Goal: Task Accomplishment & Management: Complete application form

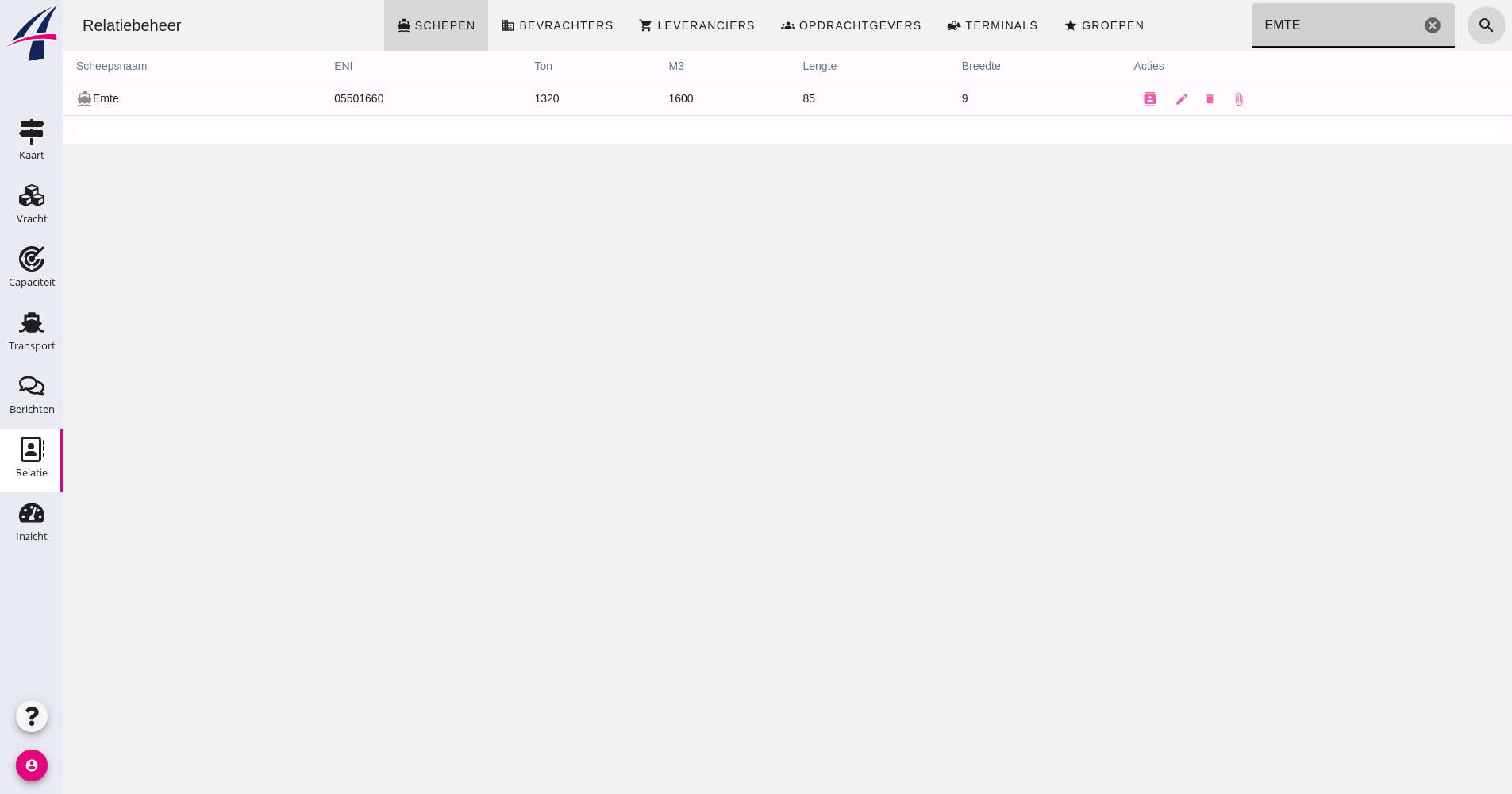
drag, startPoint x: 1293, startPoint y: 27, endPoint x: 1231, endPoint y: 22, distance: 62.2
click at [1231, 22] on div "Relatiebeheer directions_boat Schepen business Bevrachters shopping_cart Levera…" at bounding box center [788, 25] width 1436 height 51
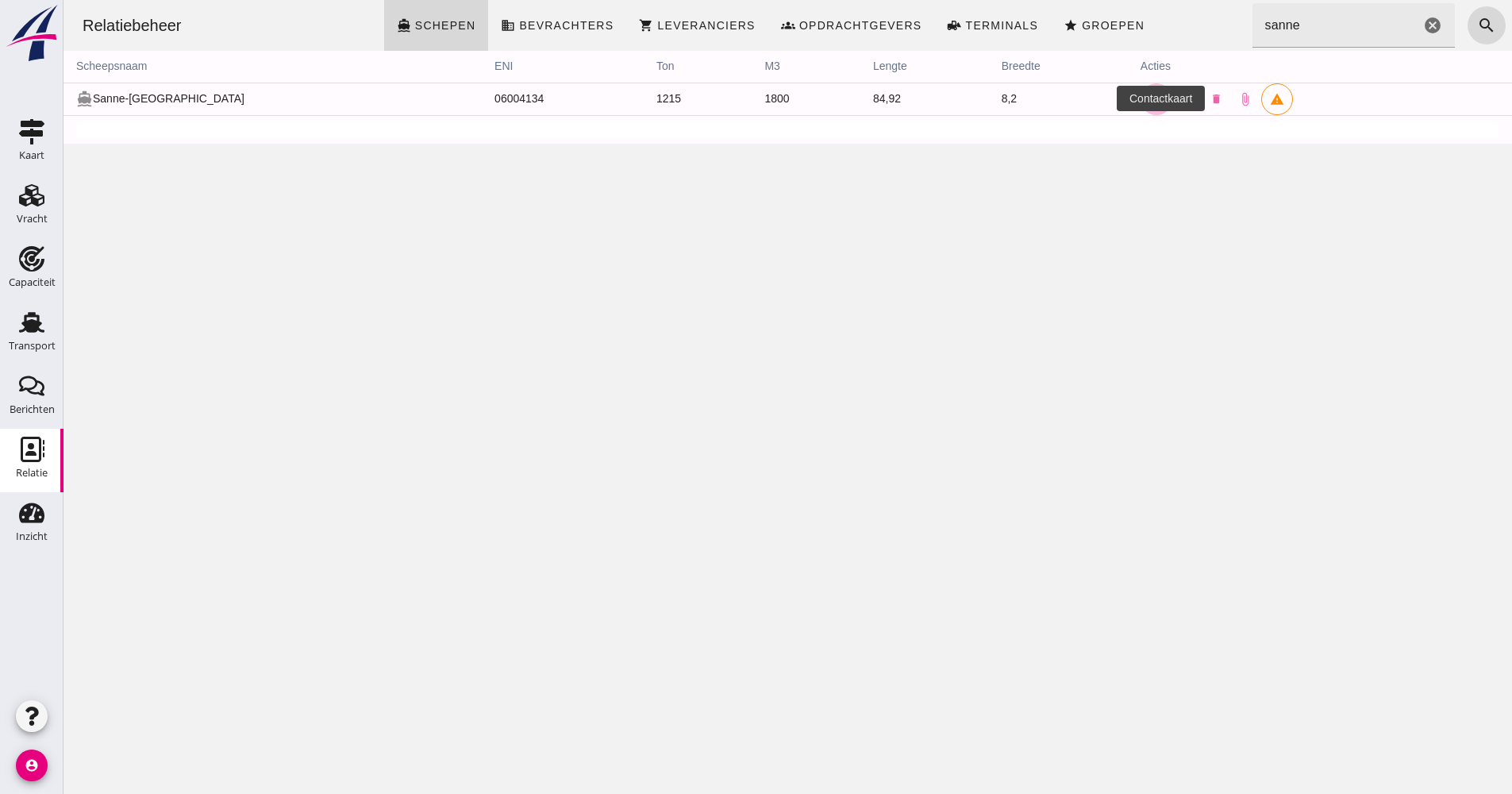
click at [1150, 97] on icon "contacts" at bounding box center [1156, 99] width 14 height 14
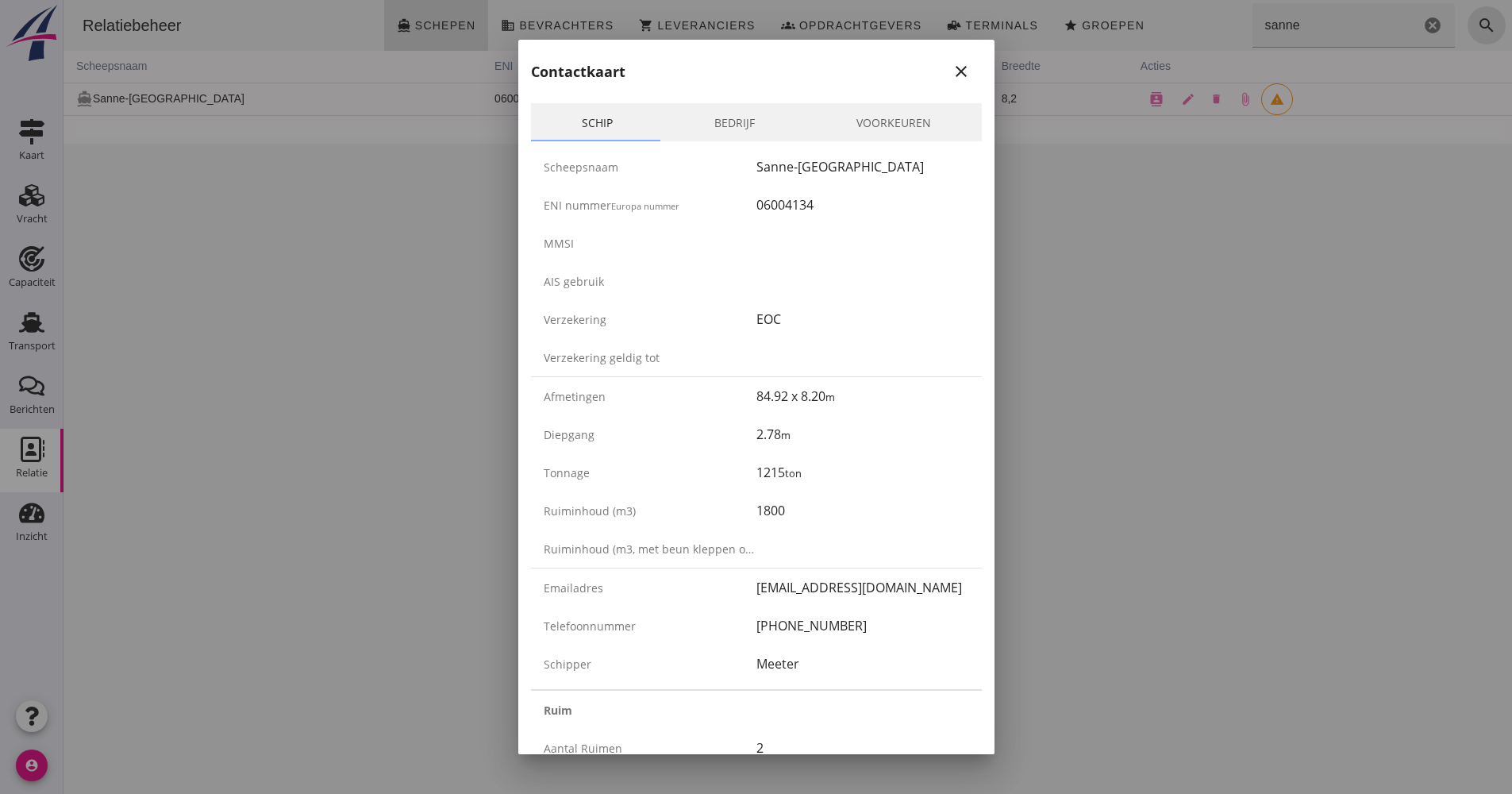
scroll to position [159, 0]
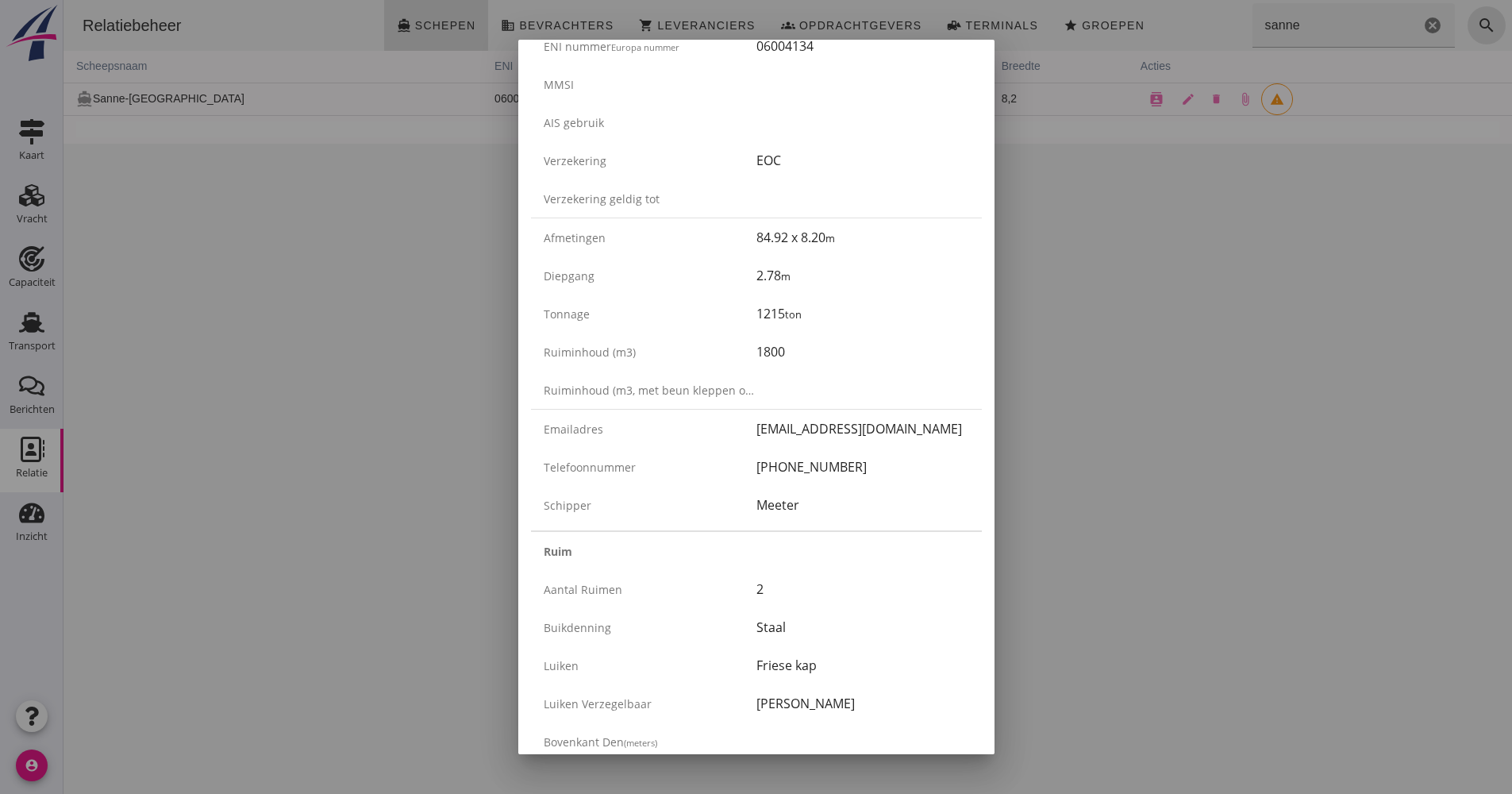
click at [1035, 182] on div at bounding box center [756, 397] width 1512 height 794
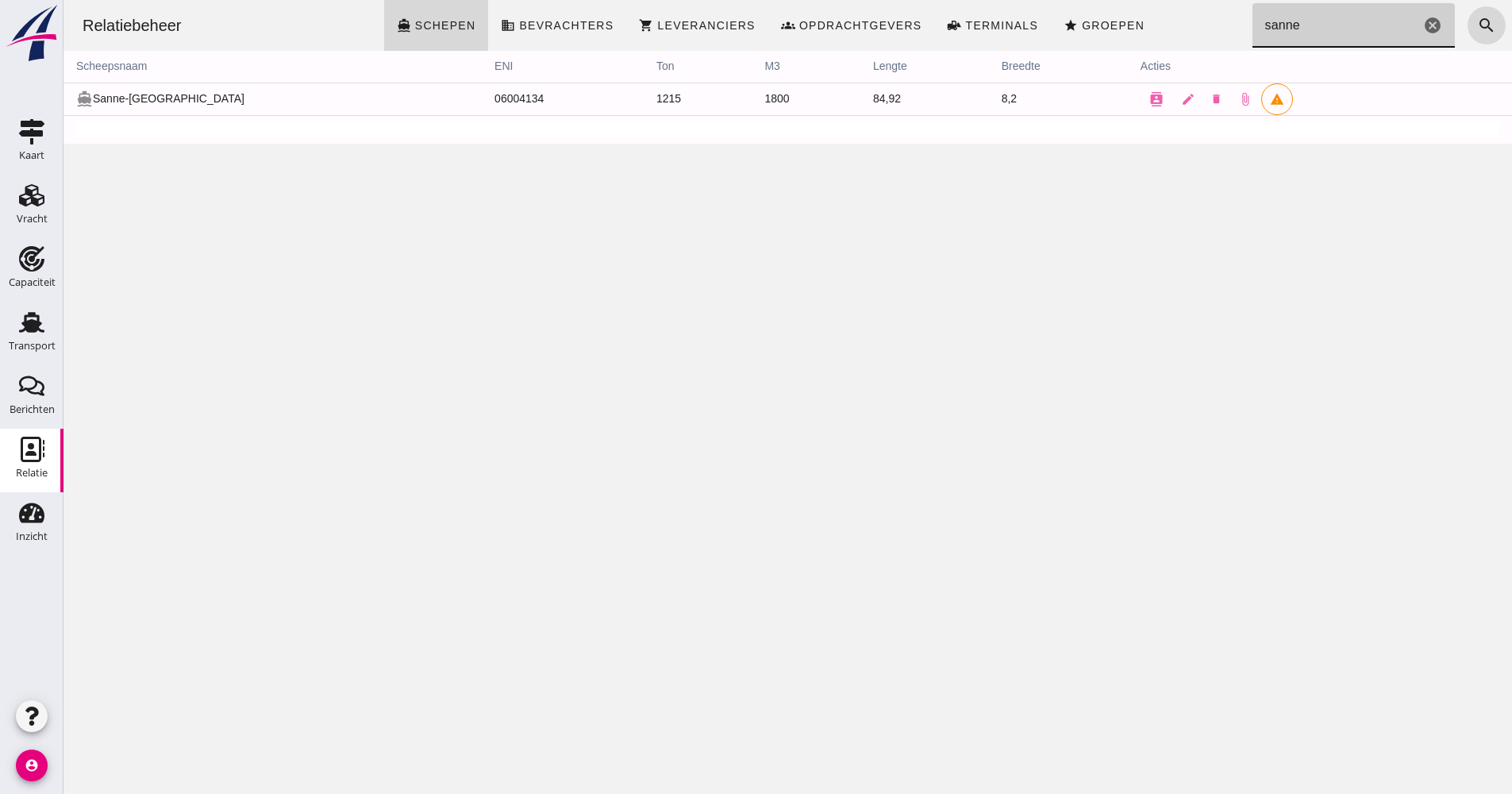
drag, startPoint x: 1286, startPoint y: 25, endPoint x: 1221, endPoint y: 25, distance: 65.0
click at [1220, 23] on div "Relatiebeheer directions_boat Schepen business Bevrachters shopping_cart Levera…" at bounding box center [788, 25] width 1436 height 51
type input "emte"
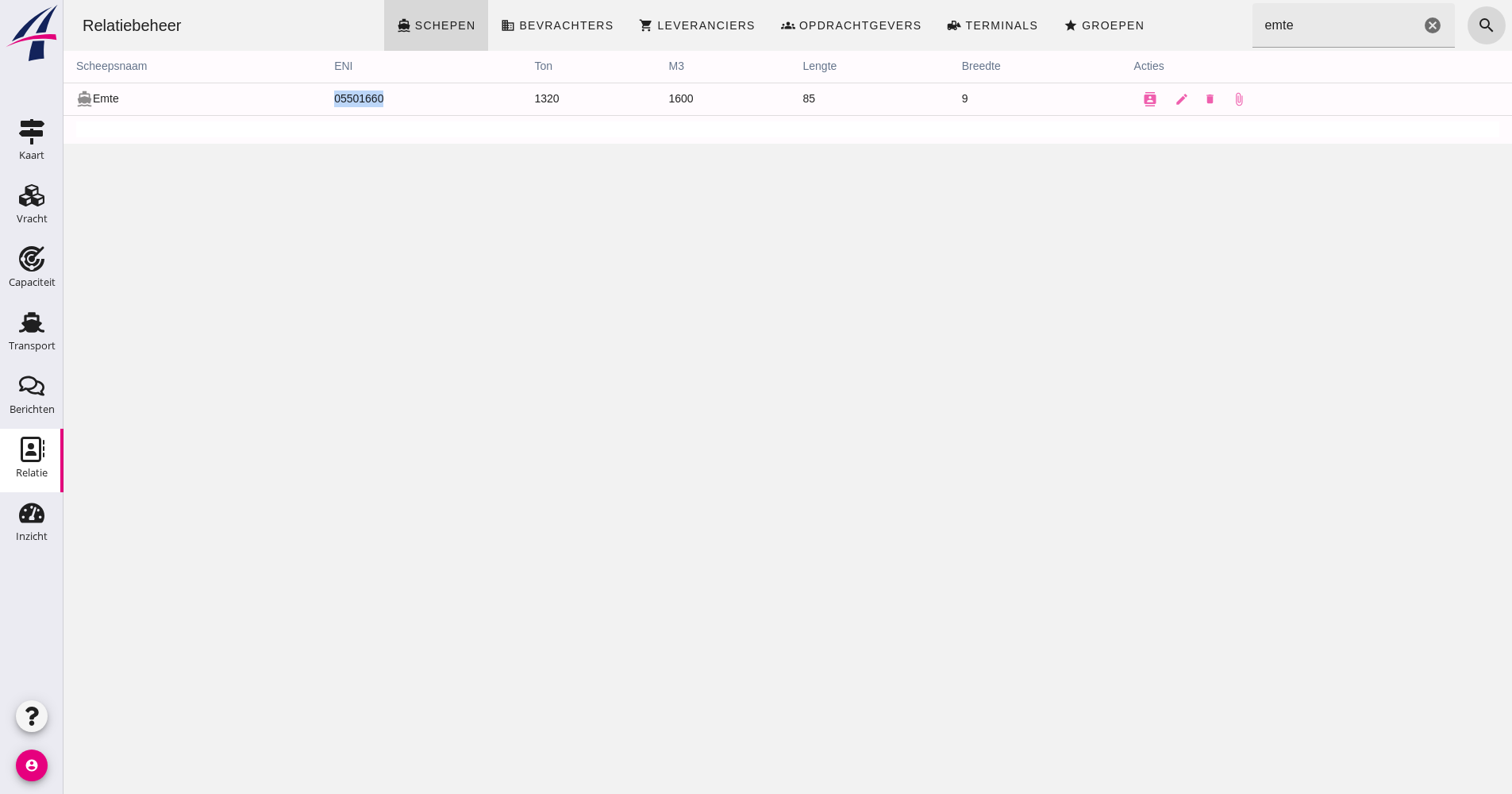
drag, startPoint x: 390, startPoint y: 98, endPoint x: 323, endPoint y: 101, distance: 67.1
click at [323, 101] on td "05501660" at bounding box center [421, 99] width 200 height 33
drag, startPoint x: 323, startPoint y: 101, endPoint x: 365, endPoint y: 106, distance: 42.3
copy td "05501660"
click at [26, 336] on div "Transport" at bounding box center [32, 345] width 47 height 22
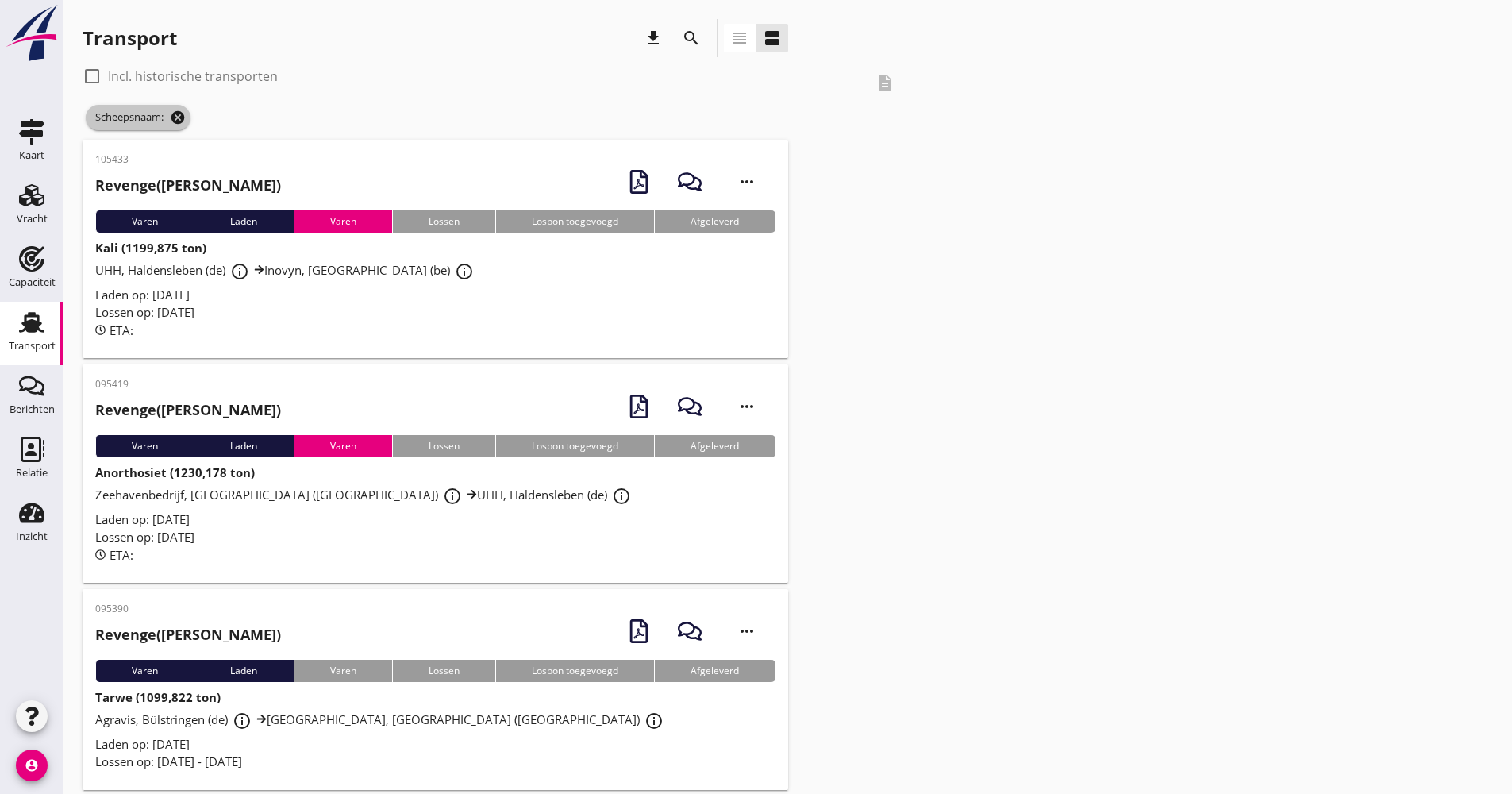
click at [178, 118] on icon "cancel" at bounding box center [177, 117] width 16 height 16
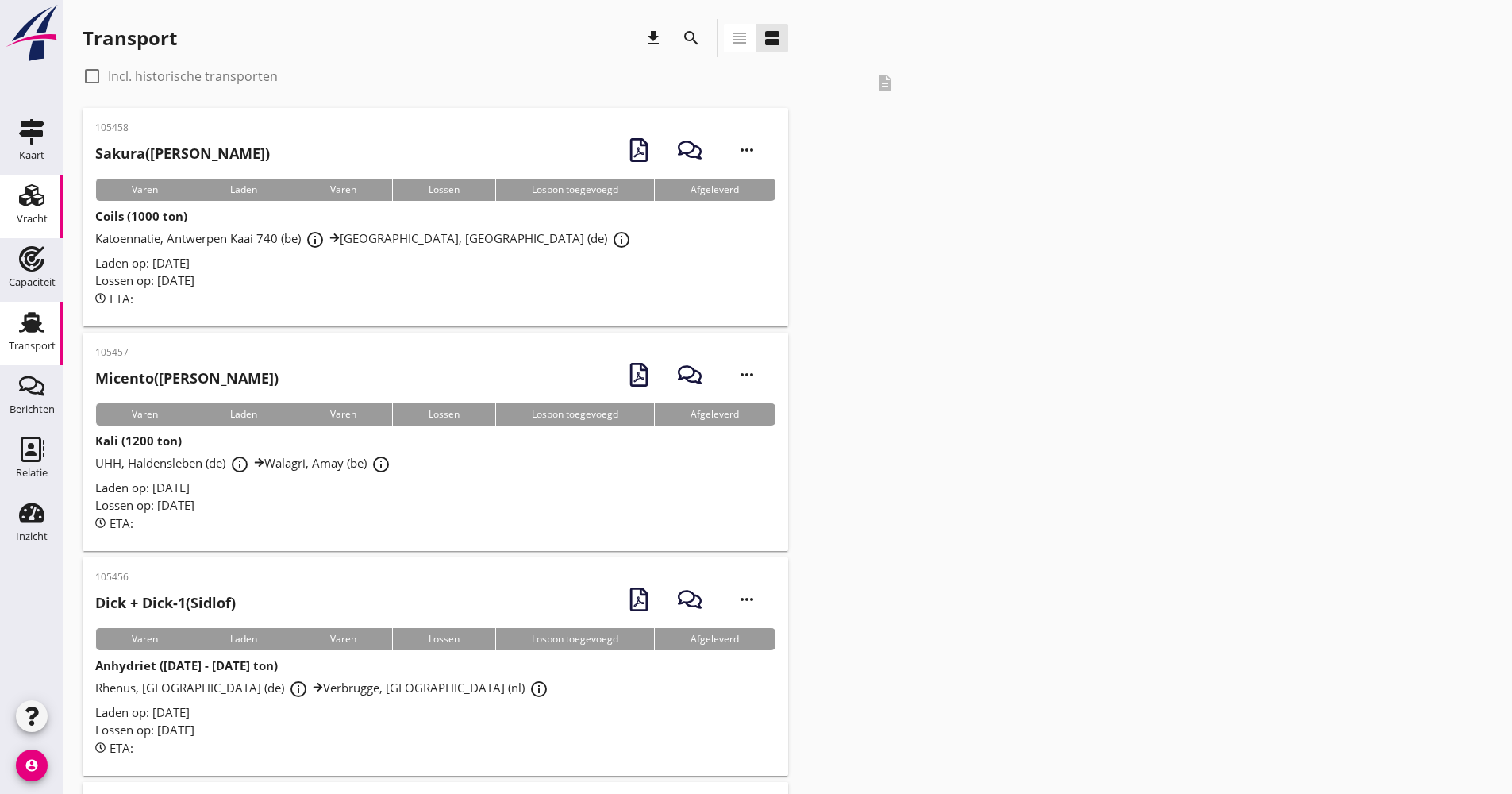
click at [46, 201] on div "Vracht" at bounding box center [32, 195] width 38 height 25
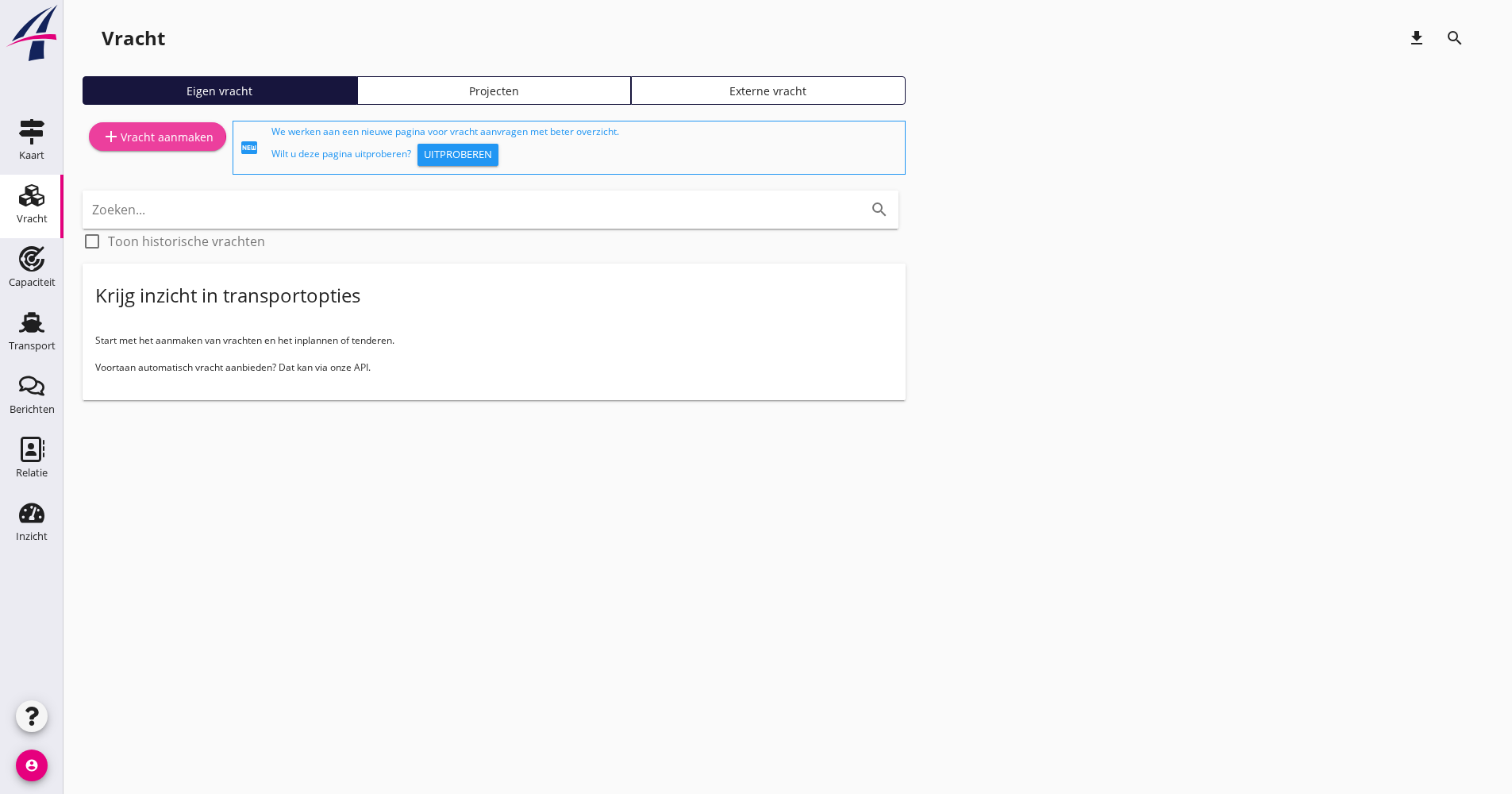
click at [193, 138] on div "add Vracht aanmaken" at bounding box center [157, 136] width 112 height 19
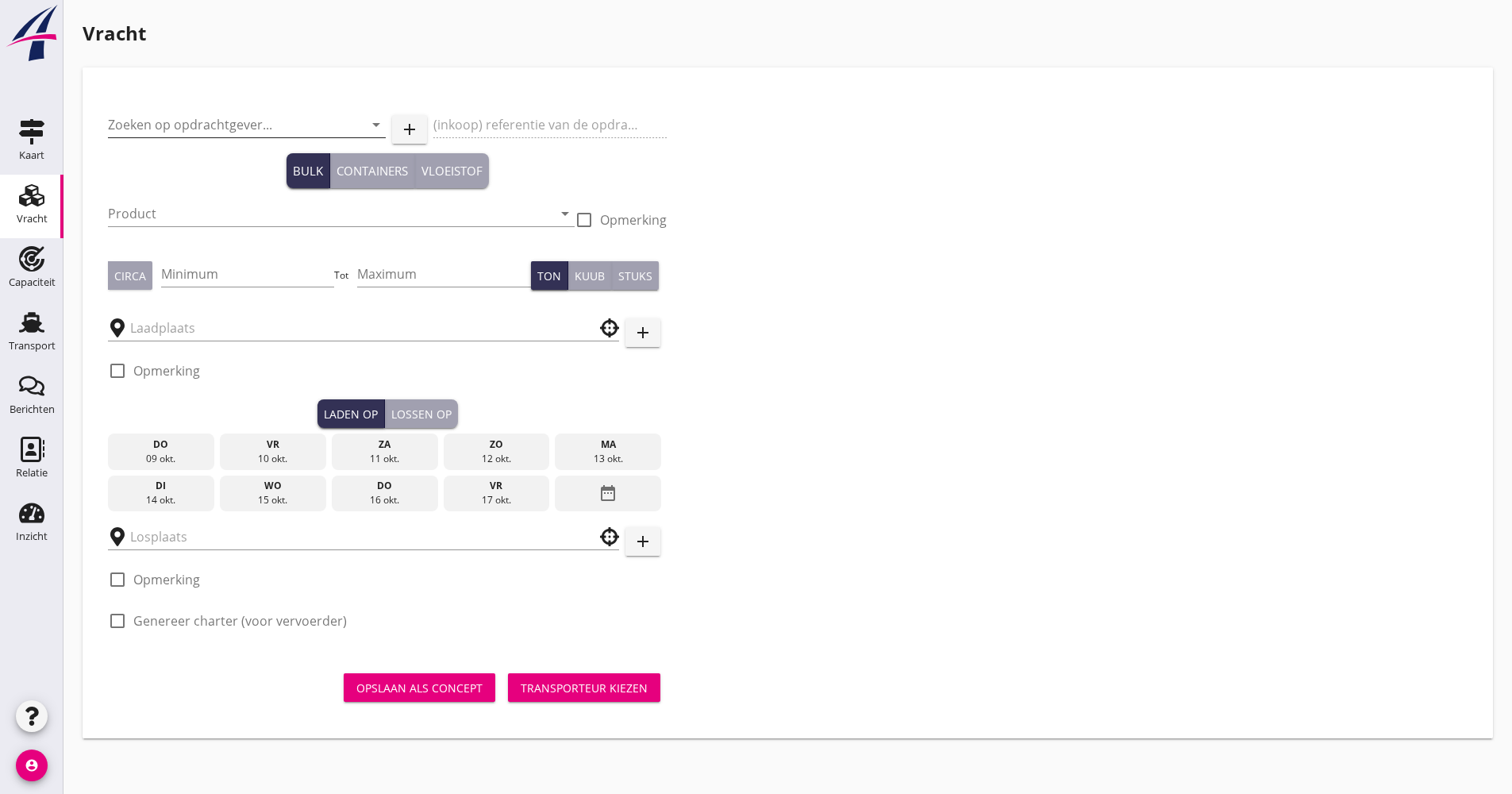
click at [206, 114] on input "Zoeken op opdrachtgever..." at bounding box center [224, 125] width 233 height 25
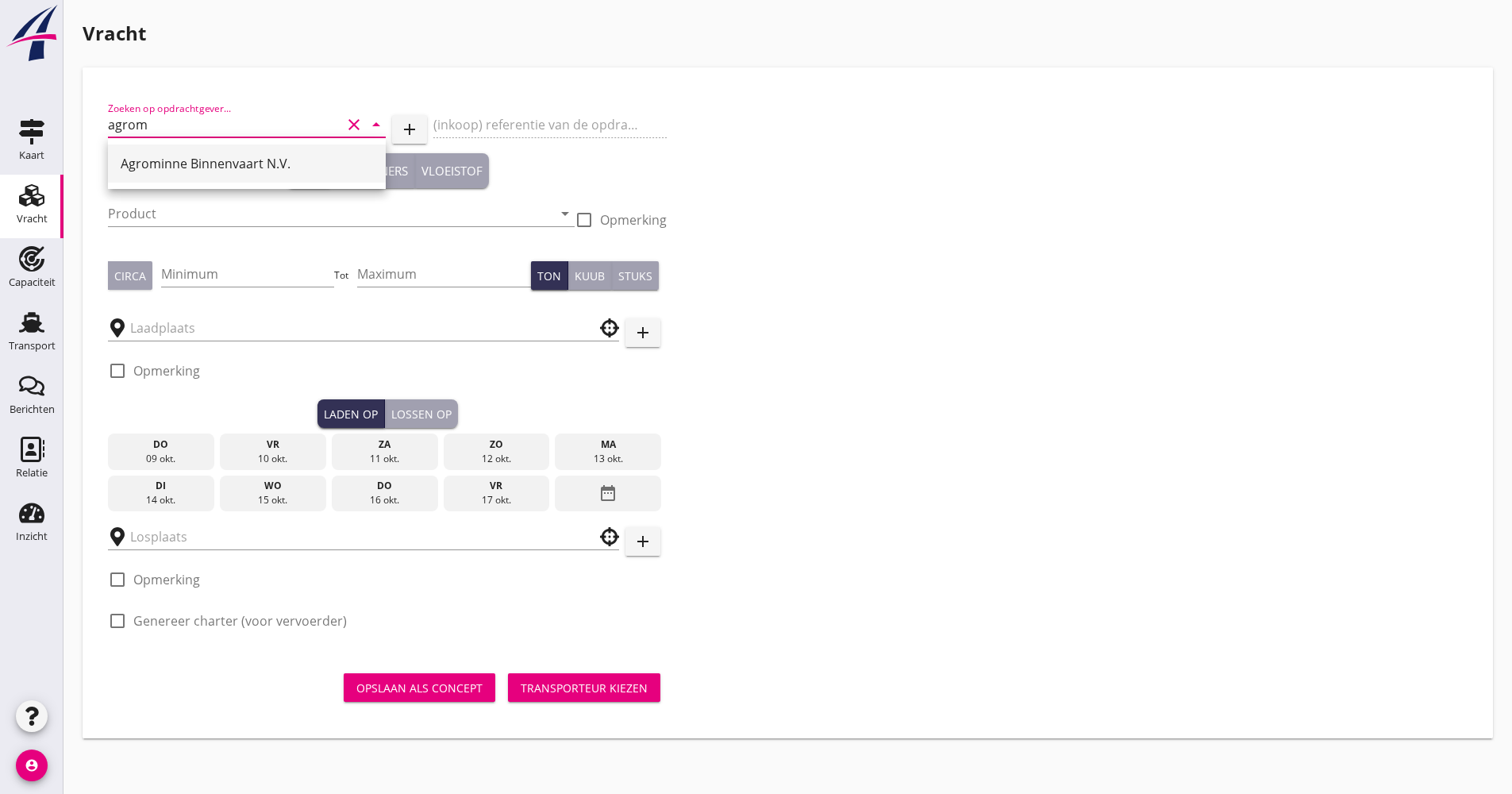
click at [226, 164] on div "Agrominne Binnenvaart N.V." at bounding box center [246, 164] width 252 height 19
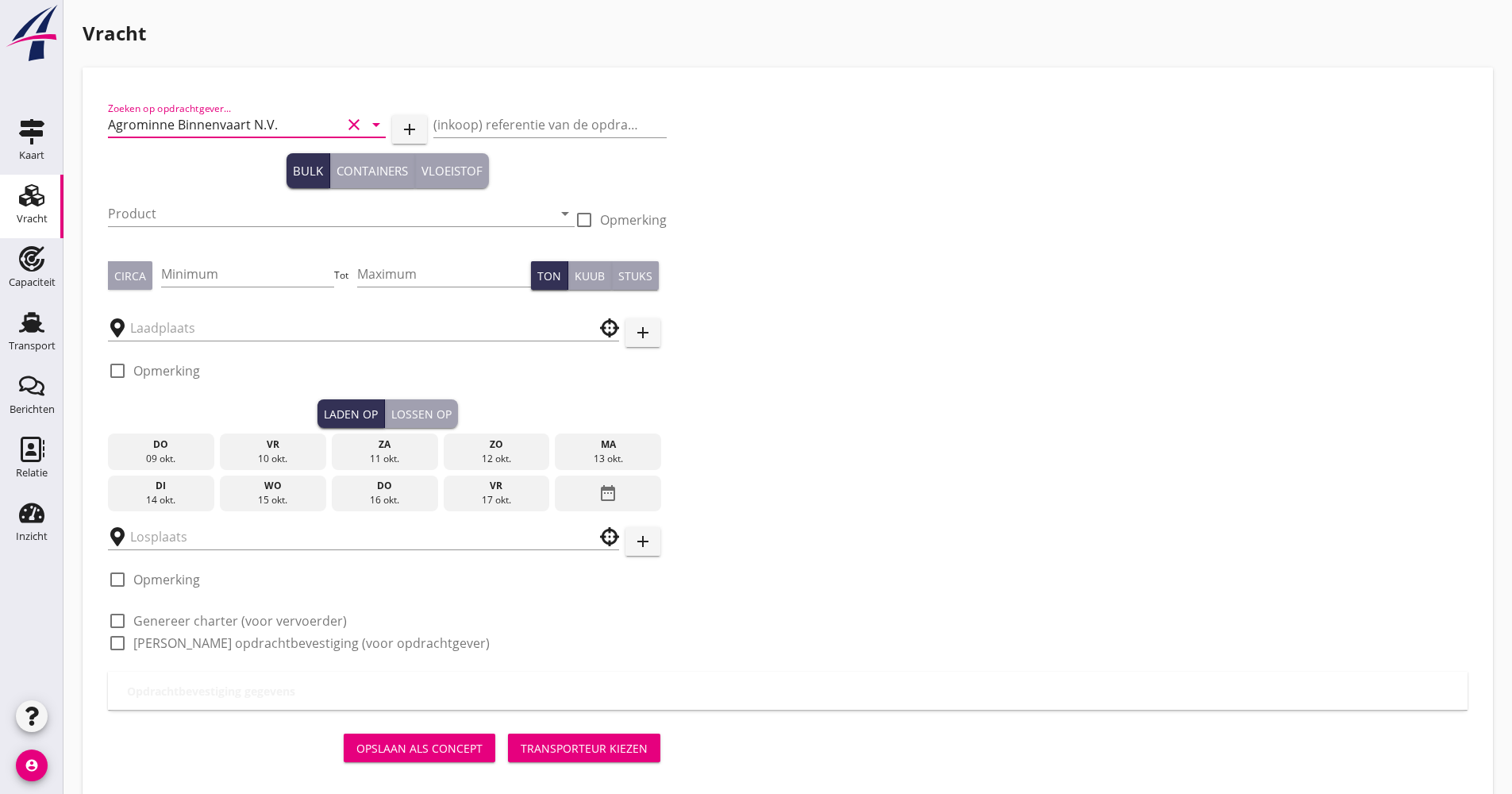
type input "Agrominne Binnenvaart N.V."
drag, startPoint x: 210, startPoint y: 191, endPoint x: 199, endPoint y: 218, distance: 29.2
click at [208, 192] on div "Product arrow_drop_down" at bounding box center [341, 218] width 467 height 60
click at [197, 219] on input "Product" at bounding box center [331, 214] width 445 height 25
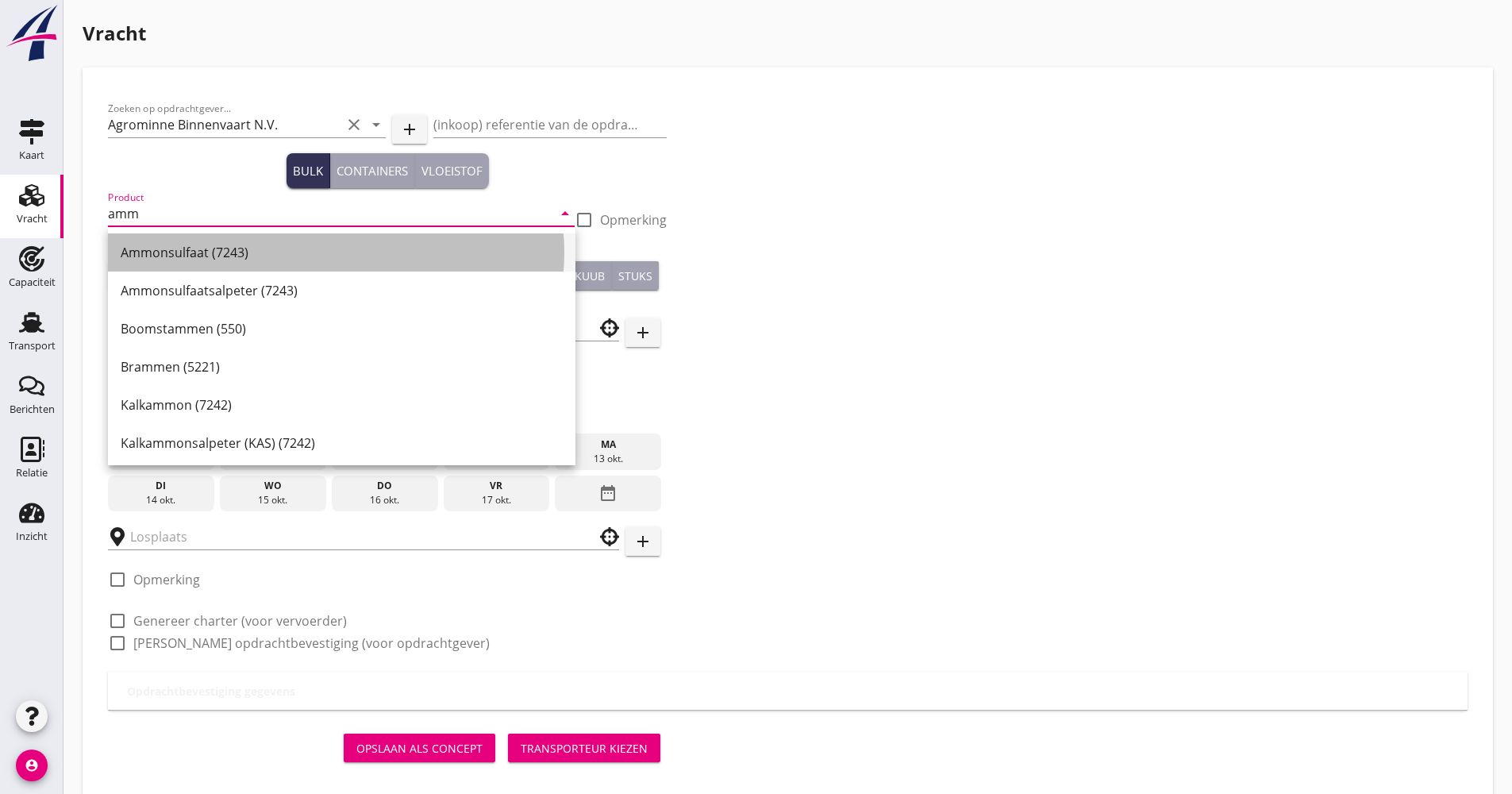
click at [209, 251] on div "Ammonsulfaat (7243)" at bounding box center [341, 252] width 442 height 19
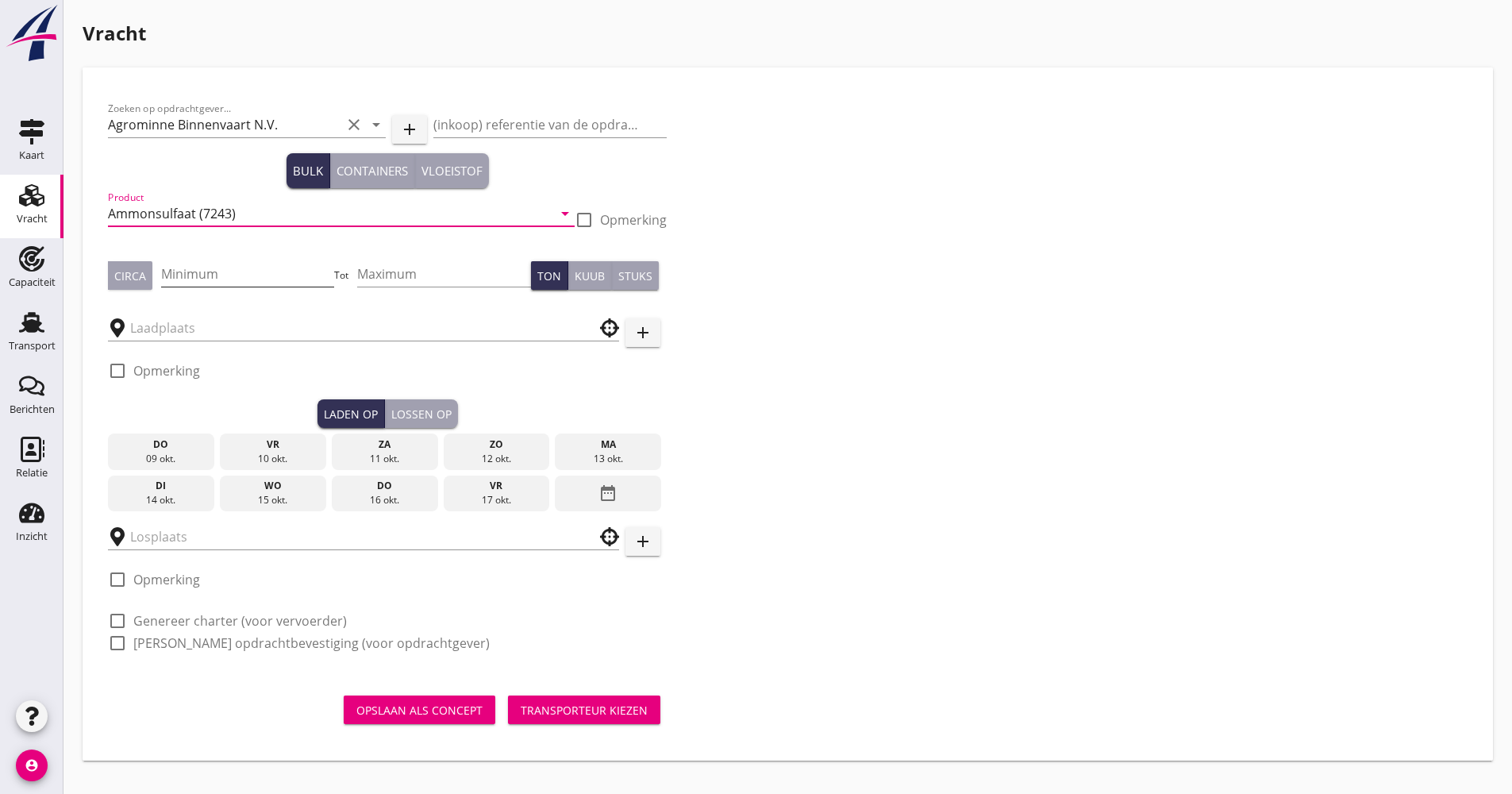
type input "Ammonsulfaat (7243)"
click at [203, 276] on input "Minimum" at bounding box center [247, 273] width 174 height 25
type input "1000"
click at [244, 332] on input "text" at bounding box center [353, 328] width 445 height 25
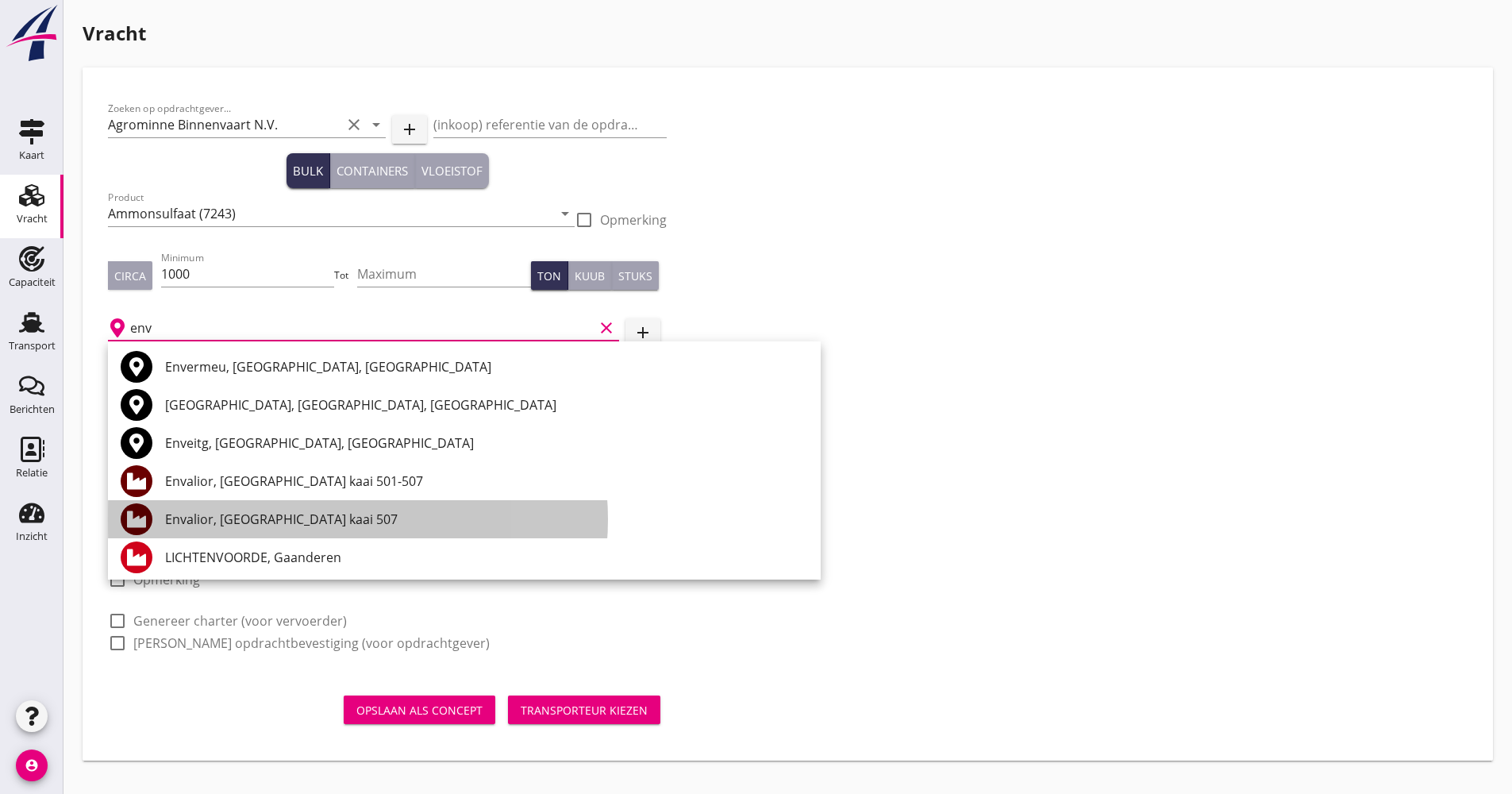
click at [308, 509] on div "Envalior, [GEOGRAPHIC_DATA] kaai 507" at bounding box center [486, 520] width 643 height 38
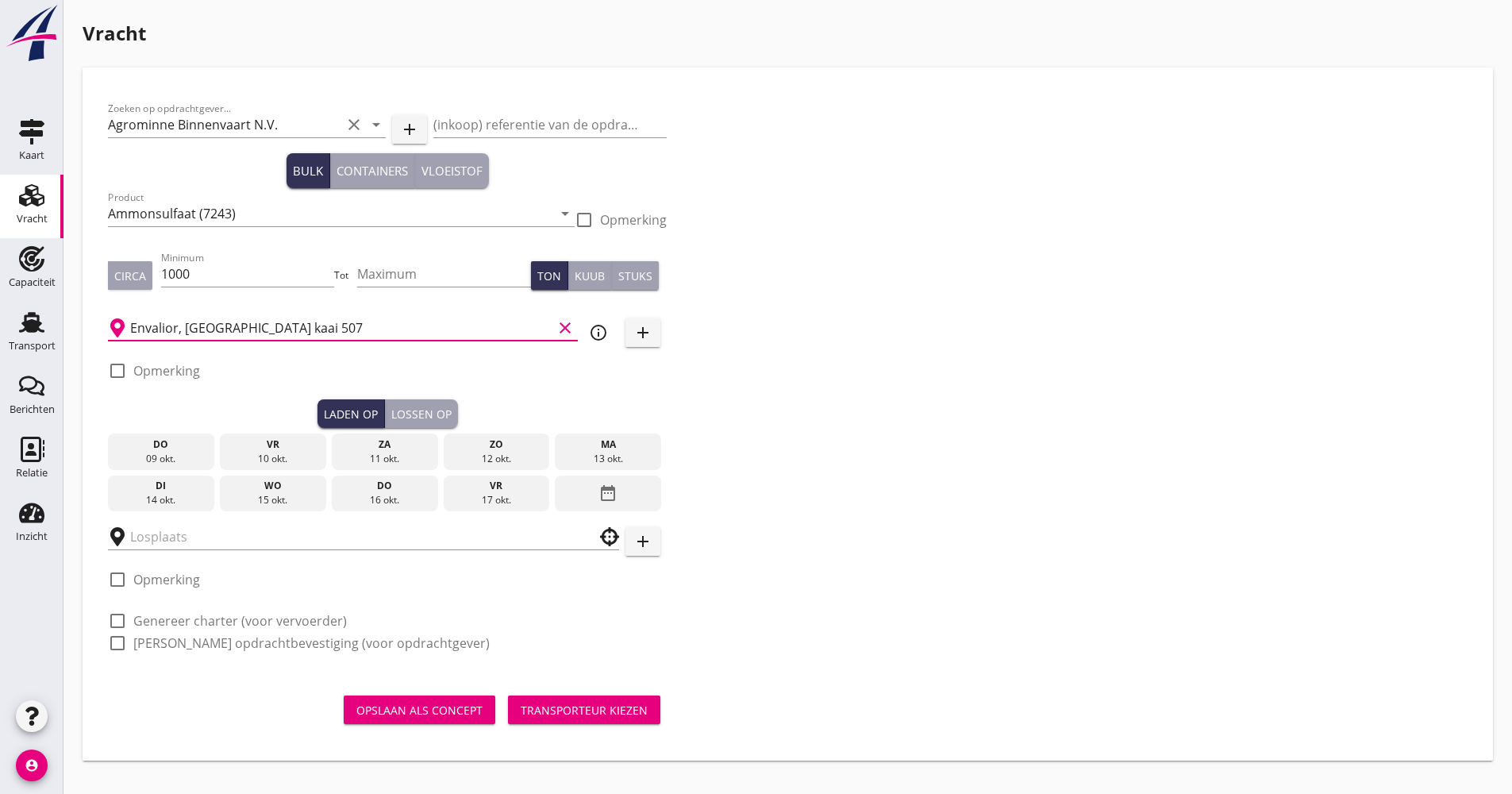
type input "Envalior, [GEOGRAPHIC_DATA] kaai 507"
click at [935, 484] on div "Zoeken op opdrachtgever... Agrominne Binnenvaart N.V. clear arrow_drop_down add…" at bounding box center [788, 383] width 1373 height 579
click at [597, 336] on icon "info_outline" at bounding box center [598, 333] width 19 height 19
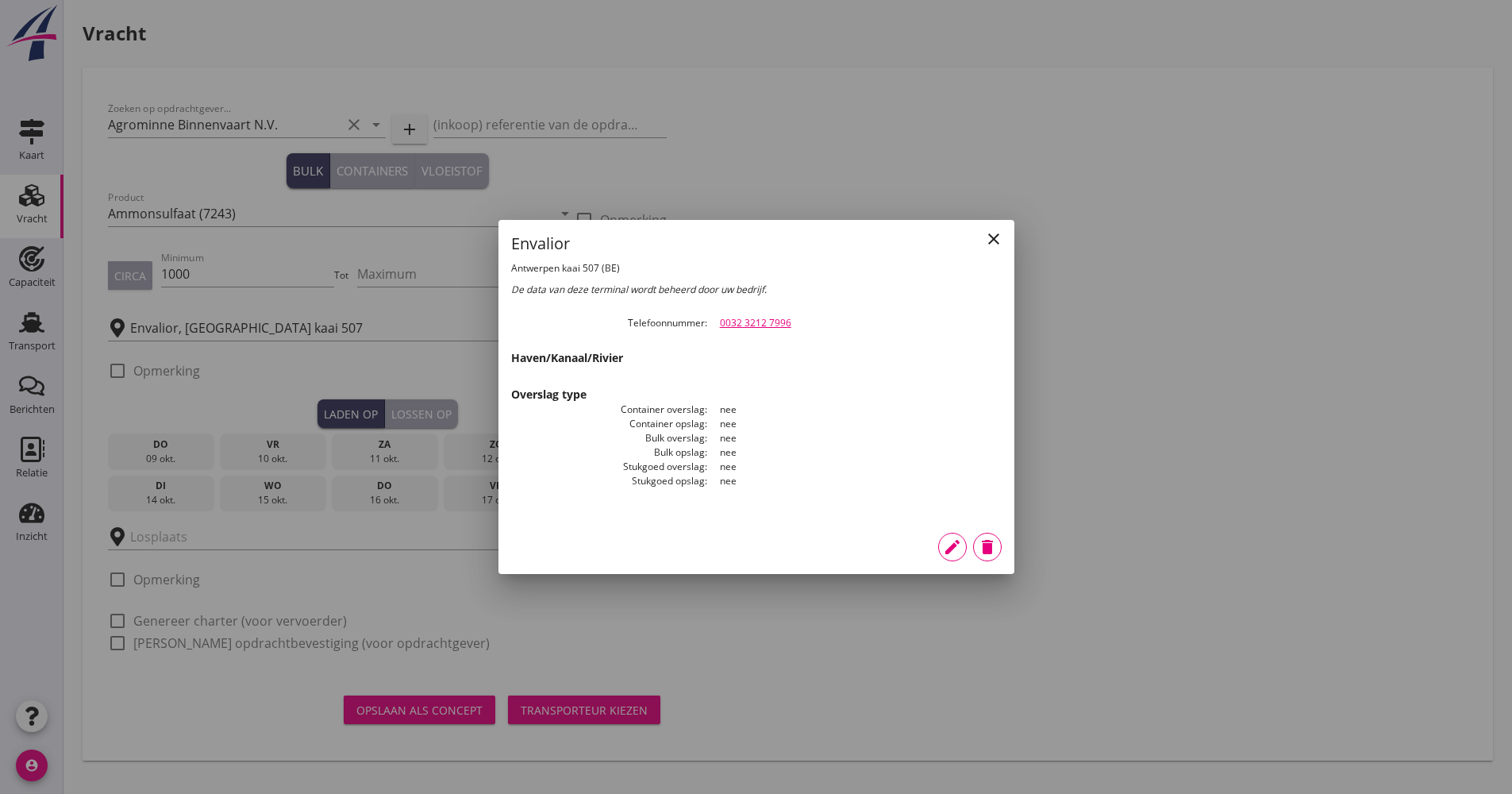
click at [989, 231] on icon "close" at bounding box center [994, 239] width 19 height 19
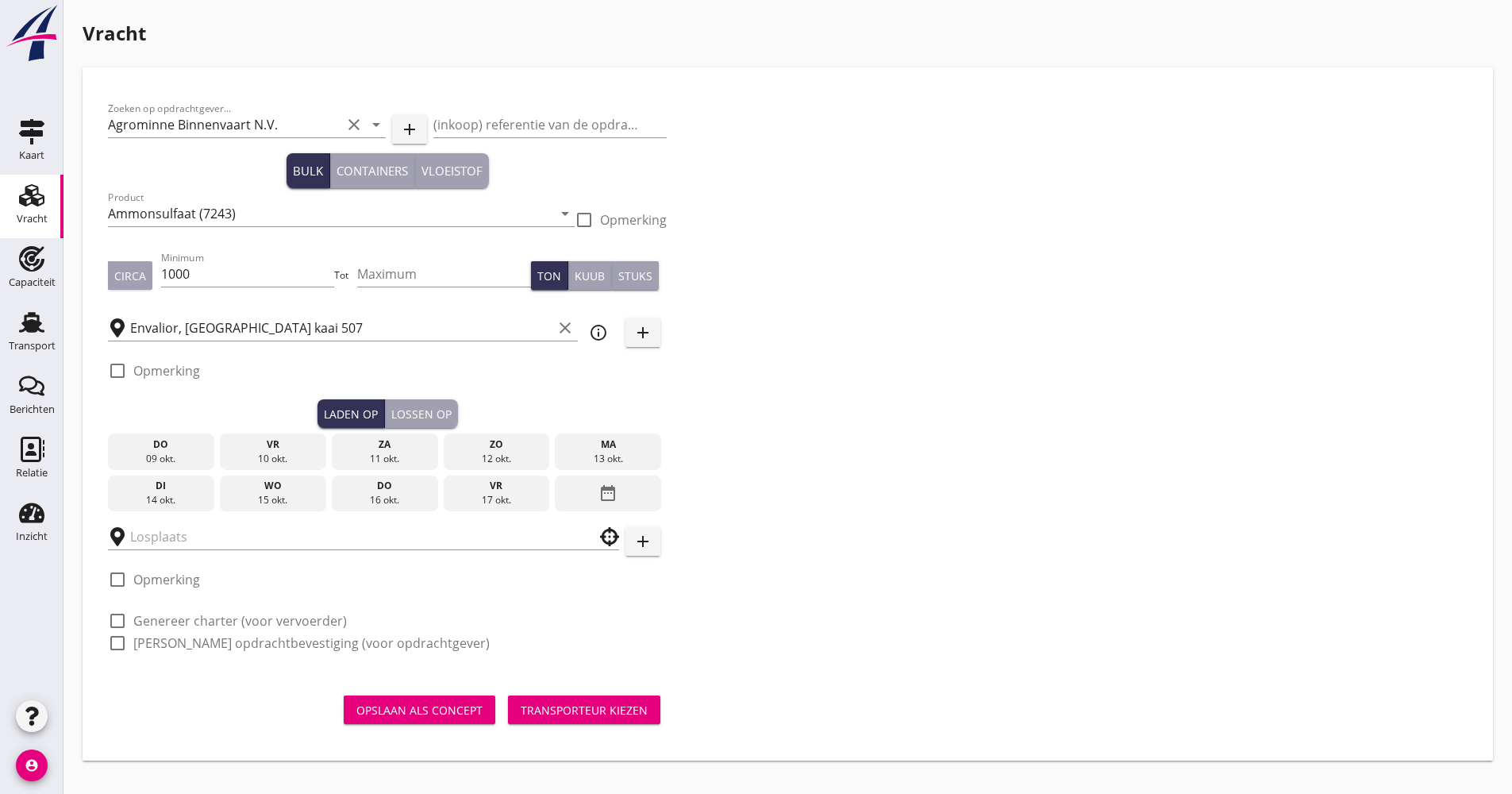
click at [609, 339] on div "info_outline" at bounding box center [598, 333] width 29 height 19
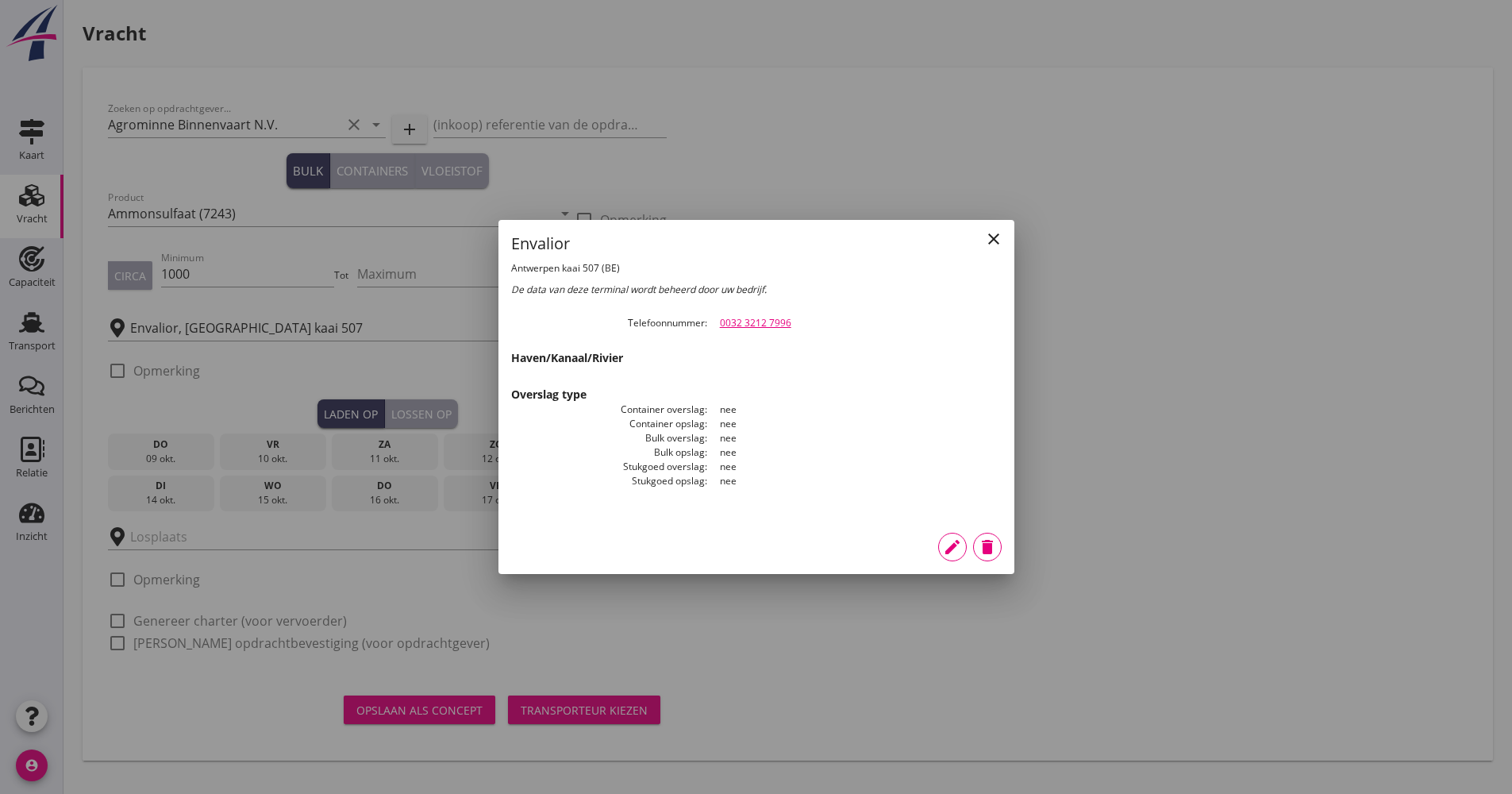
click at [988, 551] on icon "delete" at bounding box center [988, 548] width 19 height 19
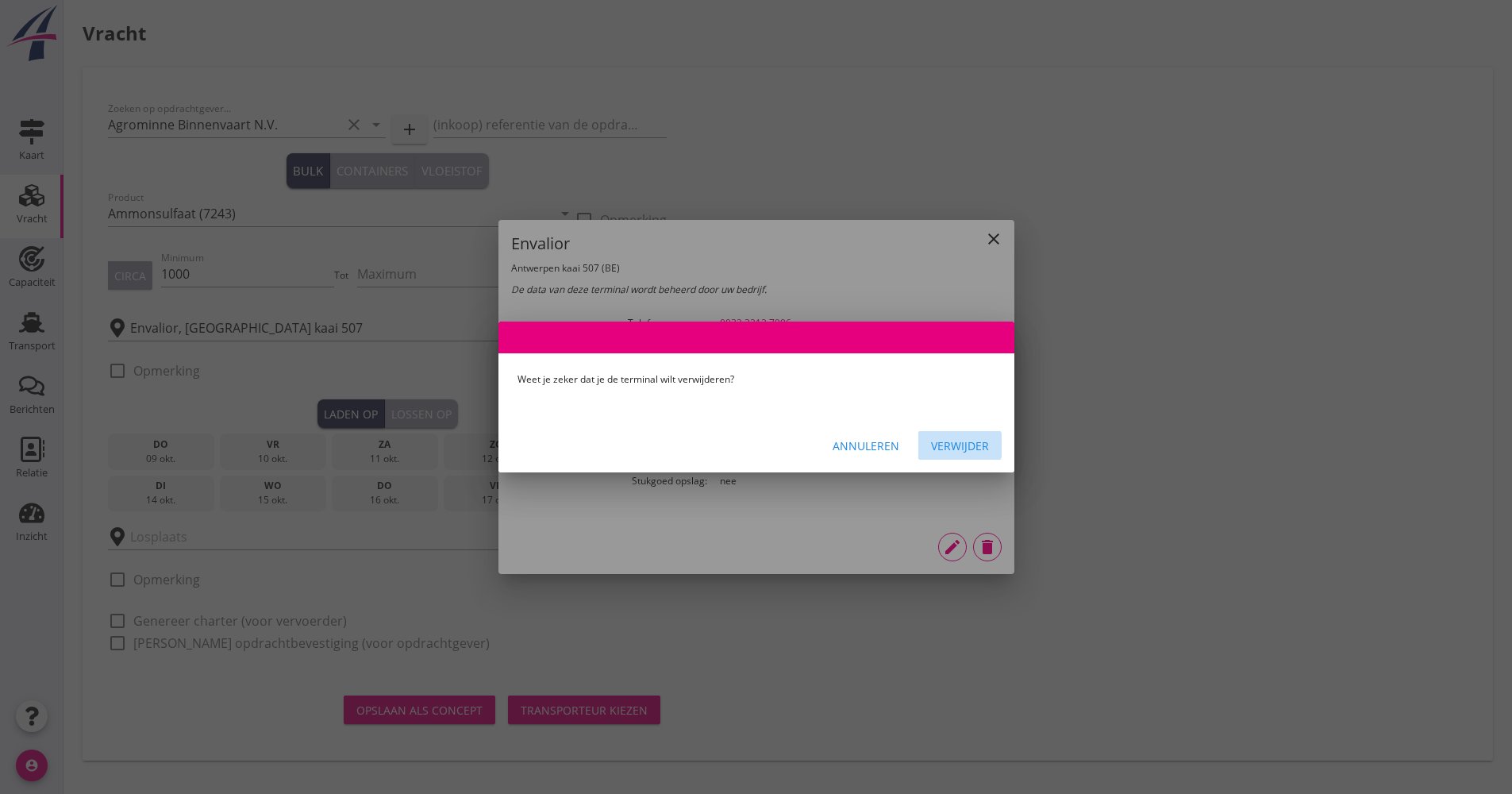
click at [978, 451] on div "Verwijder" at bounding box center [960, 445] width 58 height 16
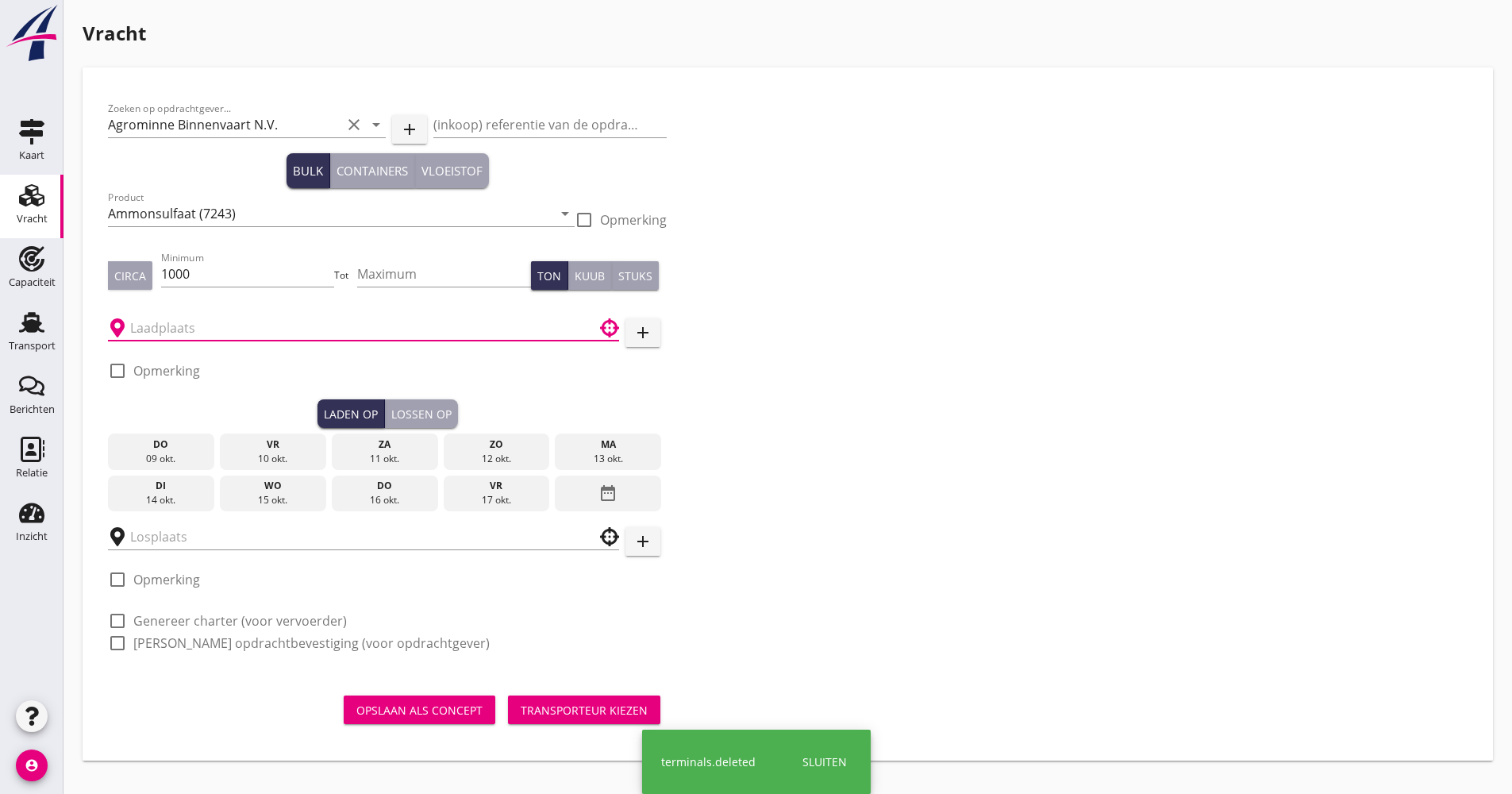
click at [353, 335] on input "text" at bounding box center [353, 328] width 445 height 25
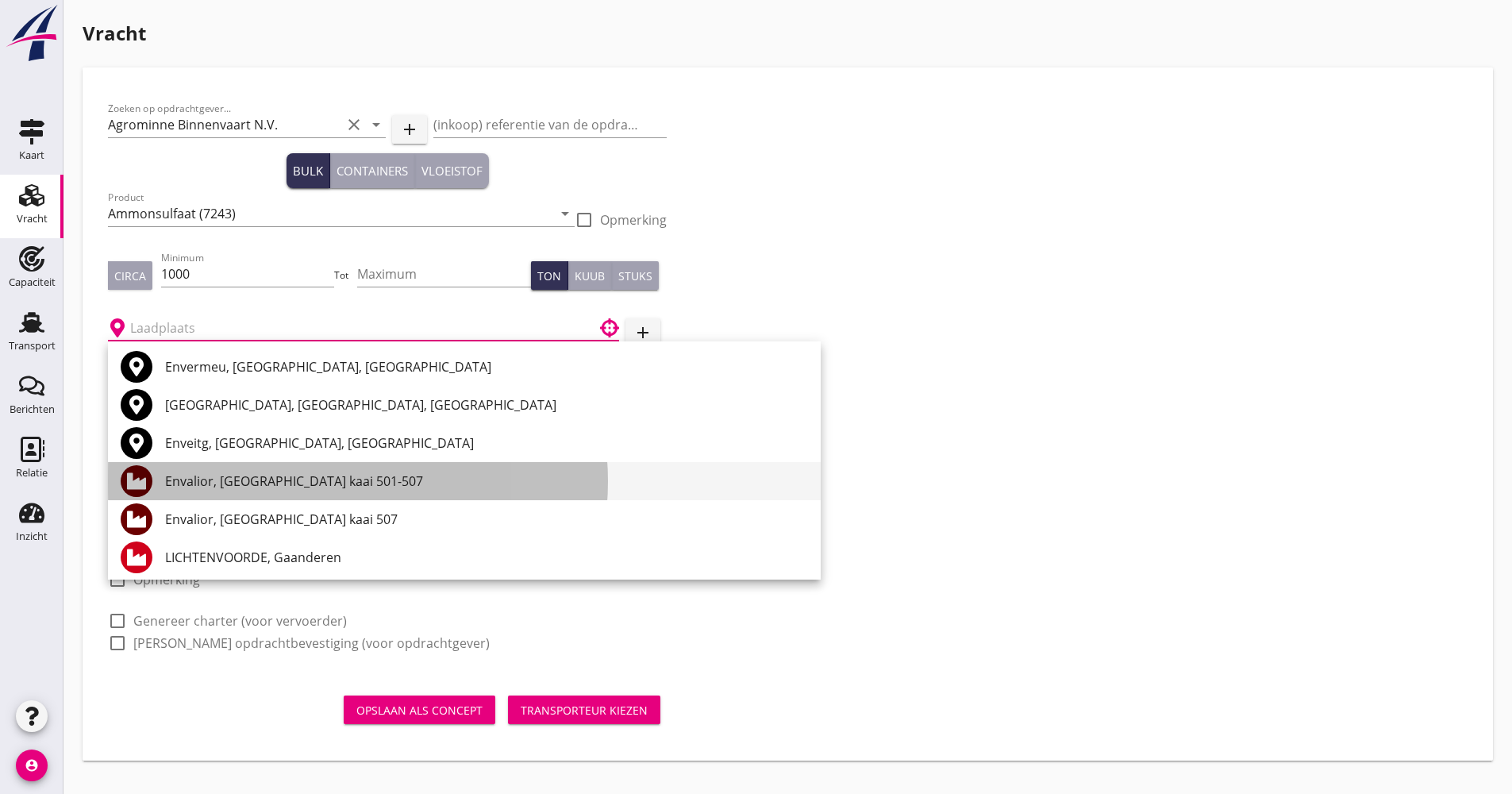
click at [344, 487] on div "Envalior, [GEOGRAPHIC_DATA] kaai 501-507" at bounding box center [486, 481] width 643 height 19
type input "Envalior, [GEOGRAPHIC_DATA] kaai 501-507"
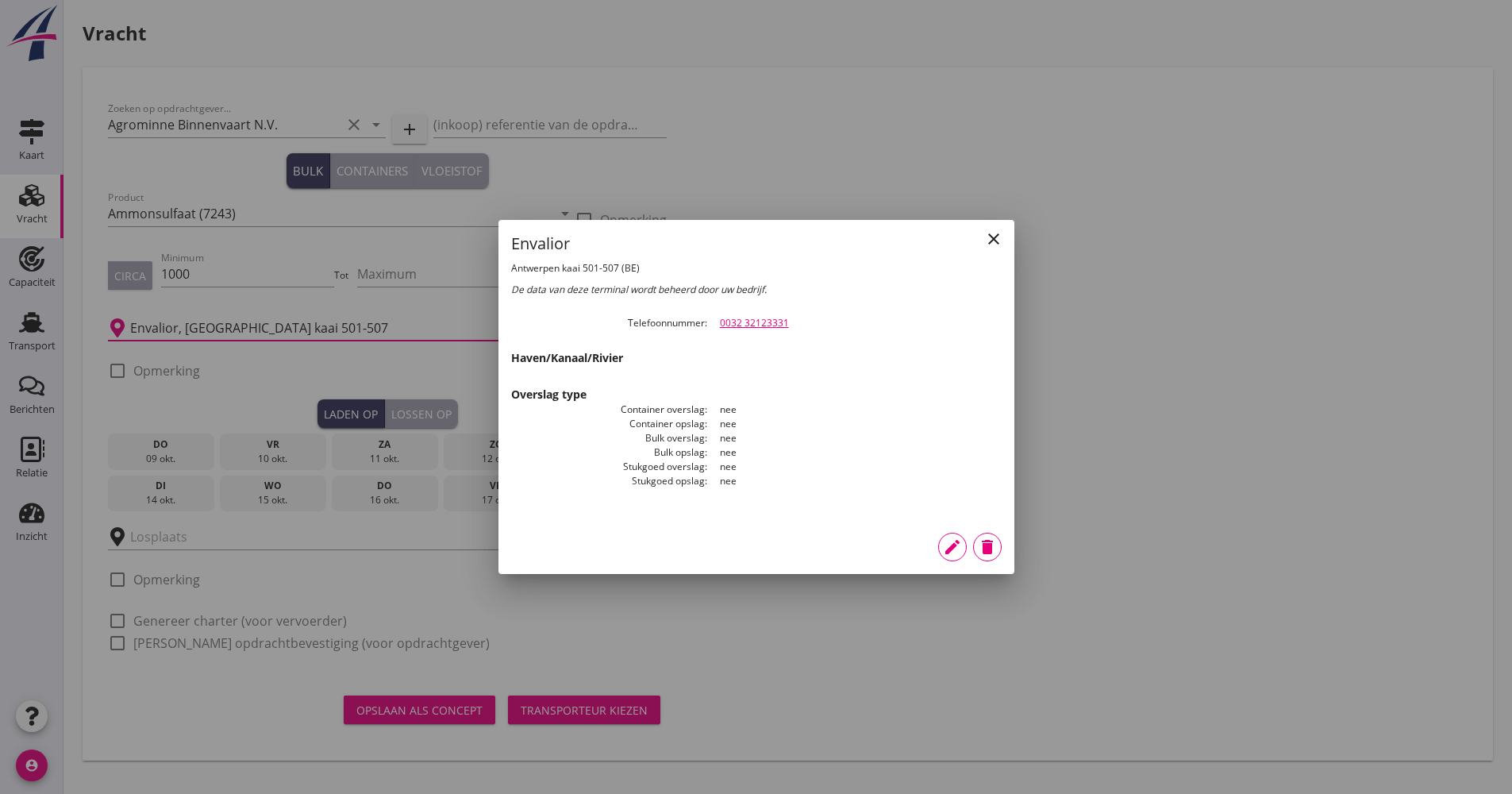
click at [1107, 344] on div at bounding box center [756, 397] width 1512 height 794
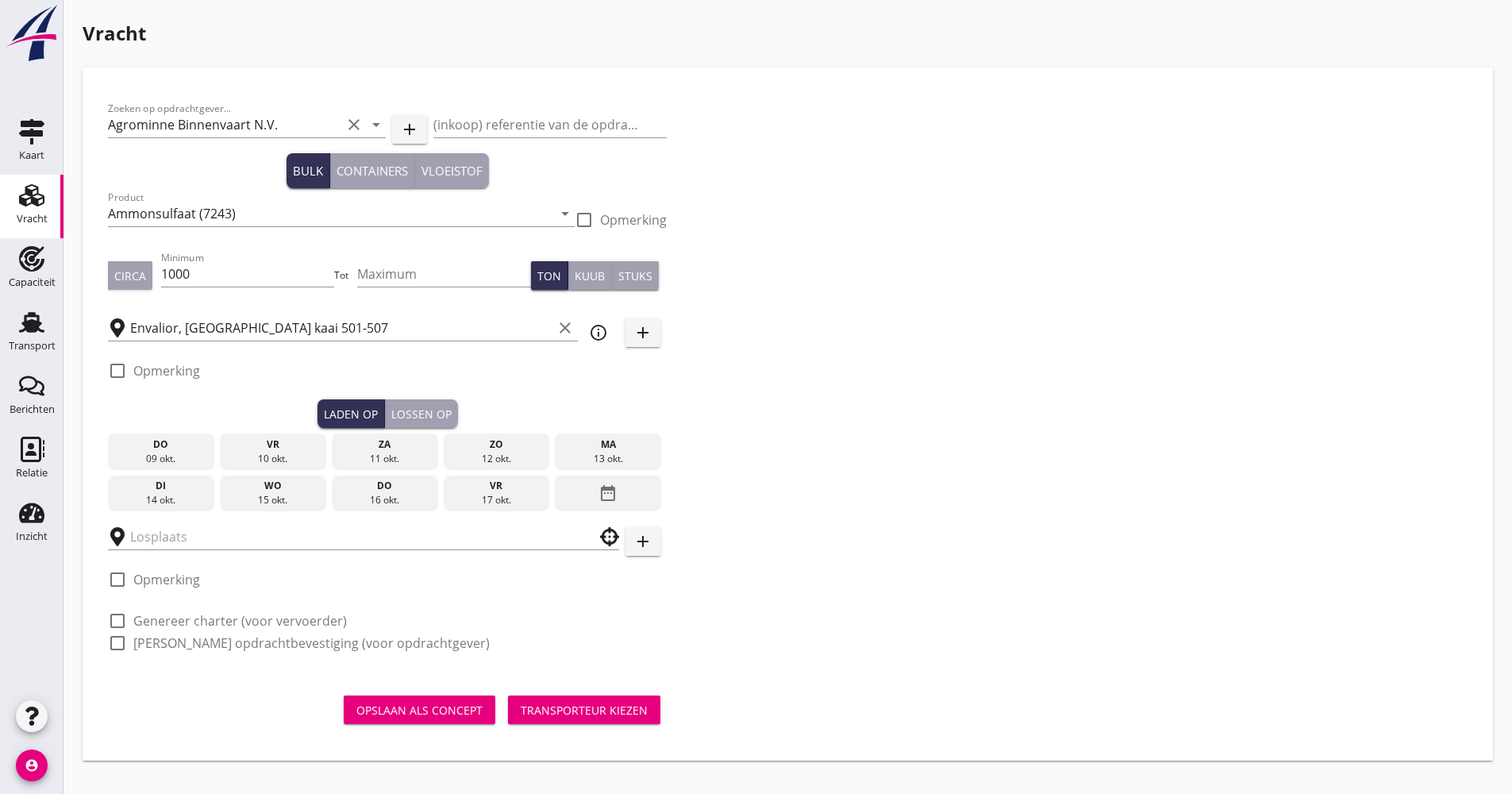
click at [256, 497] on div "15 okt." at bounding box center [273, 500] width 99 height 14
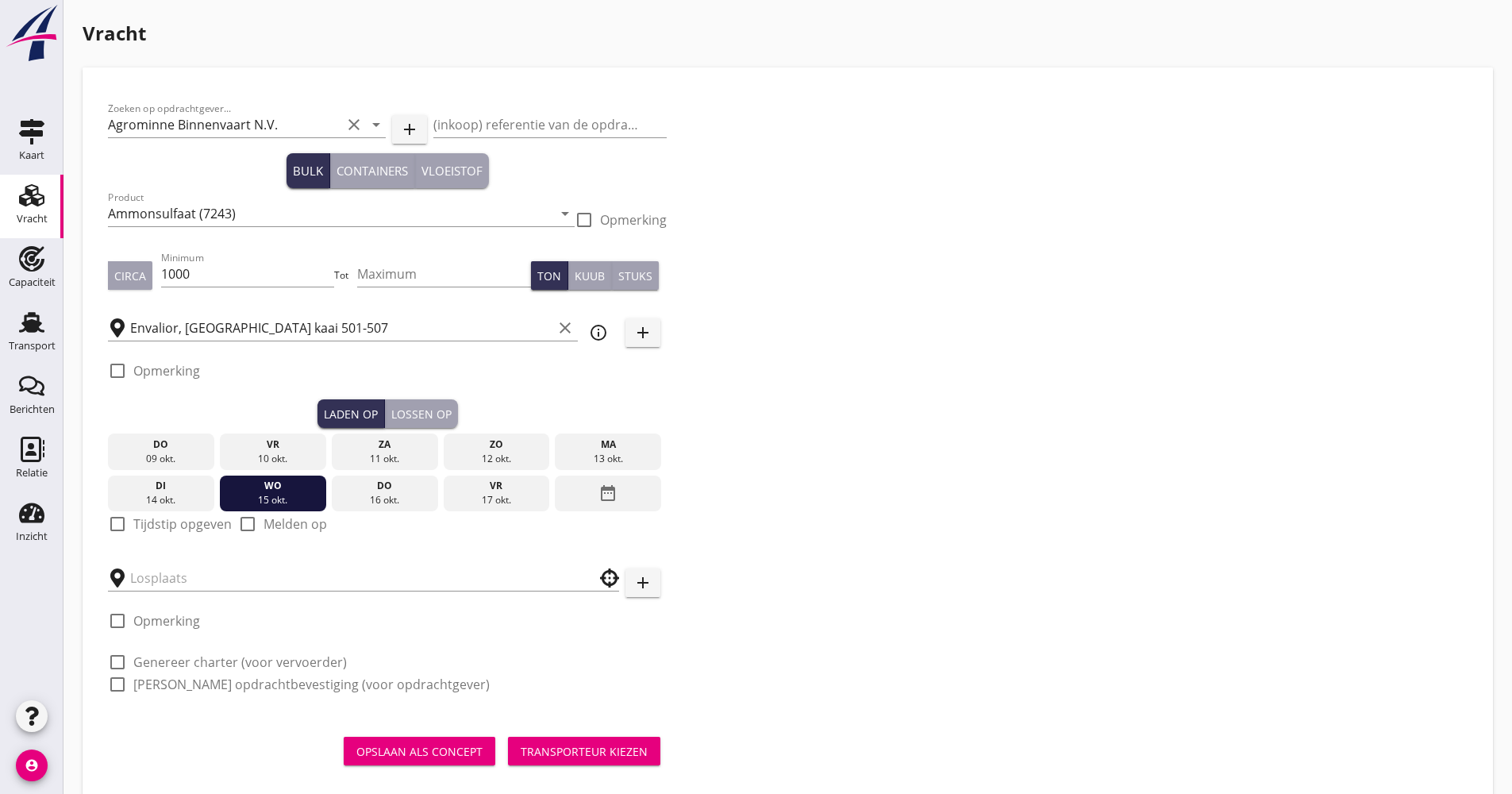
click at [114, 523] on div at bounding box center [117, 524] width 27 height 27
checkbox input "true"
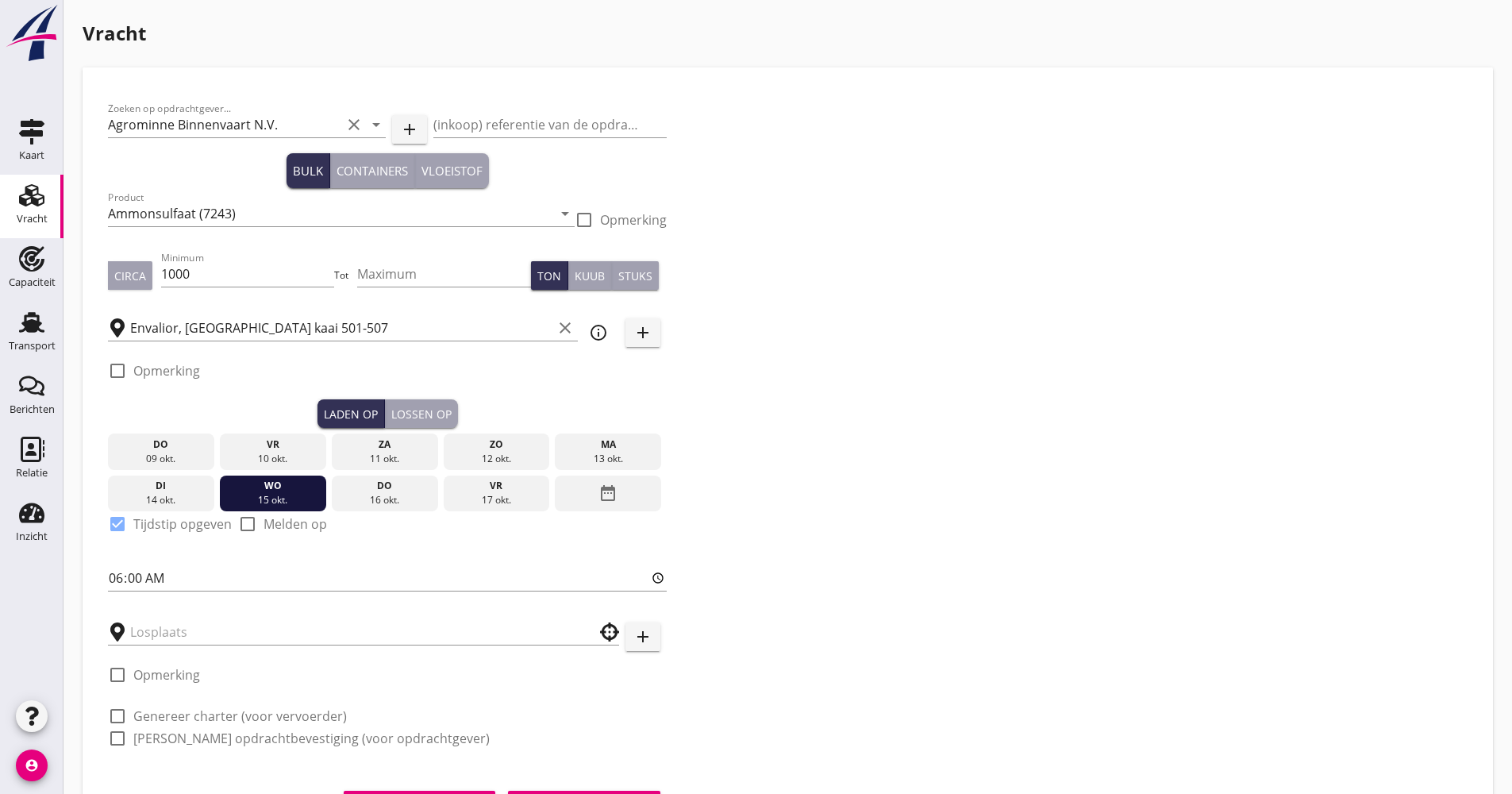
scroll to position [80, 0]
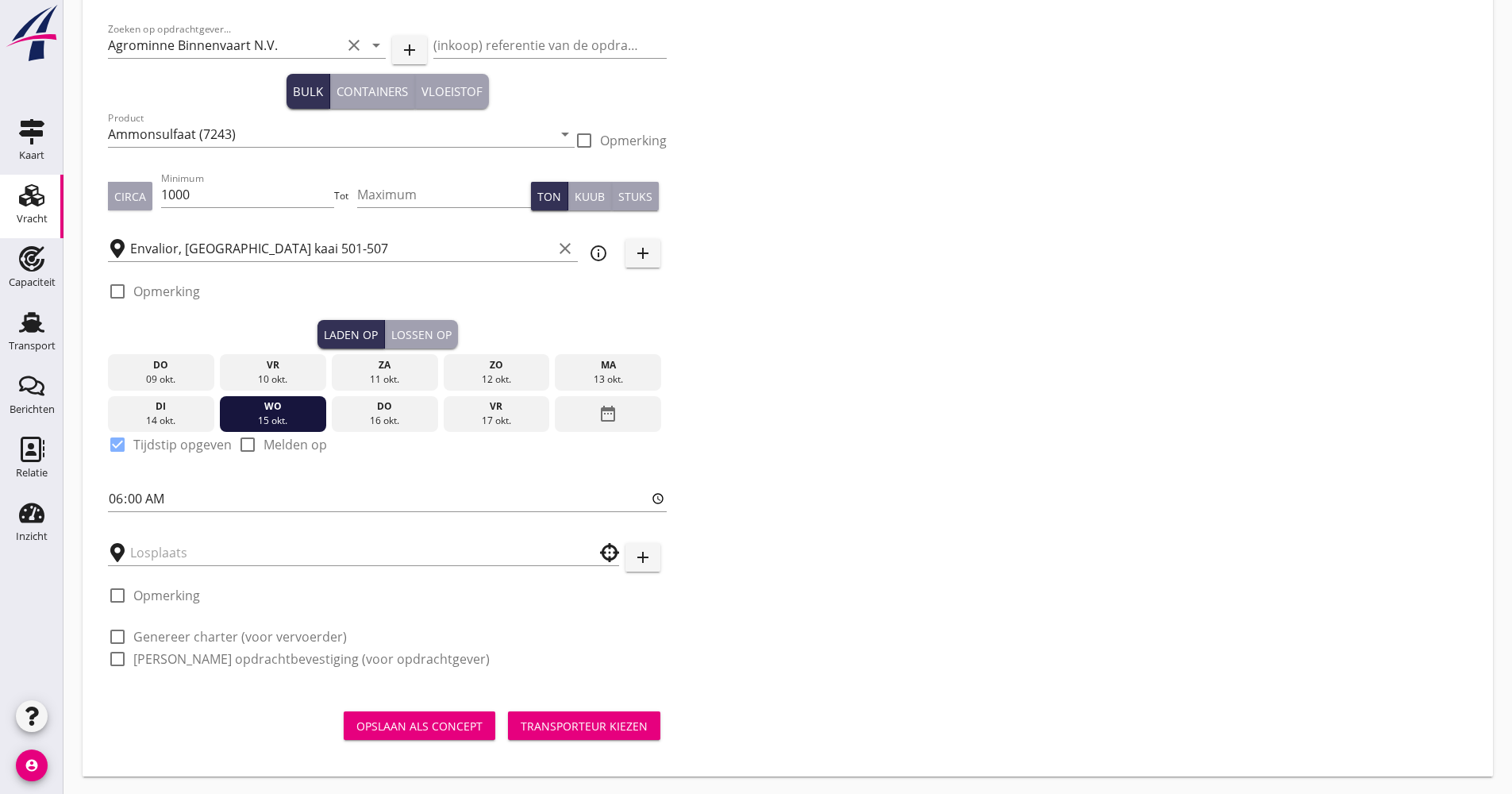
click at [430, 341] on div "Lossen op" at bounding box center [421, 334] width 60 height 16
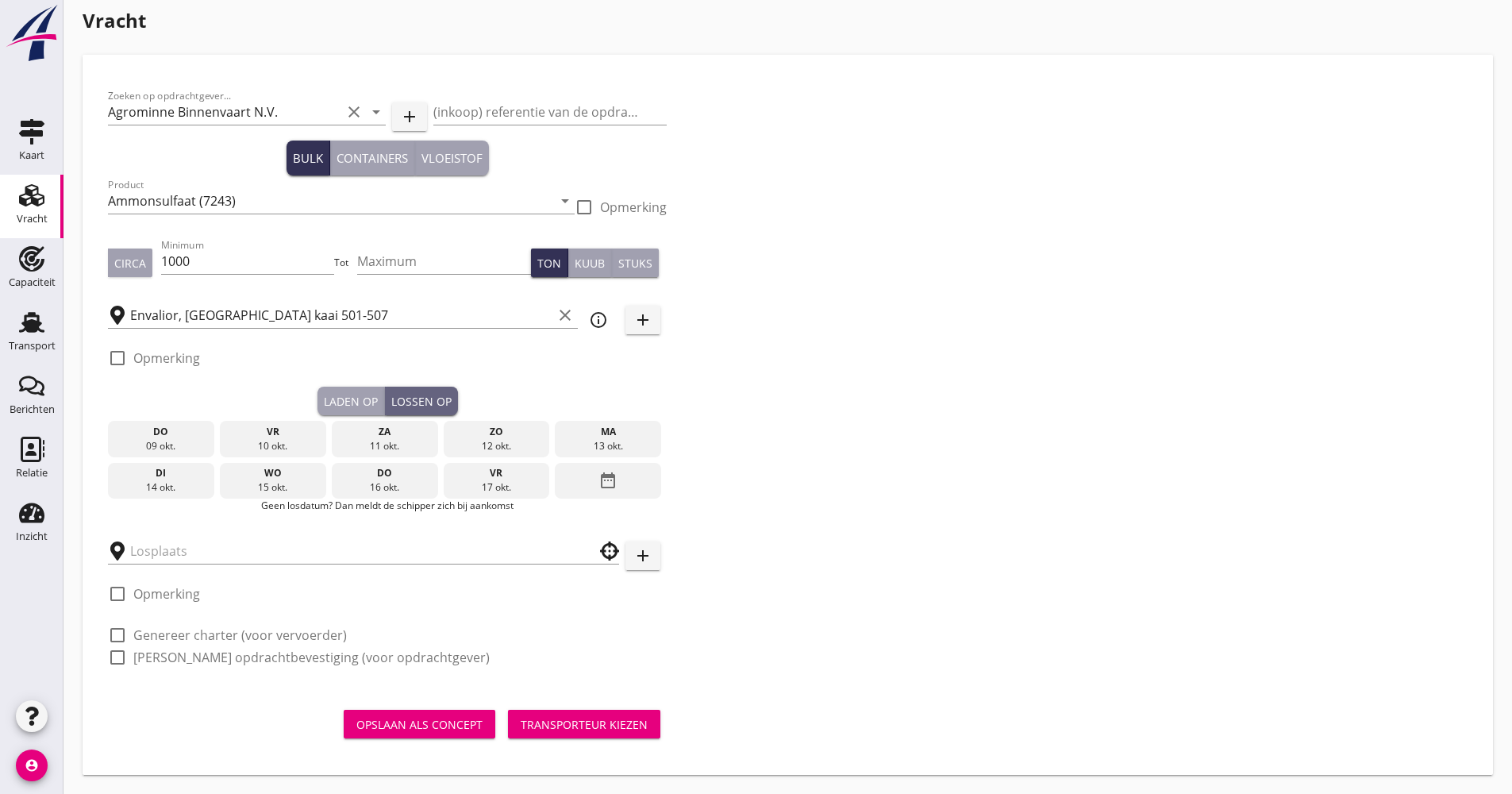
scroll to position [12, 0]
click at [593, 460] on div "[DATE] [DATE] [DATE] [DATE] [DATE] [DATE] [DATE] [DATE] [DATE] date_range" at bounding box center [387, 456] width 559 height 83
click at [594, 478] on div "date_range" at bounding box center [608, 481] width 106 height 36
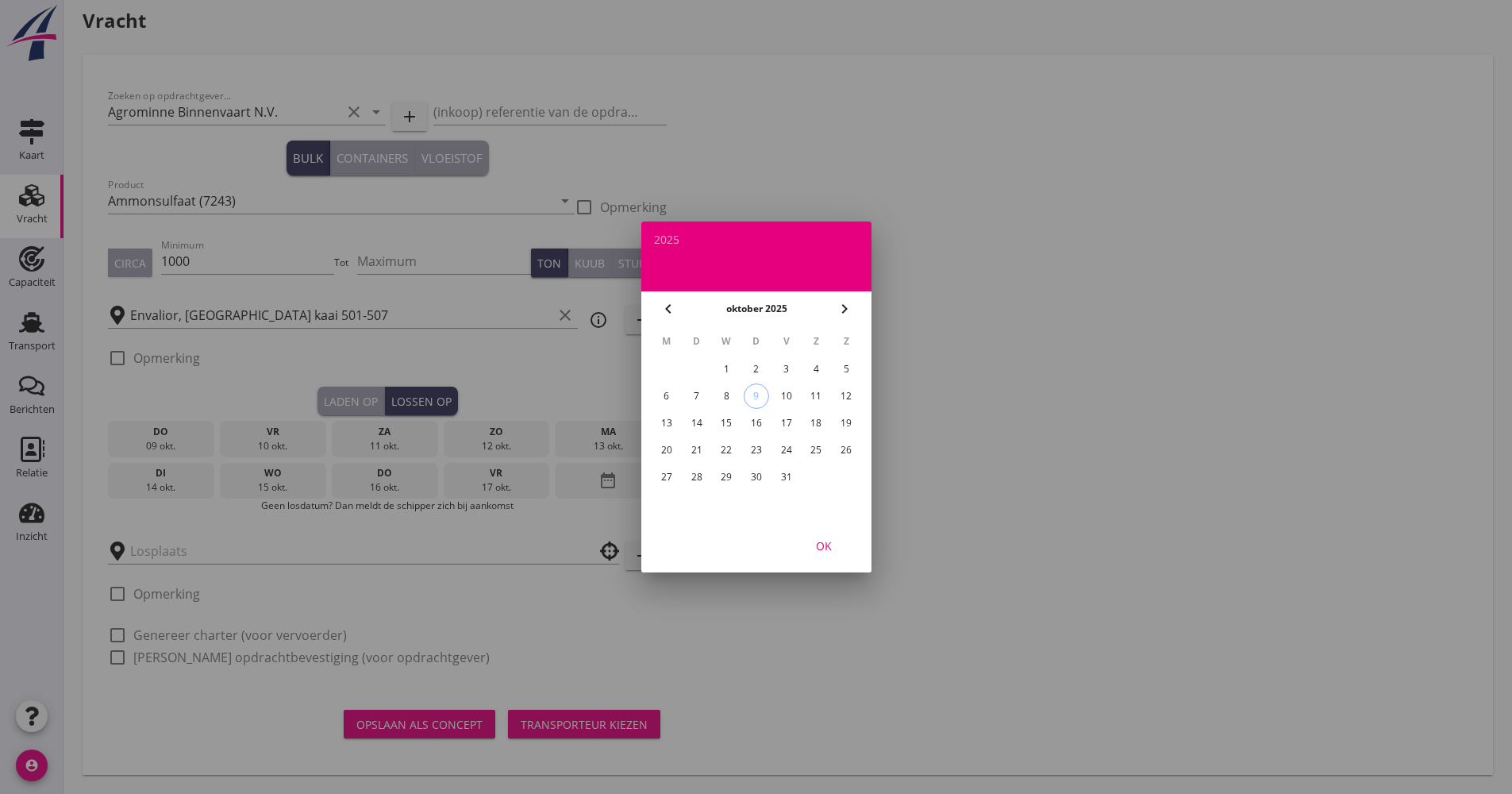
click at [713, 454] on td "22" at bounding box center [727, 450] width 29 height 25
click at [721, 446] on div "22" at bounding box center [726, 450] width 25 height 25
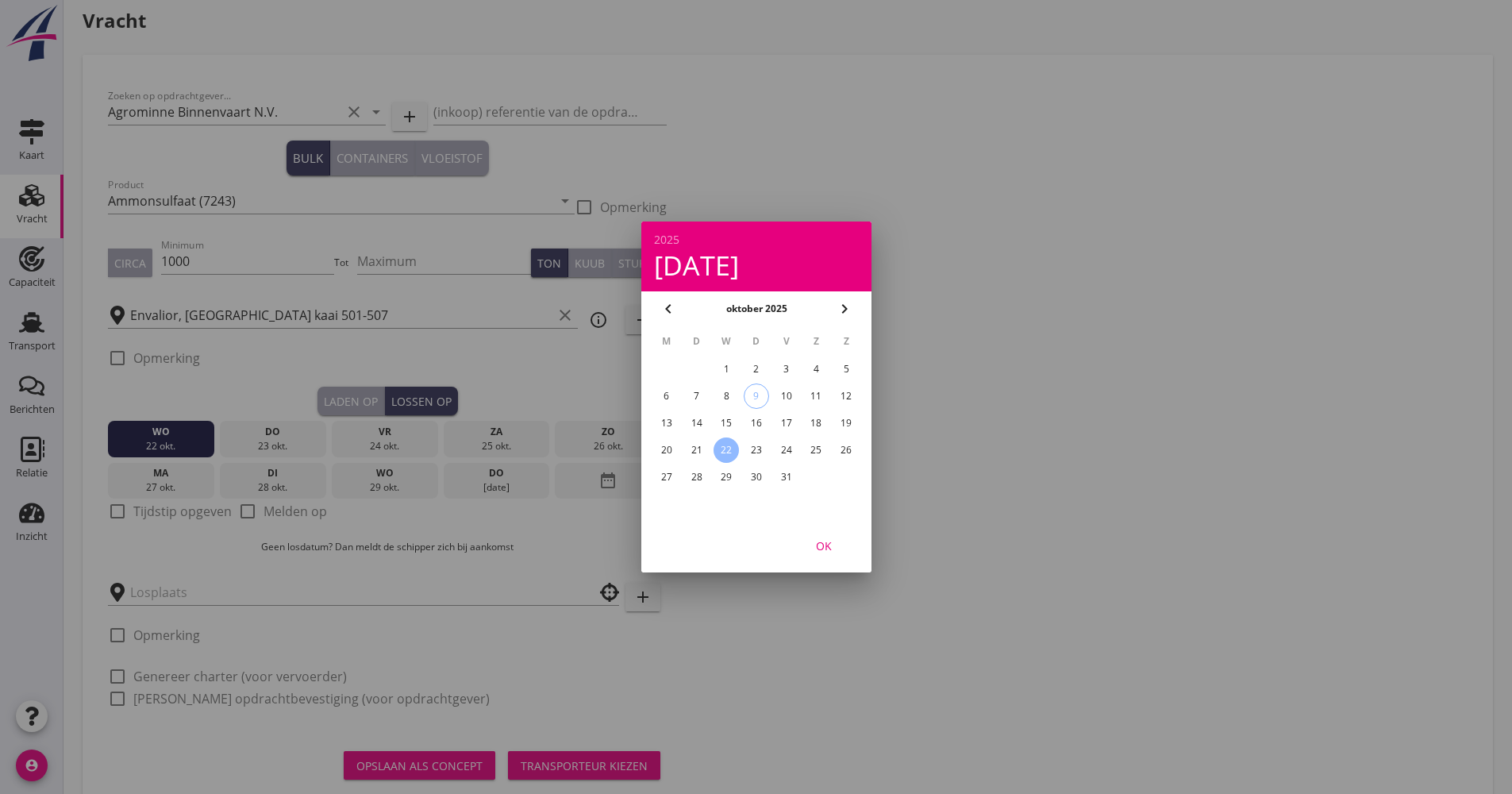
click at [814, 538] on div "OK" at bounding box center [824, 546] width 44 height 16
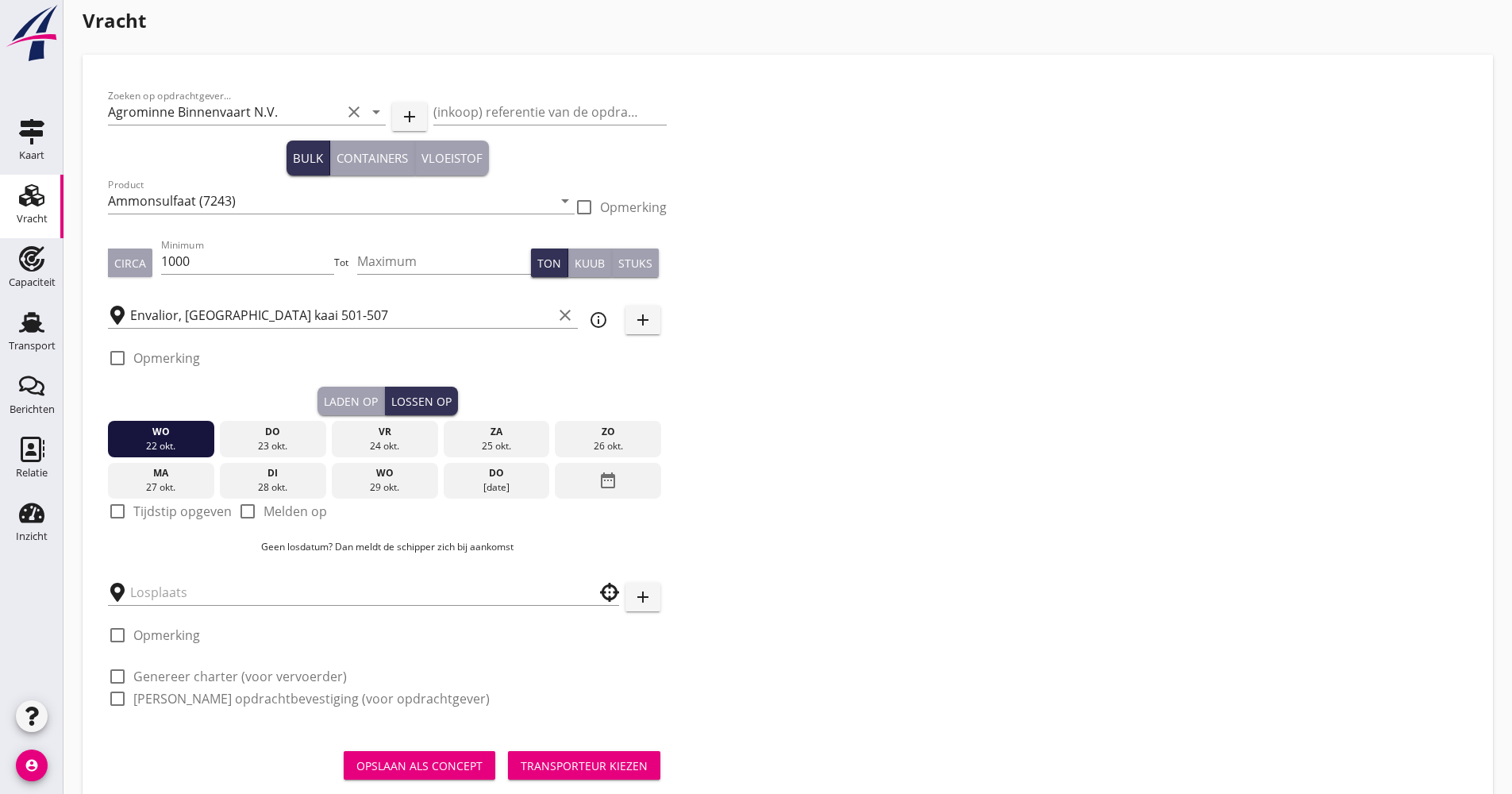
click at [175, 520] on label "Tijdstip opgeven" at bounding box center [182, 511] width 99 height 16
checkbox input "true"
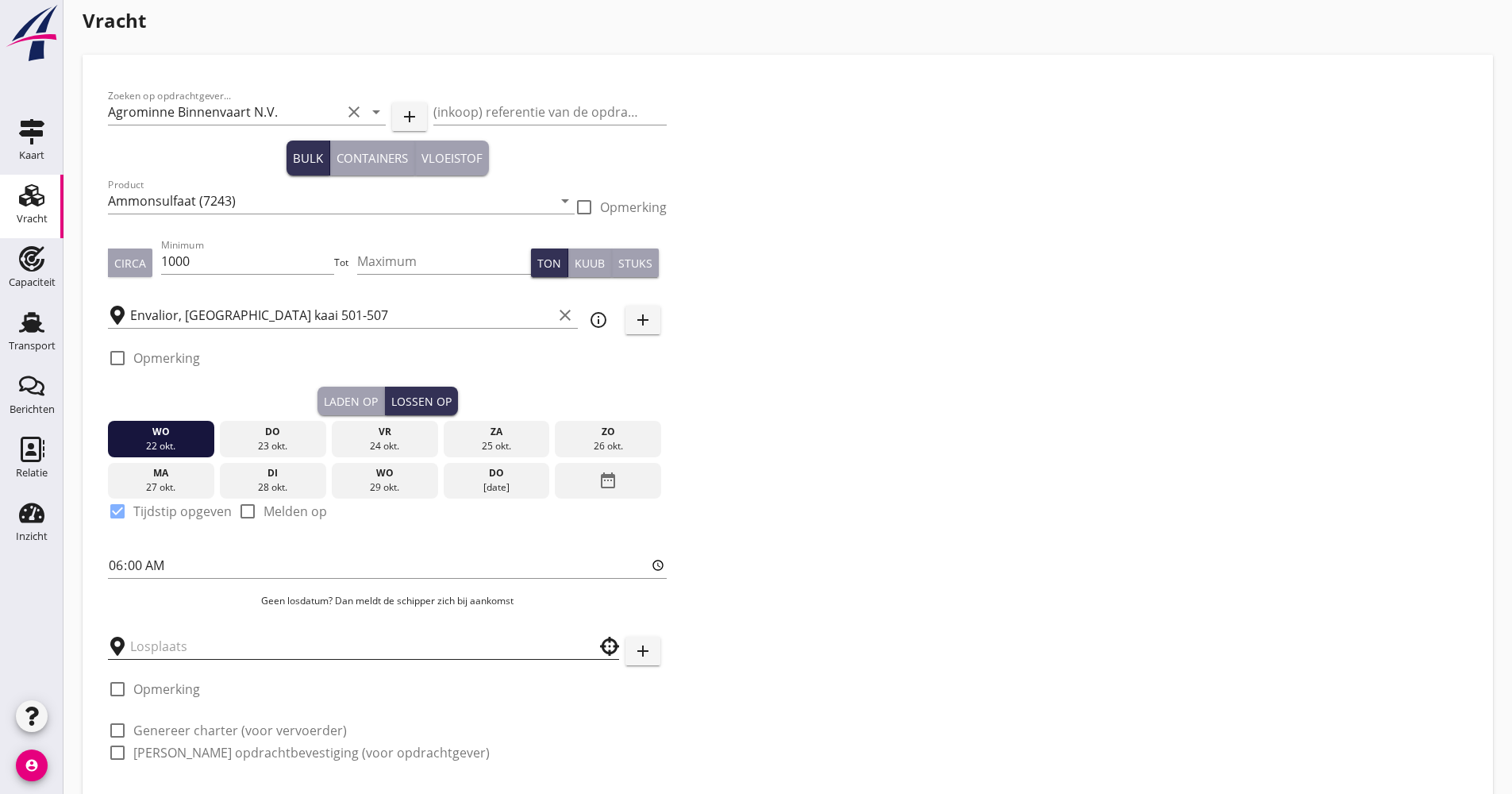
click at [199, 644] on input "text" at bounding box center [353, 646] width 445 height 25
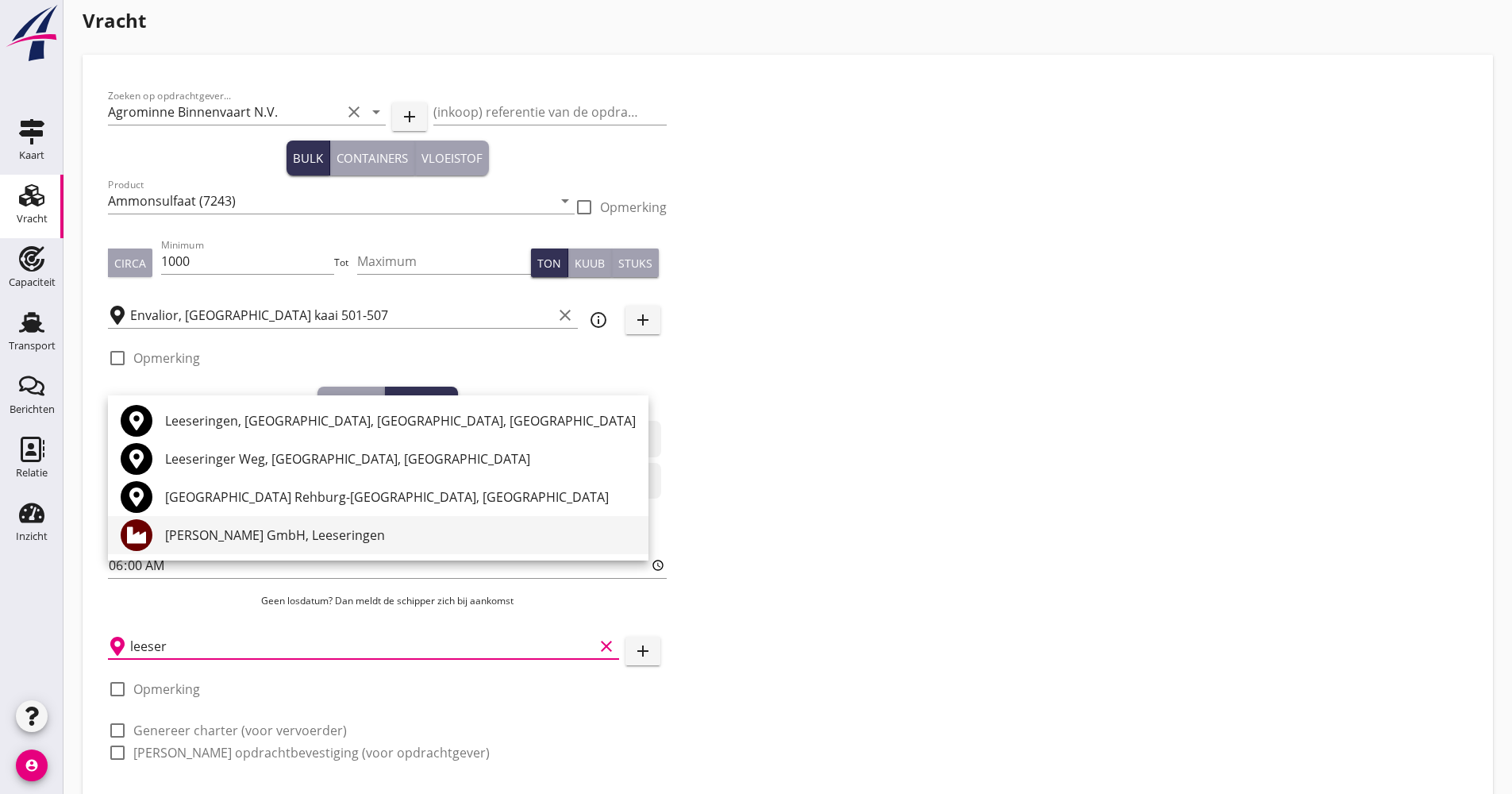
click at [198, 530] on div "[PERSON_NAME] GmbH, Leeseringen" at bounding box center [400, 535] width 471 height 19
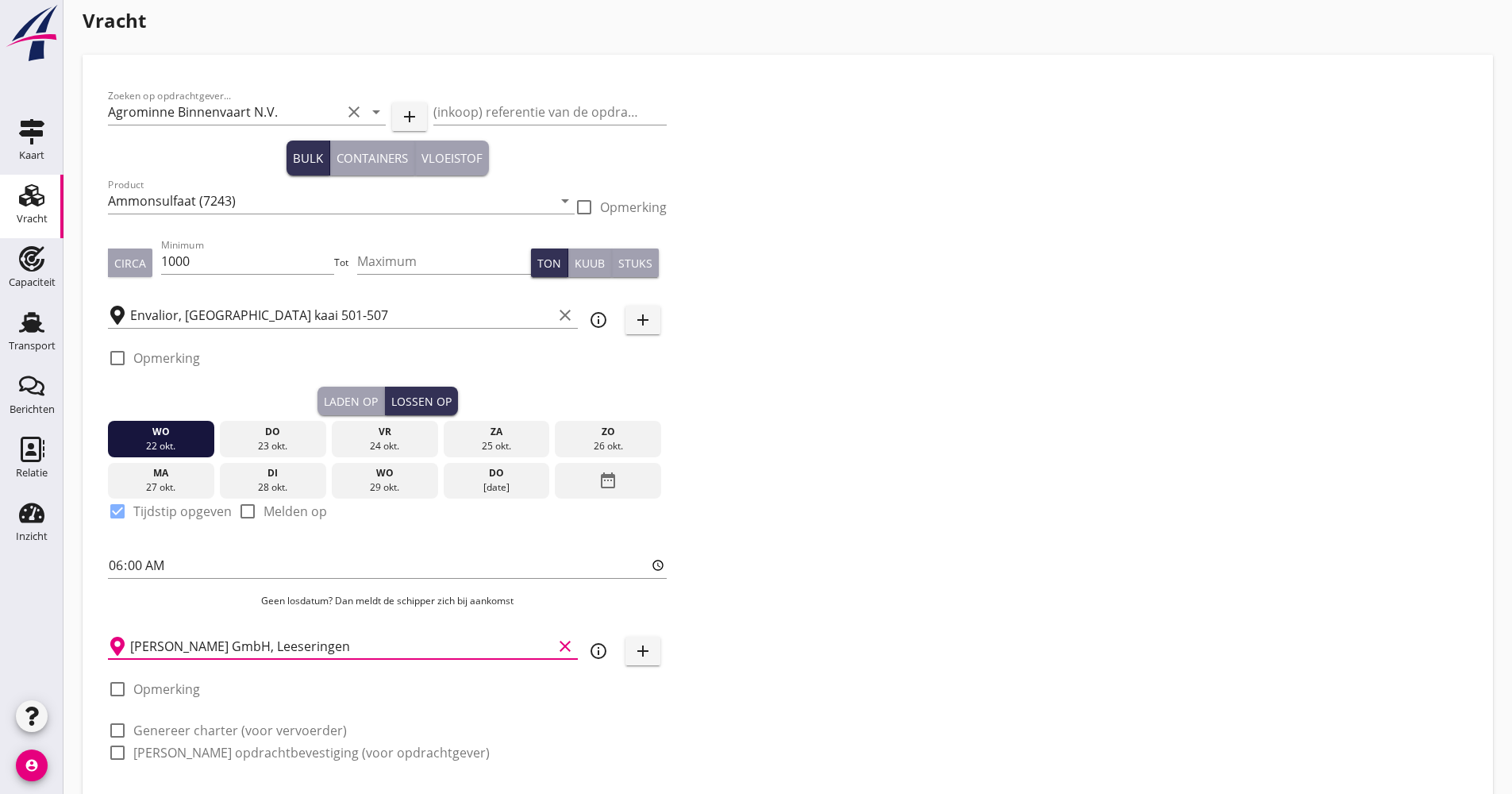
type input "[PERSON_NAME] GmbH, Leeseringen"
click at [597, 660] on icon "info_outline" at bounding box center [598, 651] width 19 height 19
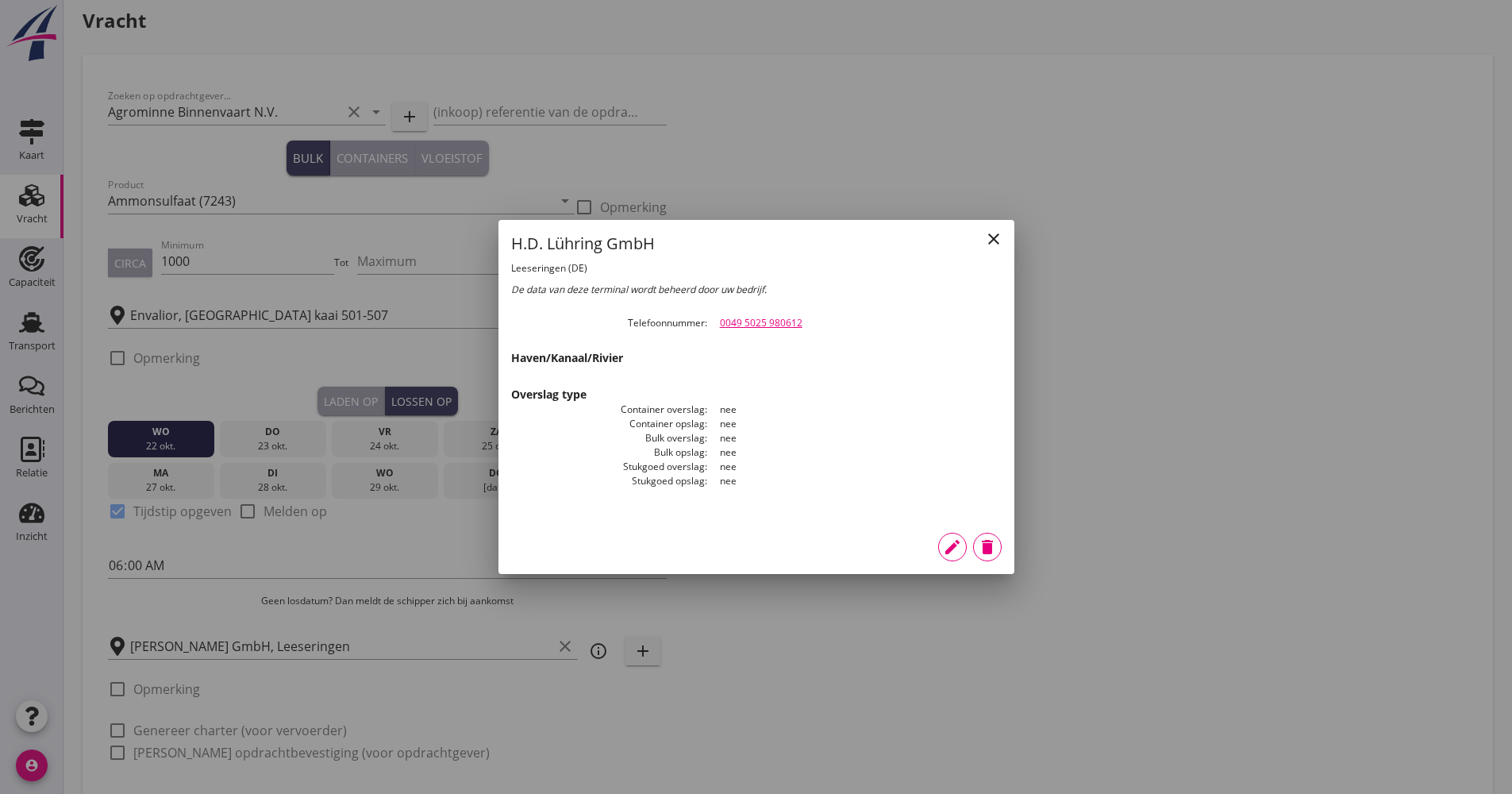
click at [983, 248] on button "close" at bounding box center [994, 239] width 29 height 29
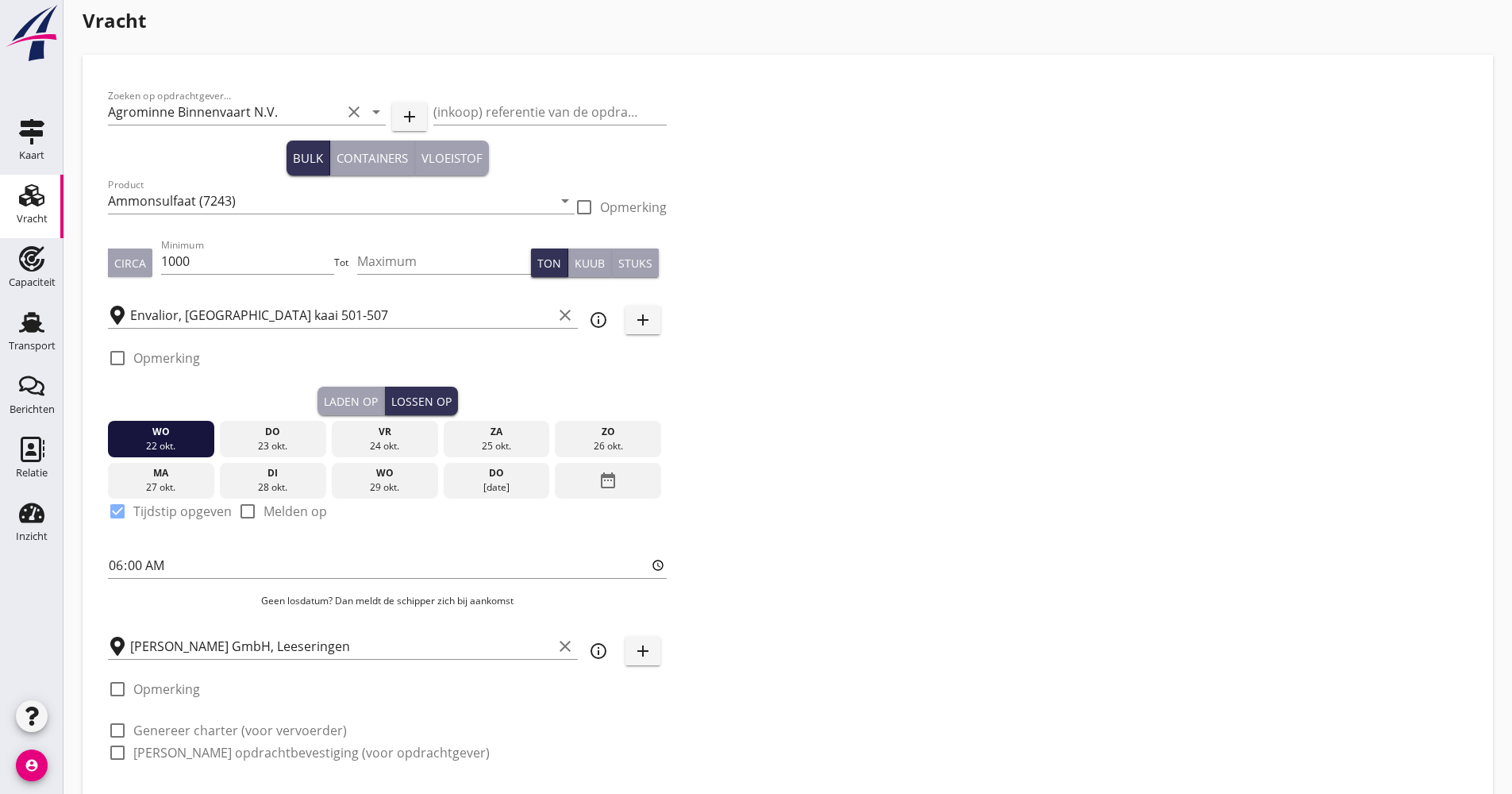
click at [144, 716] on div at bounding box center [154, 713] width 92 height 10
click at [141, 719] on div "check_box_outline_blank Genereer charter (voor vervoerder)" at bounding box center [387, 729] width 559 height 22
click at [137, 726] on label "Genereer charter (voor vervoerder)" at bounding box center [240, 731] width 214 height 16
checkbox input "true"
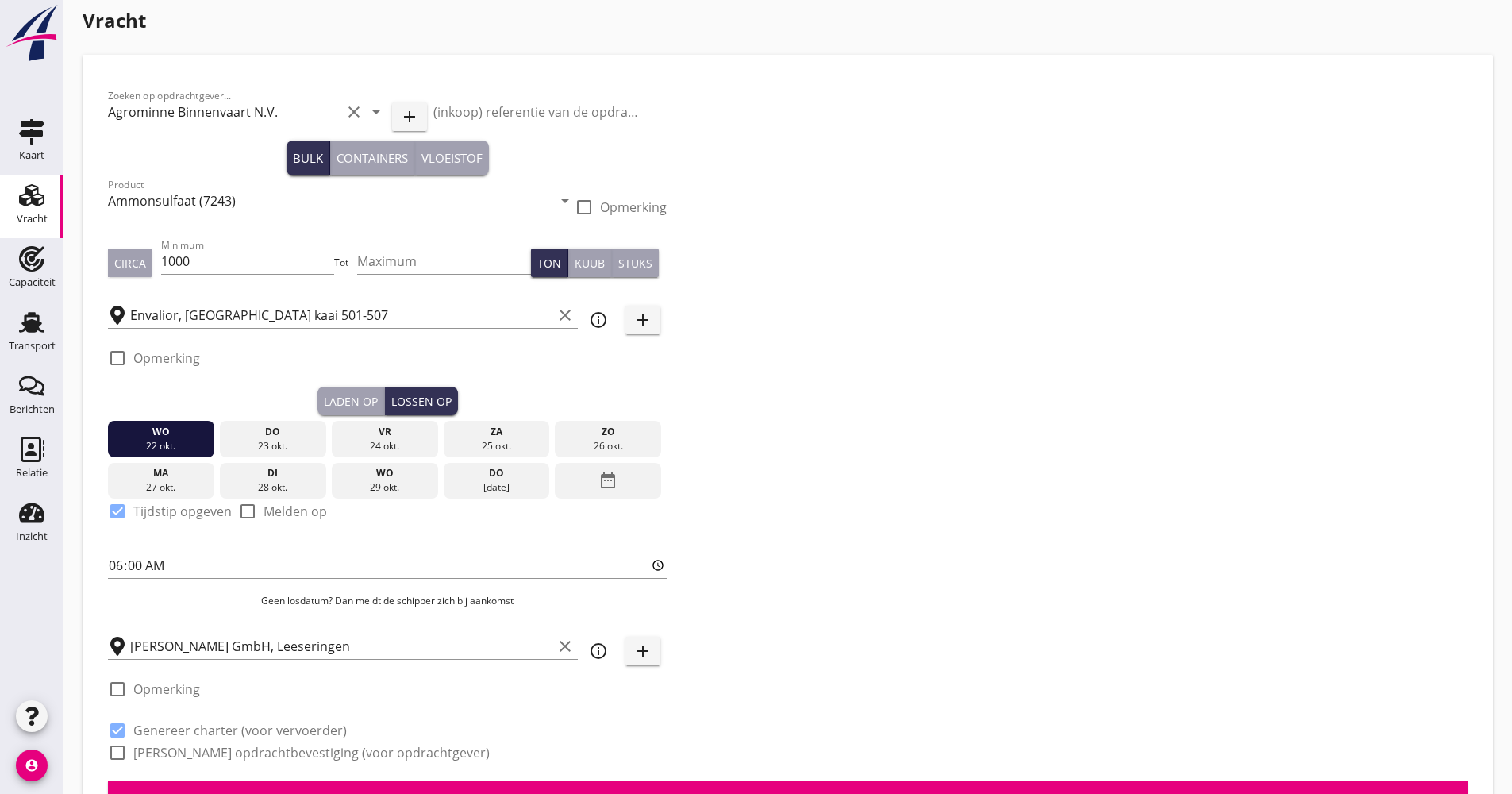
click at [135, 747] on label "[PERSON_NAME] opdrachtbevestiging (voor opdrachtgever)" at bounding box center [312, 753] width 357 height 16
checkbox input "true"
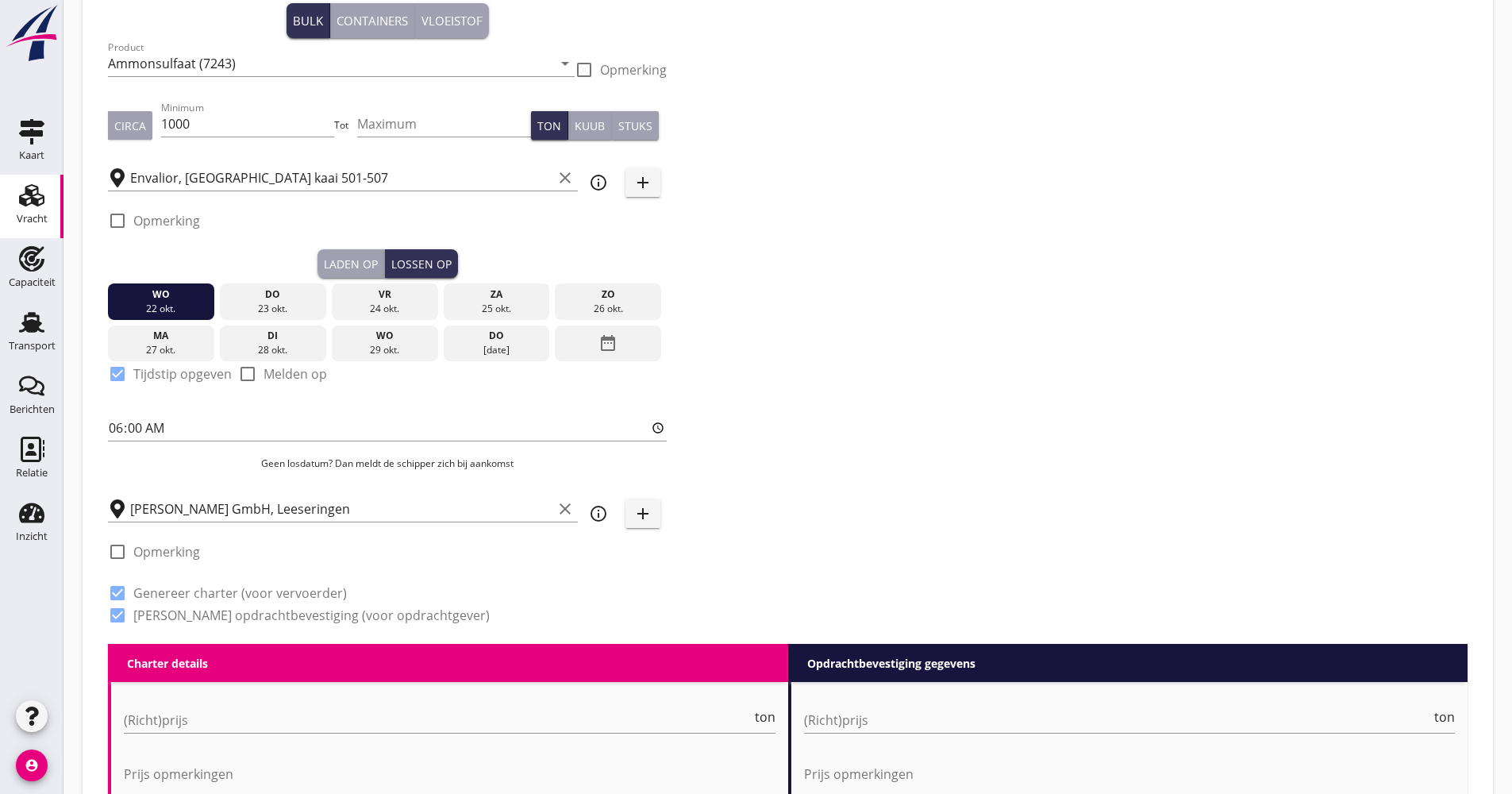
scroll to position [251, 0]
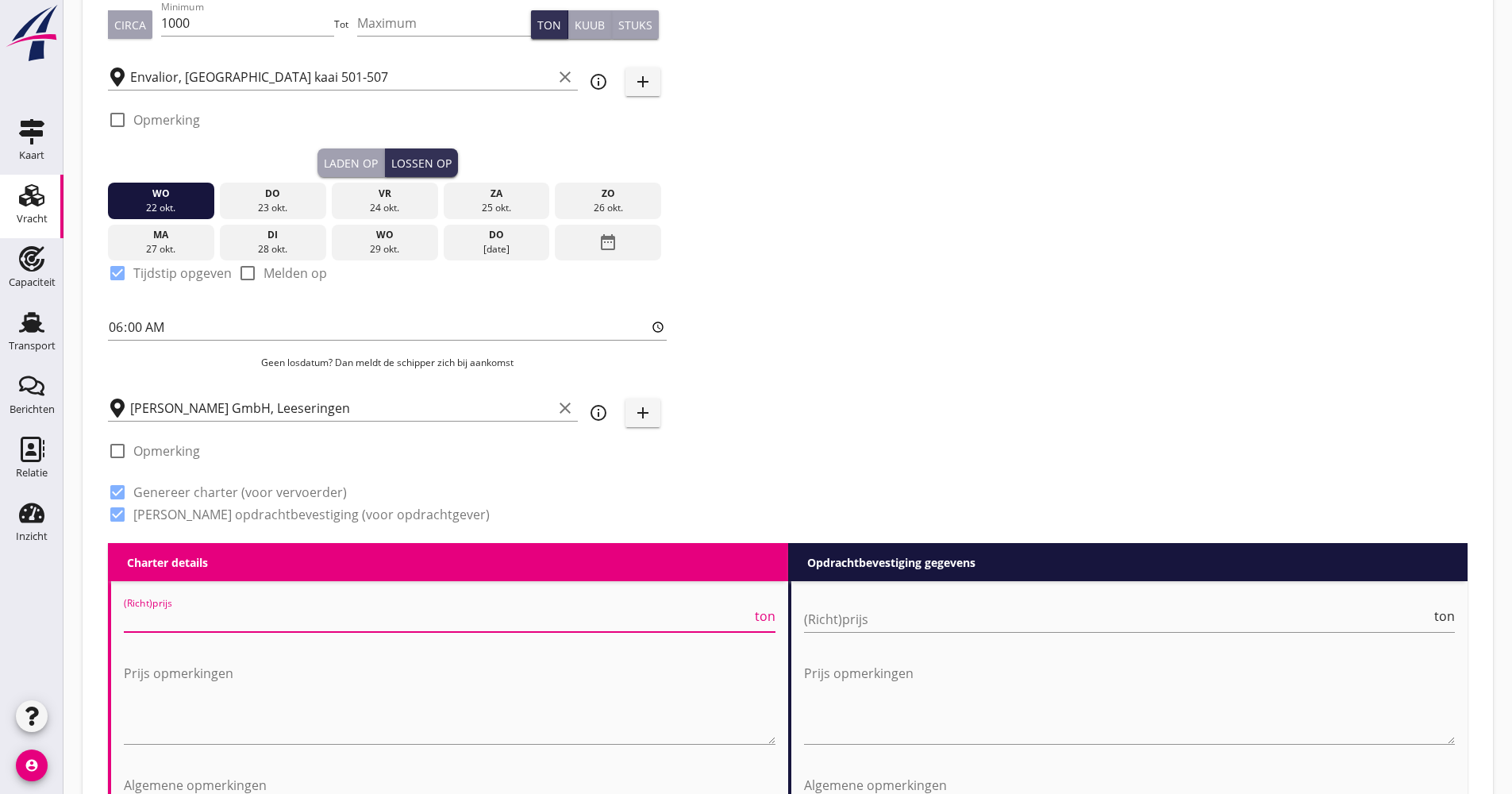
click at [210, 618] on input "(Richt)prijs" at bounding box center [437, 619] width 628 height 25
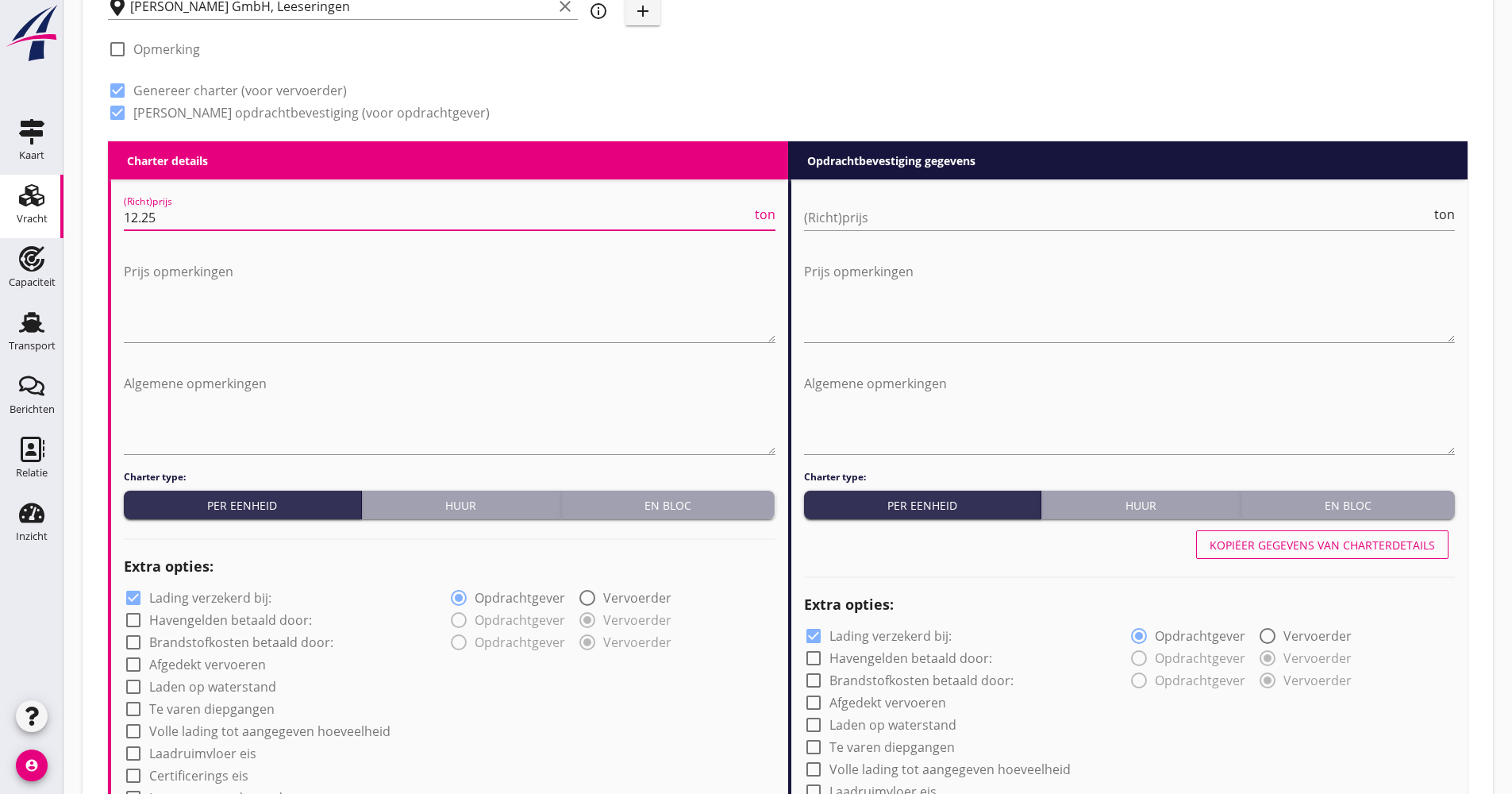
scroll to position [728, 0]
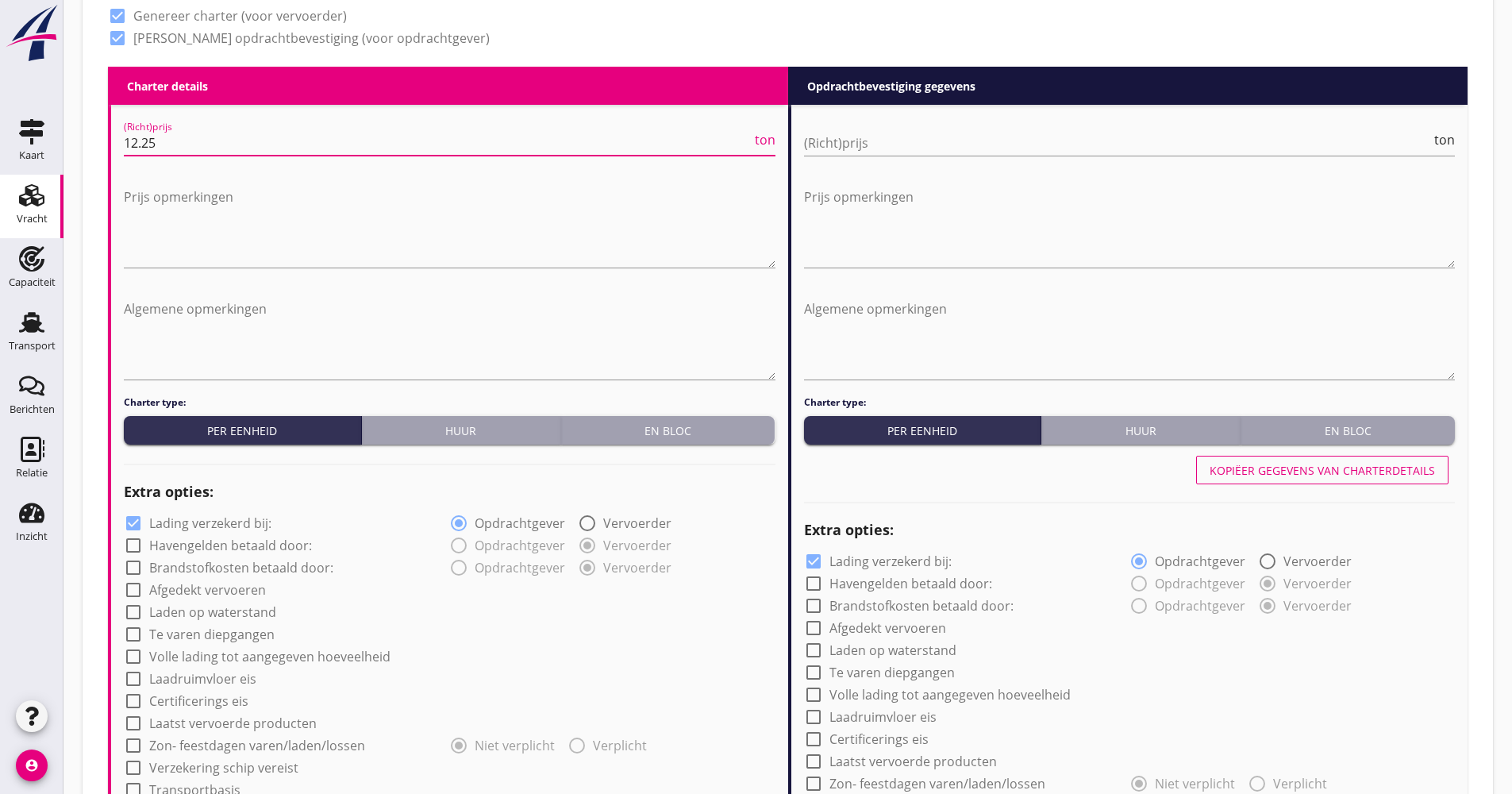
type input "12.25"
click at [208, 511] on div "check_box Lading verzekerd bij:" at bounding box center [287, 521] width 326 height 22
click at [205, 519] on label "Lading verzekerd bij:" at bounding box center [211, 523] width 123 height 16
checkbox input "false"
click at [221, 586] on label "Afgedekt vervoeren" at bounding box center [208, 590] width 117 height 16
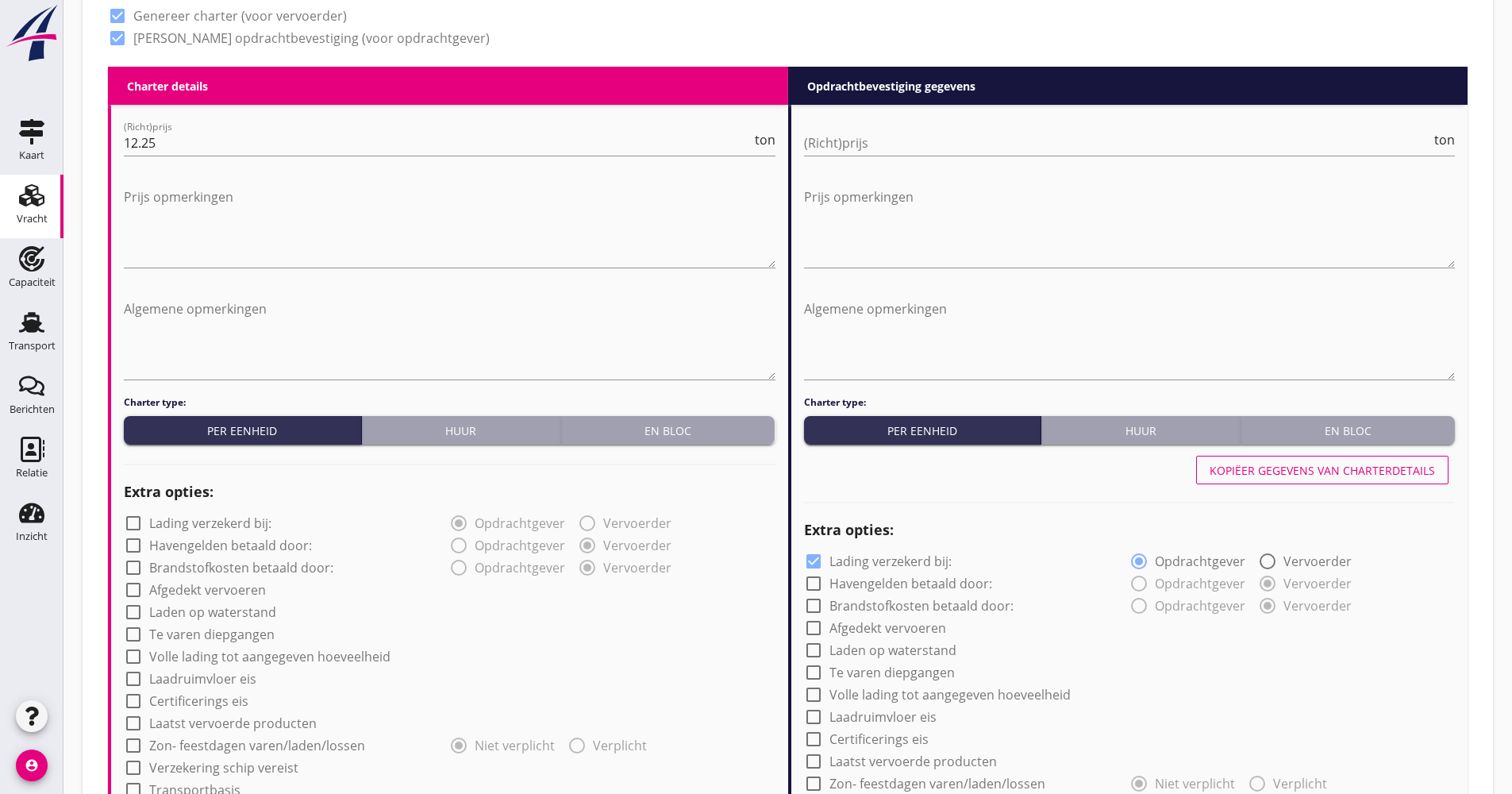
checkbox input "true"
click at [224, 652] on label "Volle lading tot aangegeven hoeveelheid" at bounding box center [270, 657] width 242 height 16
checkbox input "true"
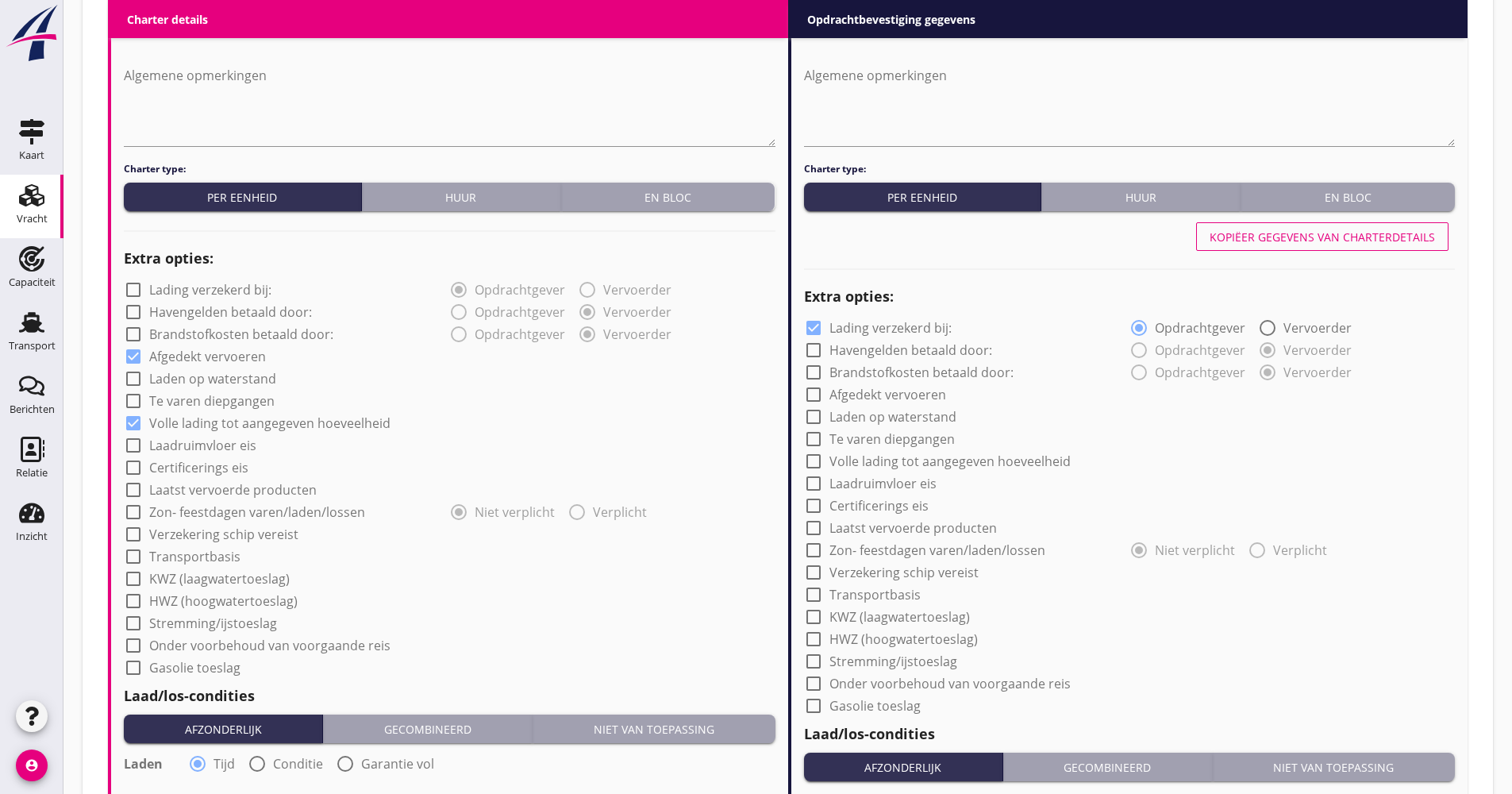
scroll to position [966, 0]
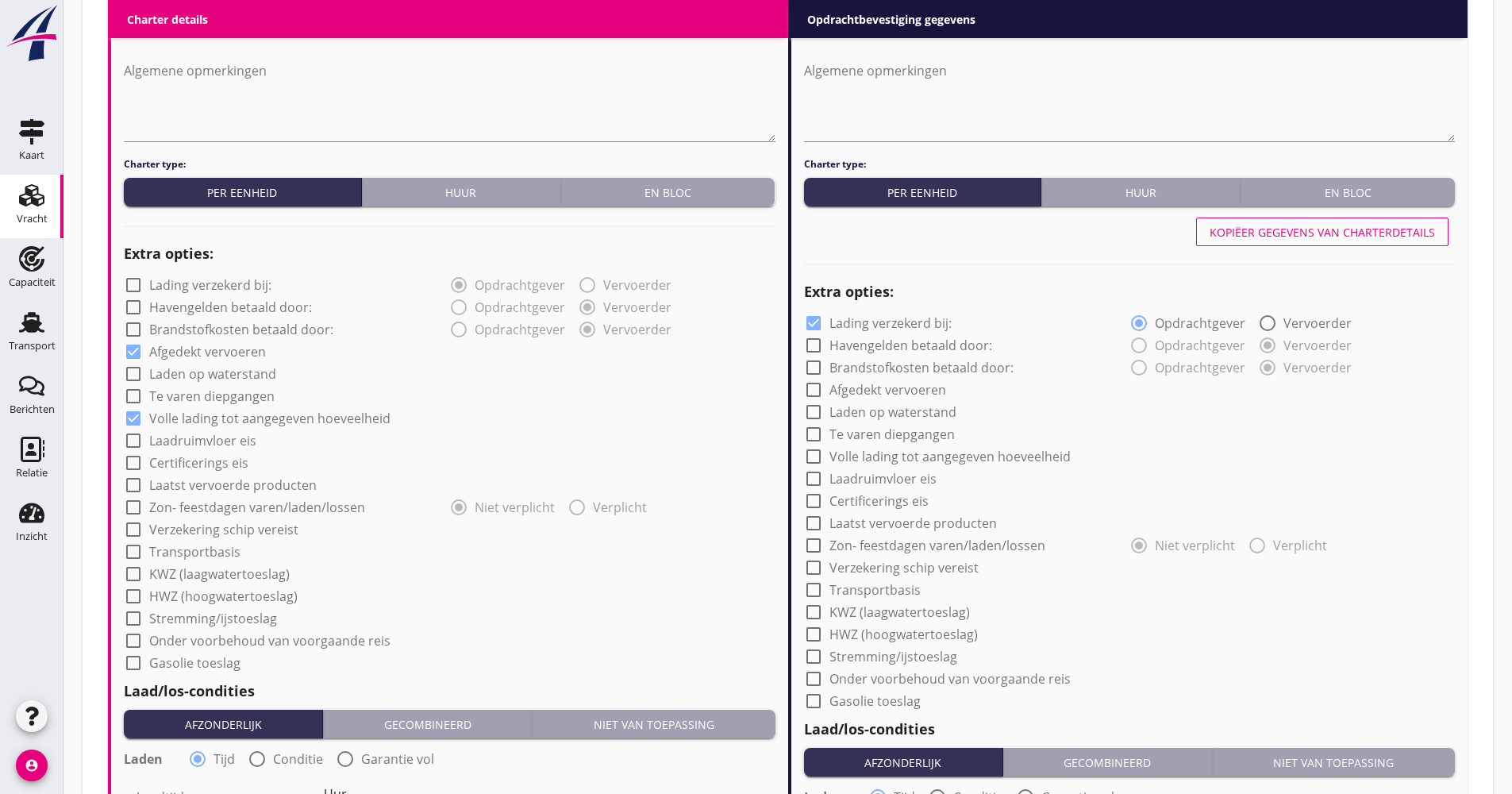
click at [220, 537] on label "Verzekering schip vereist" at bounding box center [224, 529] width 150 height 16
checkbox input "true"
click at [220, 546] on label "Transportbasis" at bounding box center [195, 551] width 91 height 16
checkbox input "true"
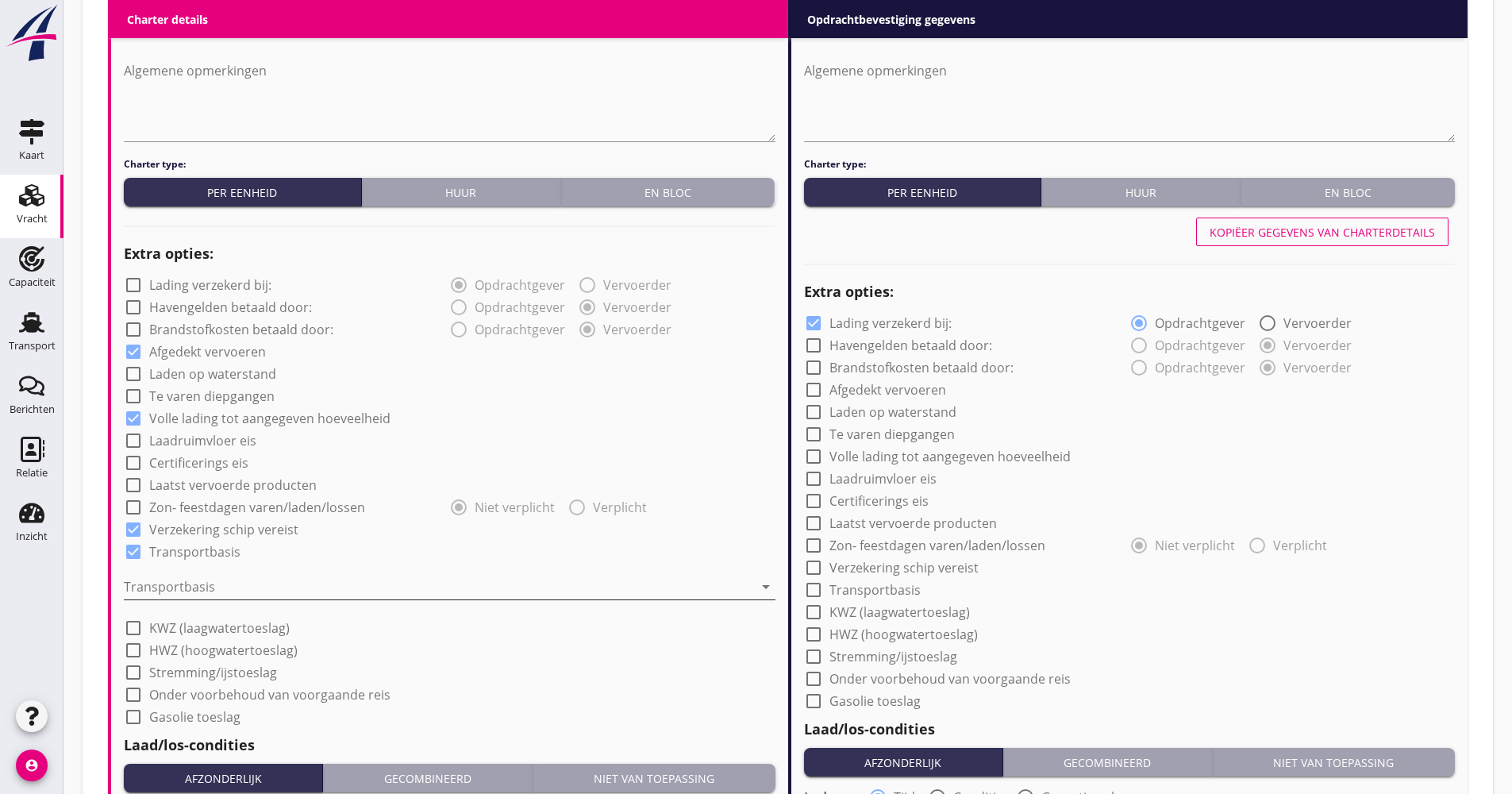
click at [205, 584] on div at bounding box center [438, 587] width 630 height 25
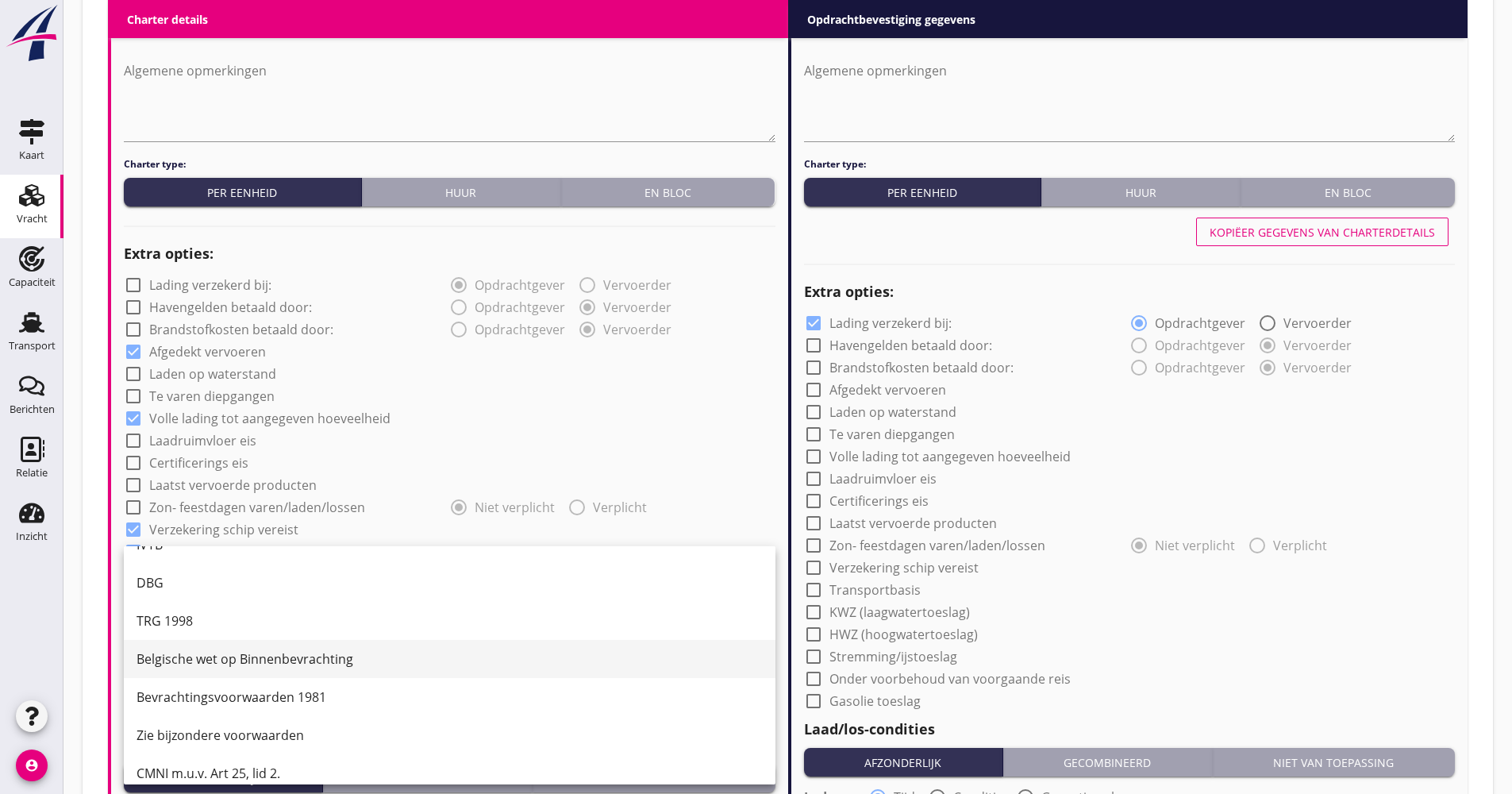
scroll to position [41, 0]
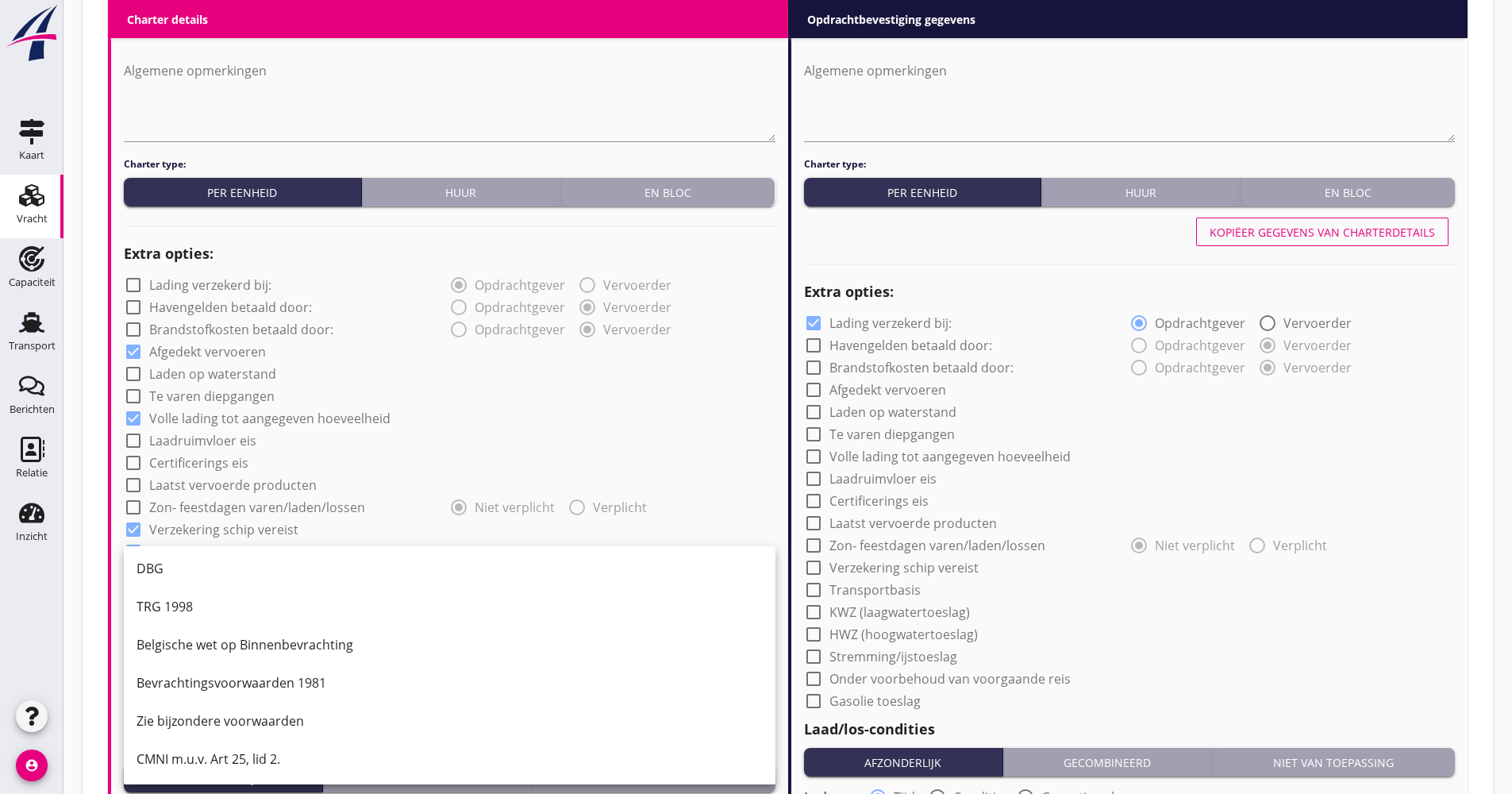
click at [187, 753] on div "CMNI m.u.v. Art 25, lid 2." at bounding box center [449, 759] width 626 height 19
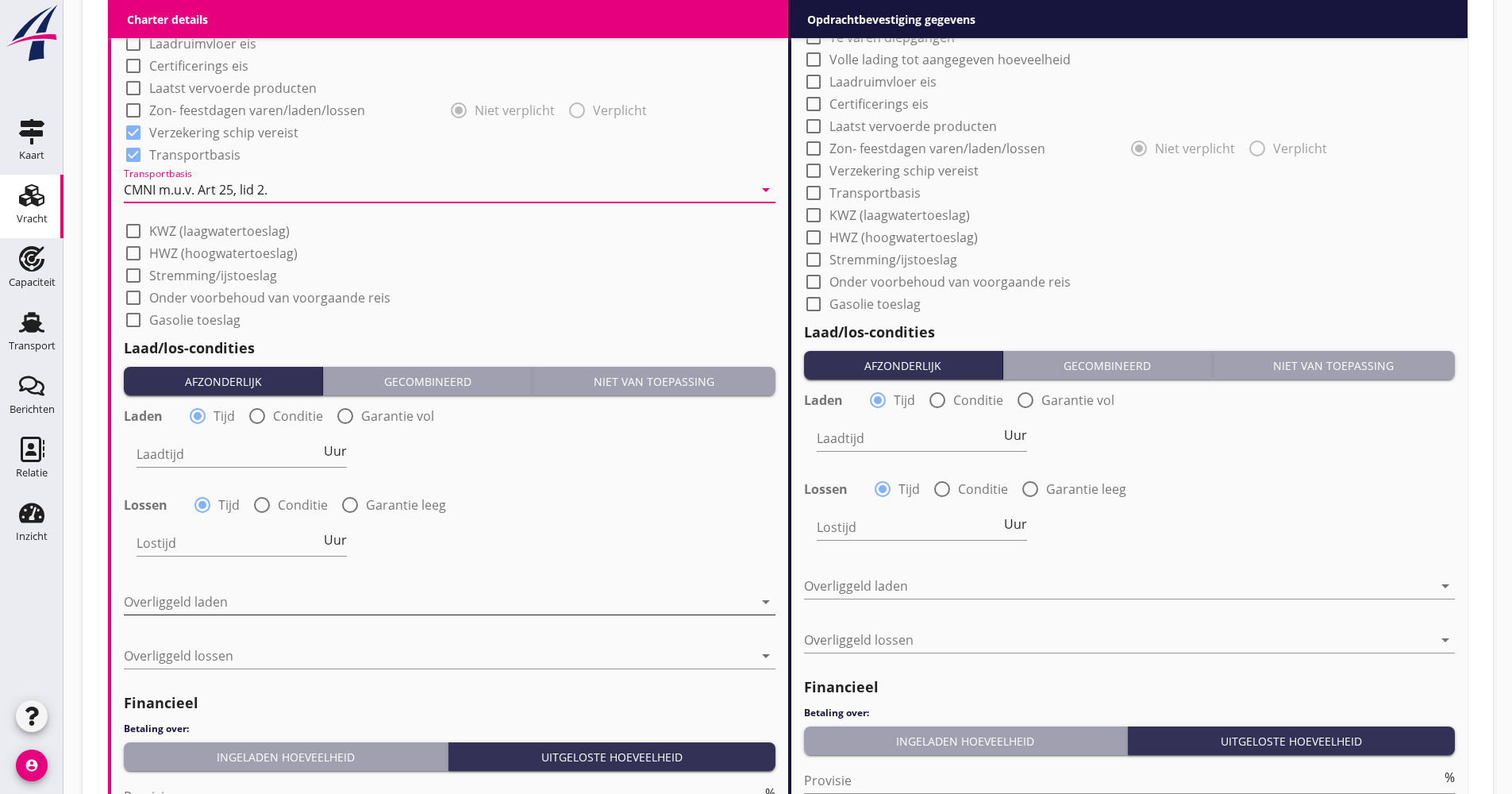
scroll to position [1283, 0]
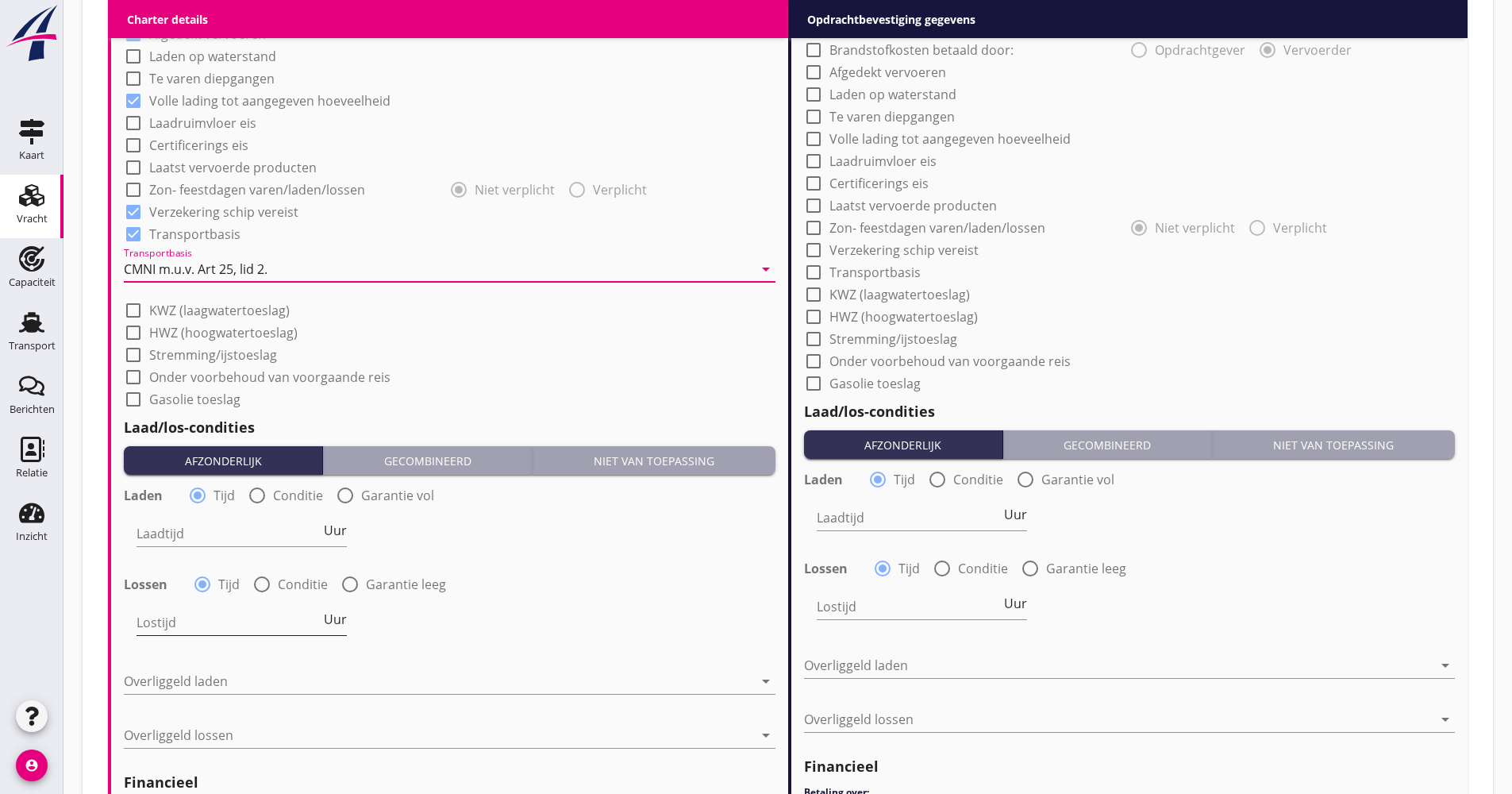
click at [336, 626] on span "Uur" at bounding box center [336, 619] width 23 height 12
type input "2"
click at [231, 678] on div at bounding box center [438, 681] width 630 height 25
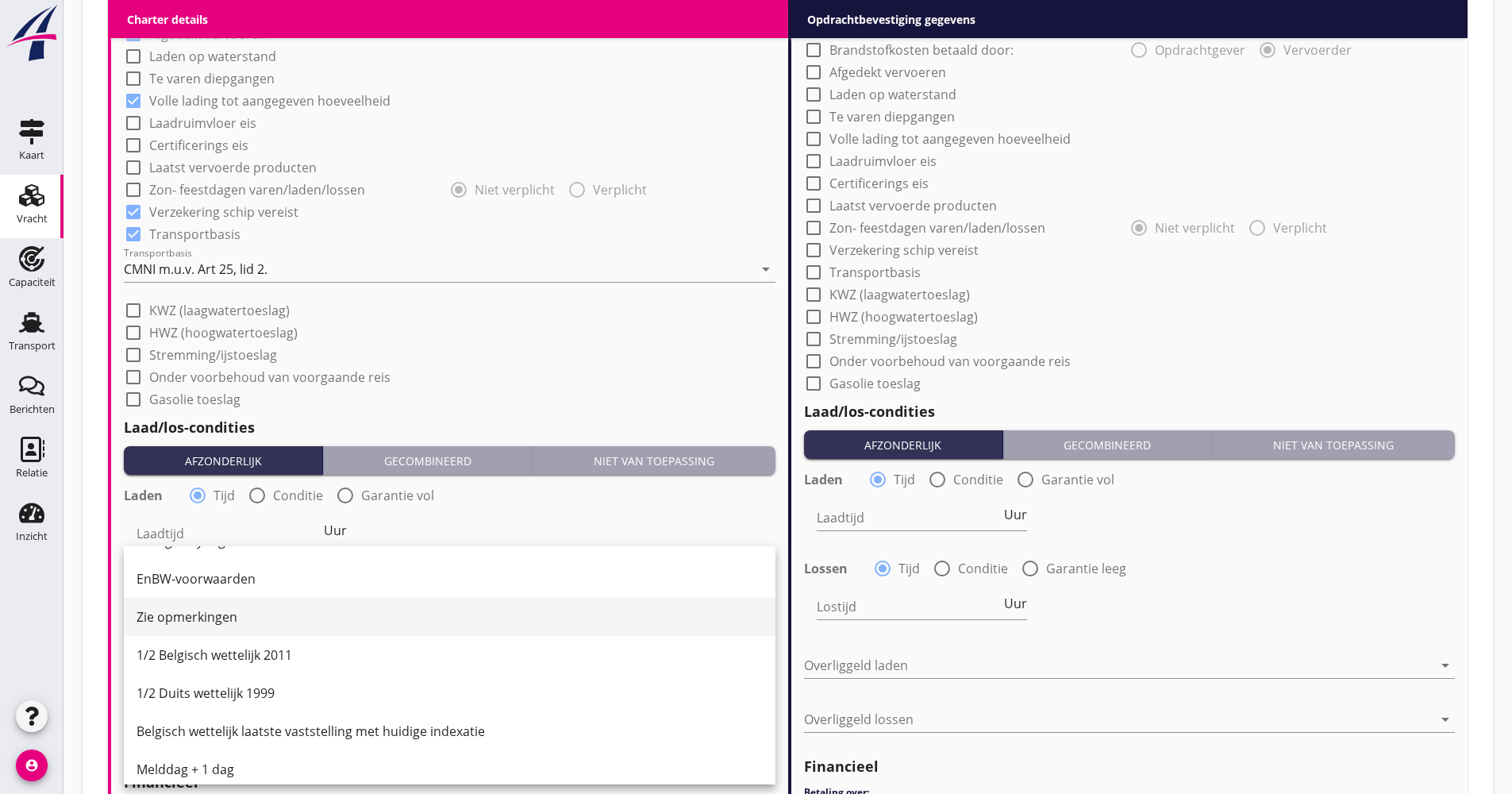
scroll to position [397, 0]
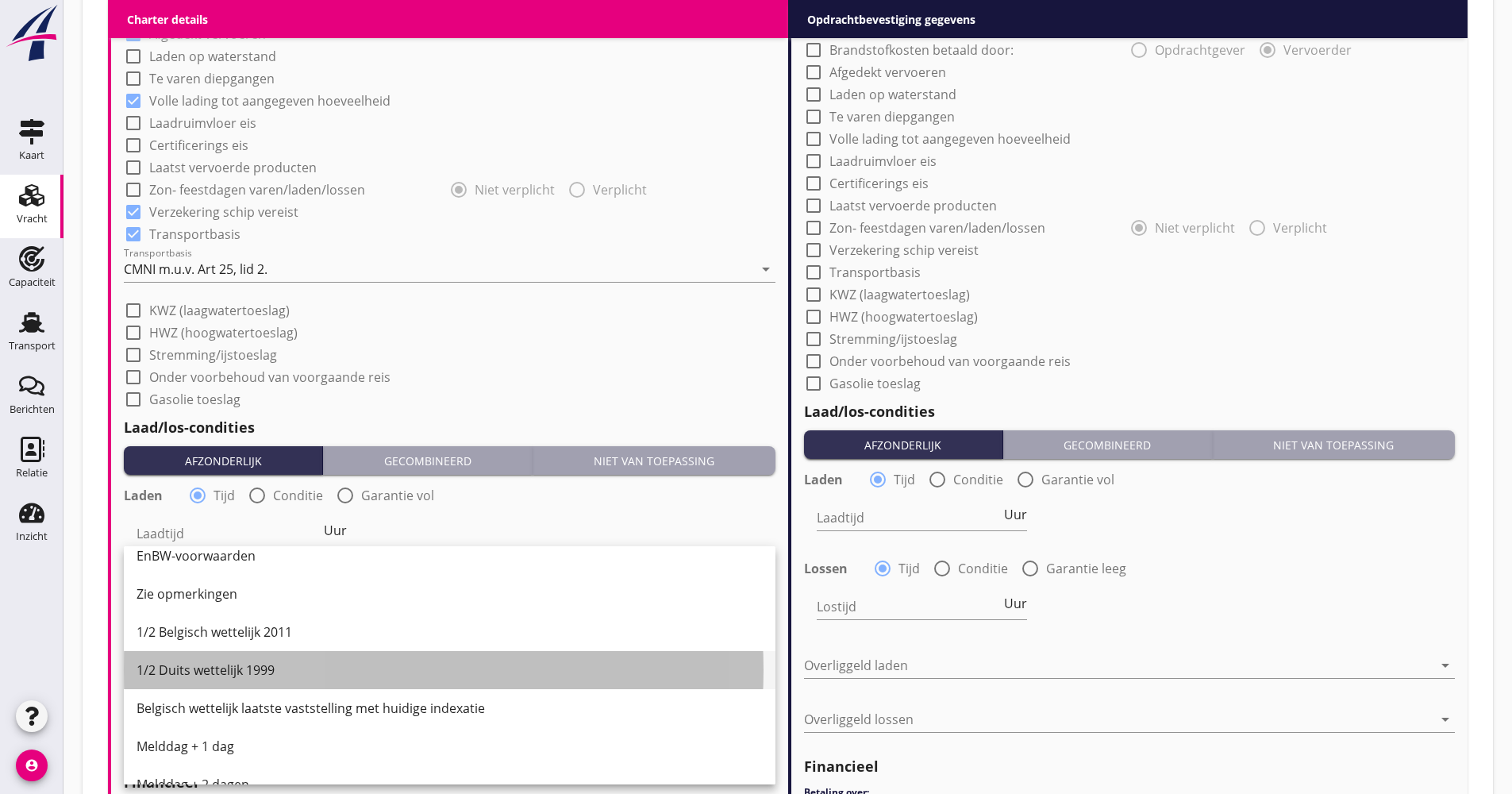
click at [210, 667] on div "1/2 Duits wettelijk 1999" at bounding box center [449, 670] width 626 height 19
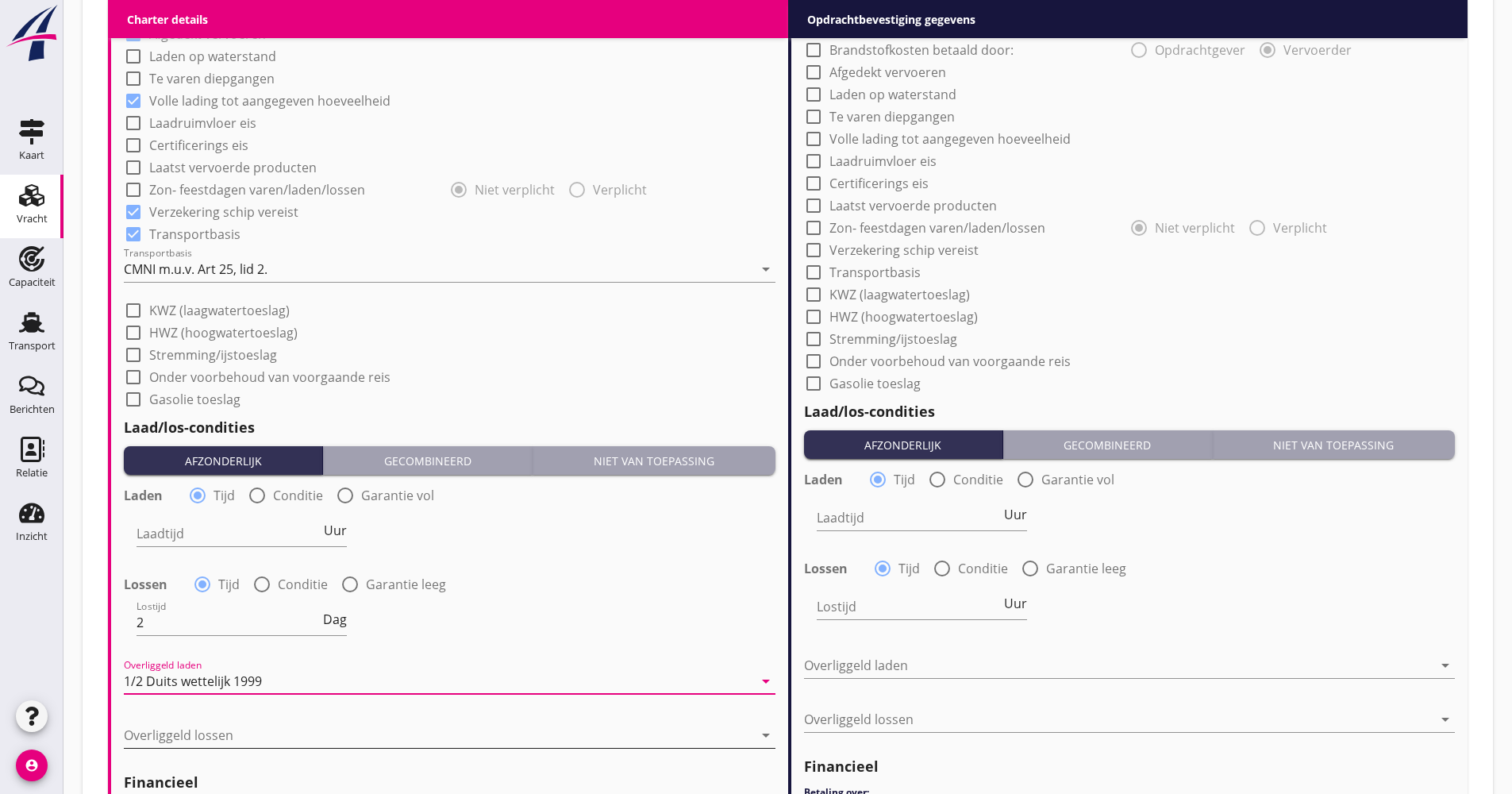
click at [248, 732] on div at bounding box center [438, 736] width 630 height 25
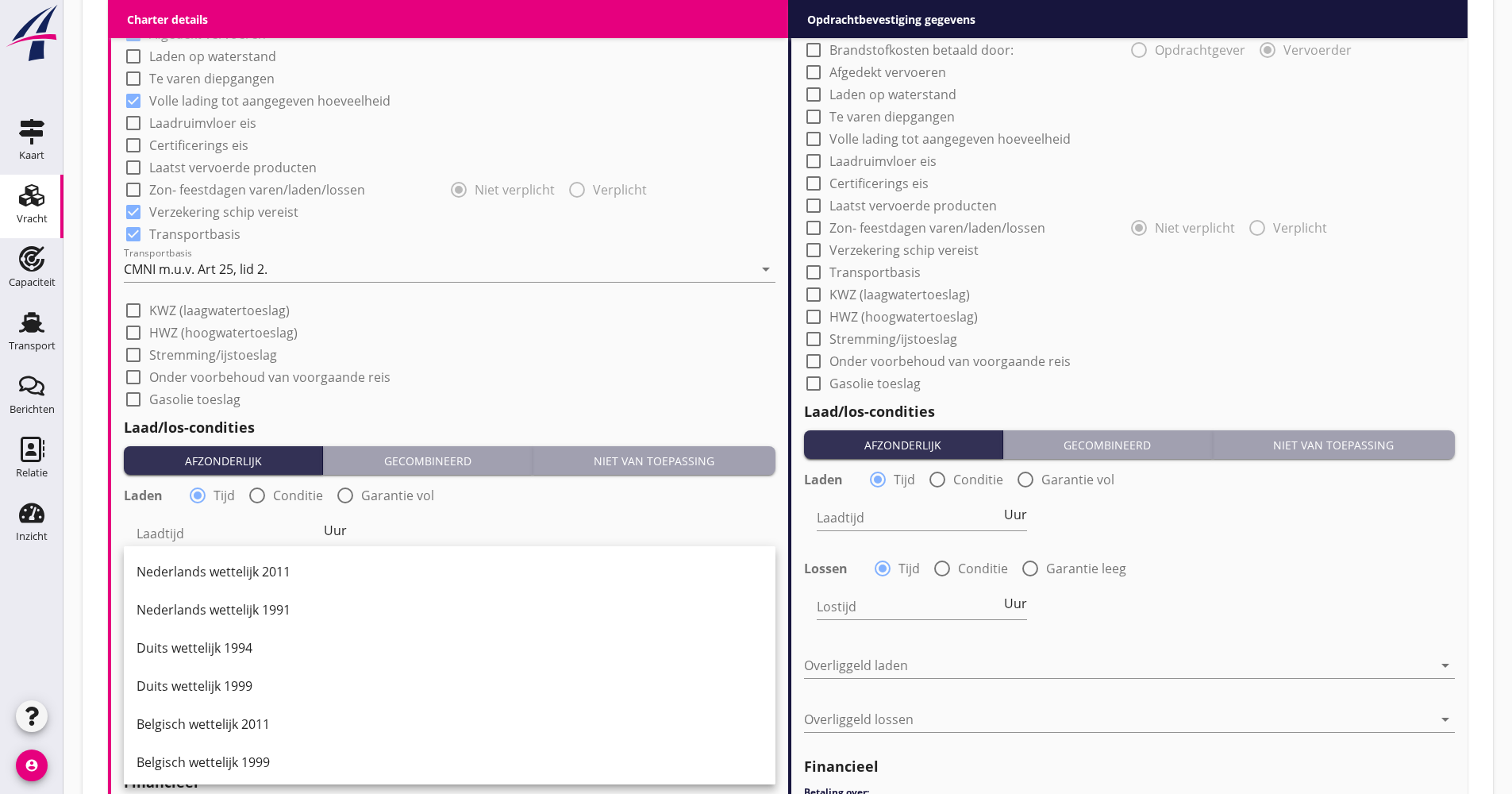
click at [116, 667] on div "(Richt)prijs 12.25 ton Prijs opmerkingen Algemene opmerkingen Charter type: Per…" at bounding box center [450, 293] width 677 height 1489
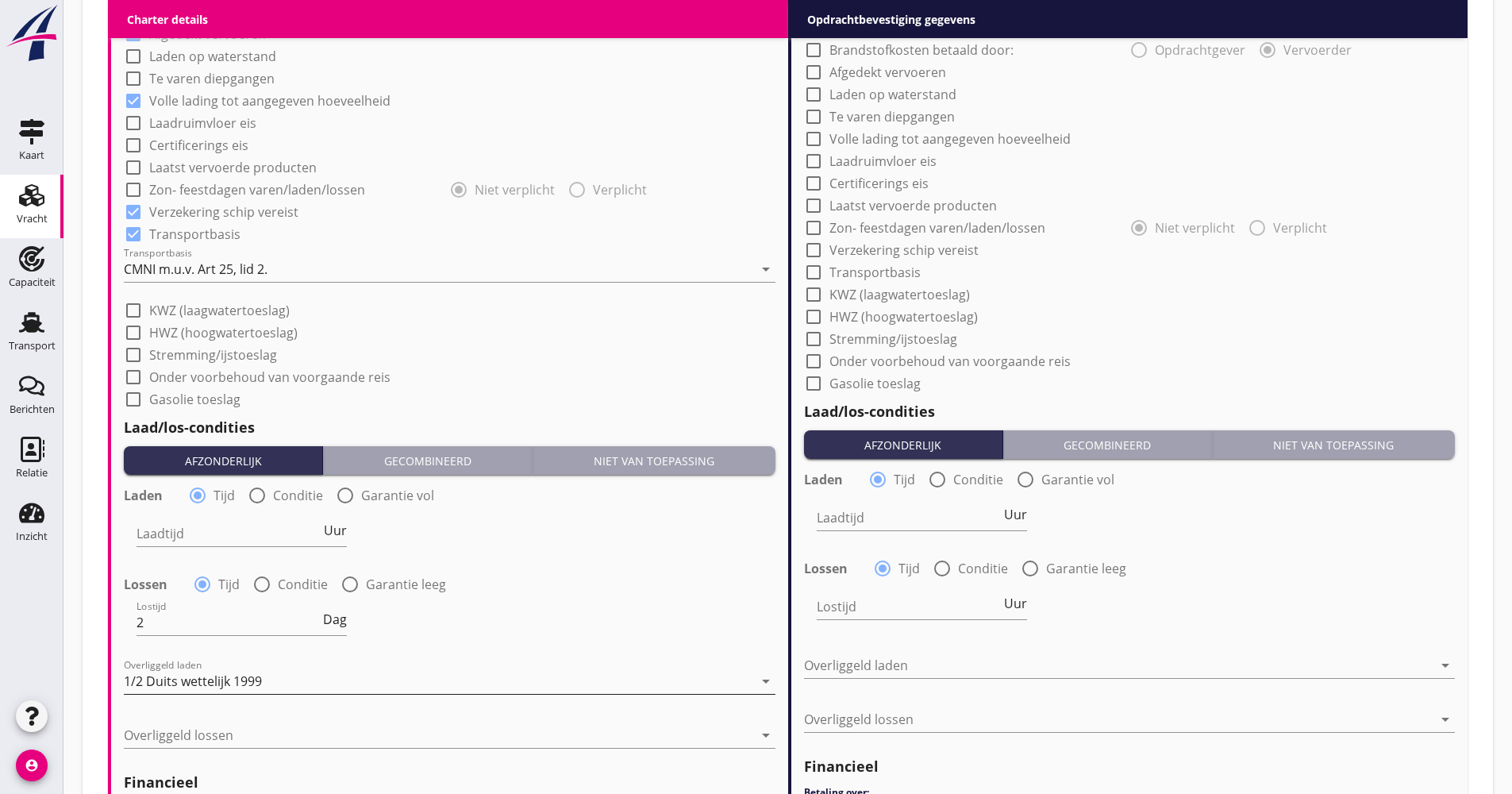
click at [203, 681] on div "1/2 Duits wettelijk 1999" at bounding box center [193, 681] width 138 height 14
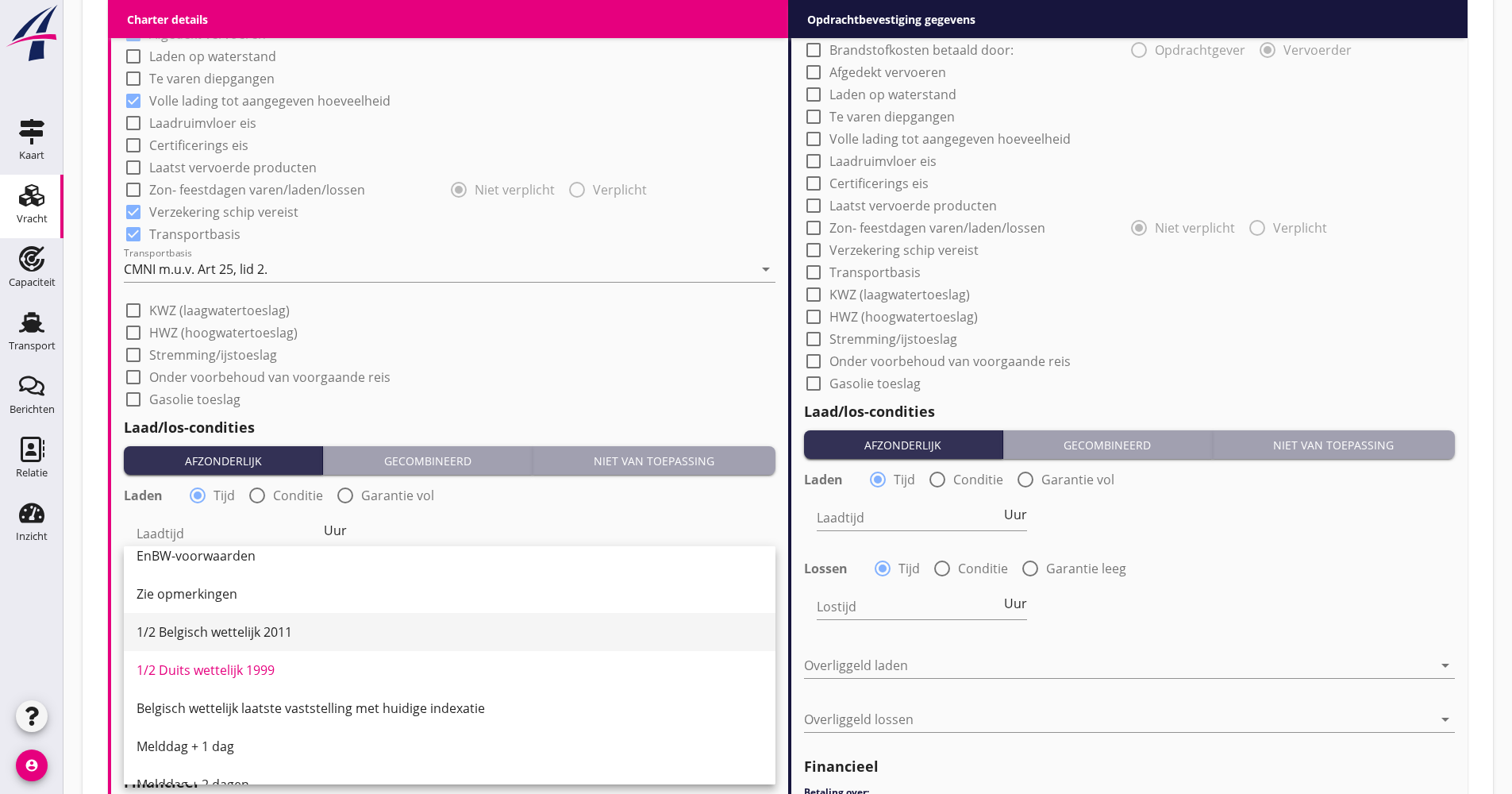
click at [279, 630] on div "1/2 Belgisch wettelijk 2011" at bounding box center [449, 632] width 626 height 19
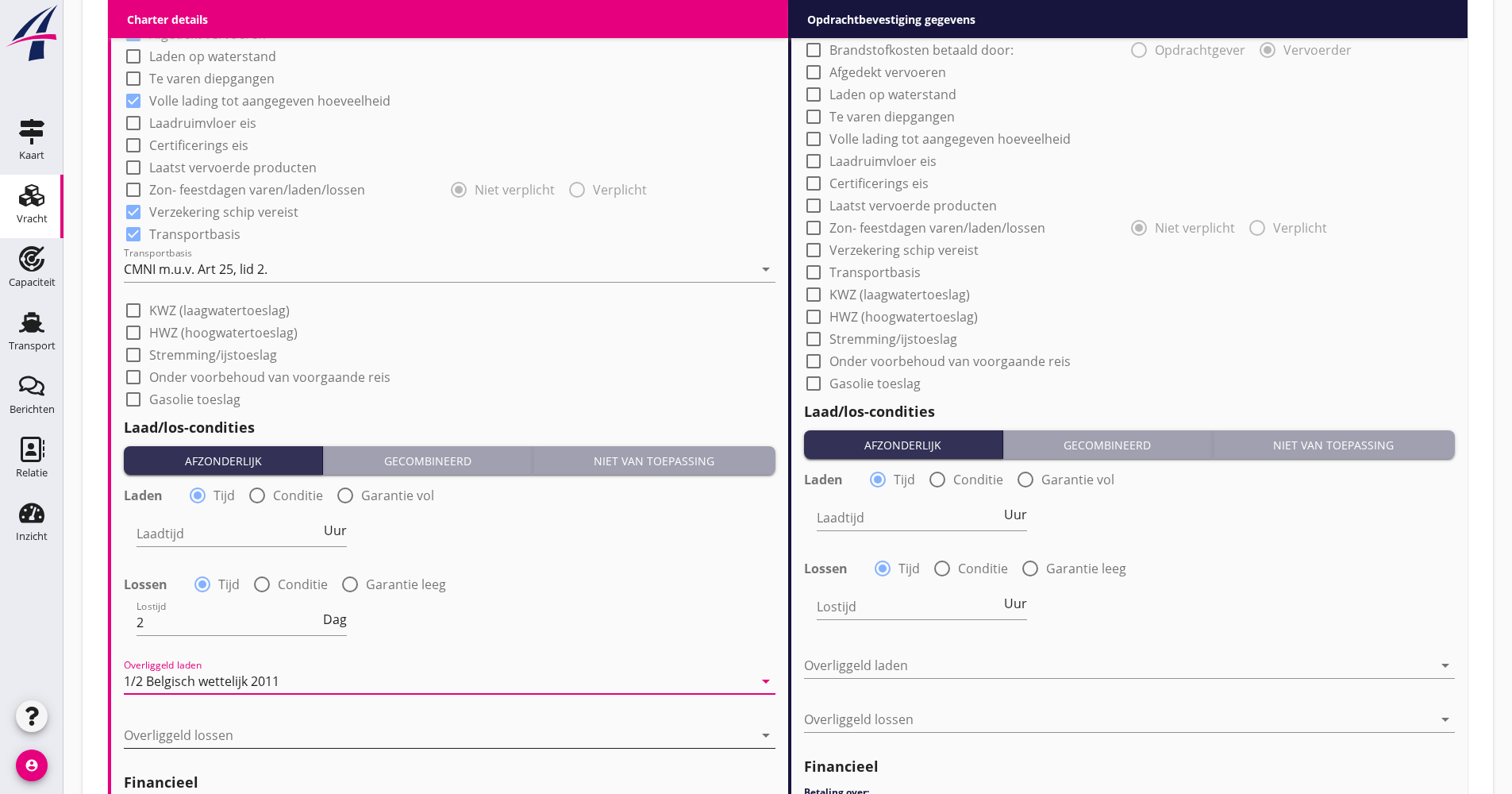
click at [253, 736] on div at bounding box center [438, 736] width 630 height 25
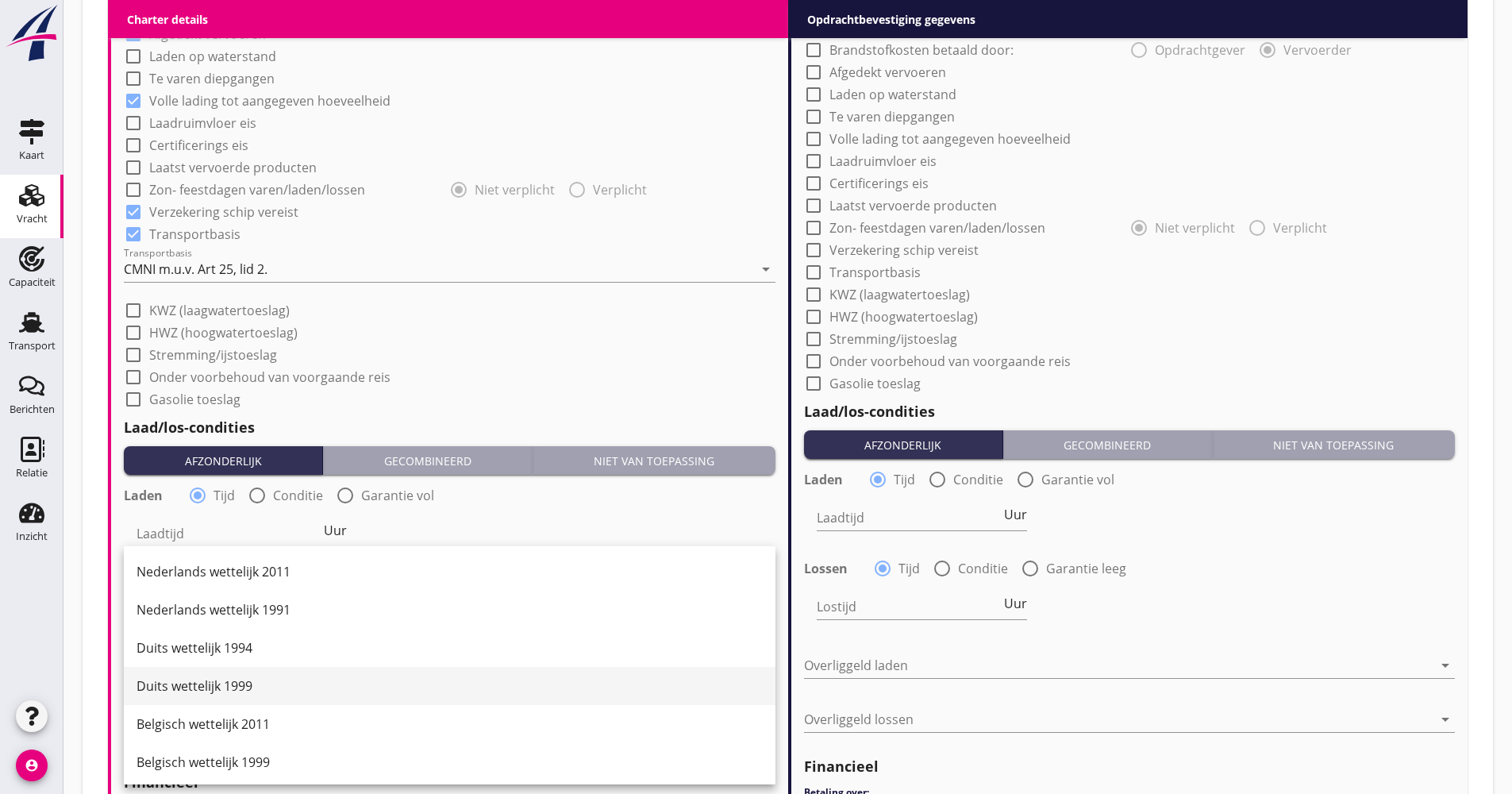
click at [245, 687] on div "Duits wettelijk 1999" at bounding box center [449, 687] width 626 height 19
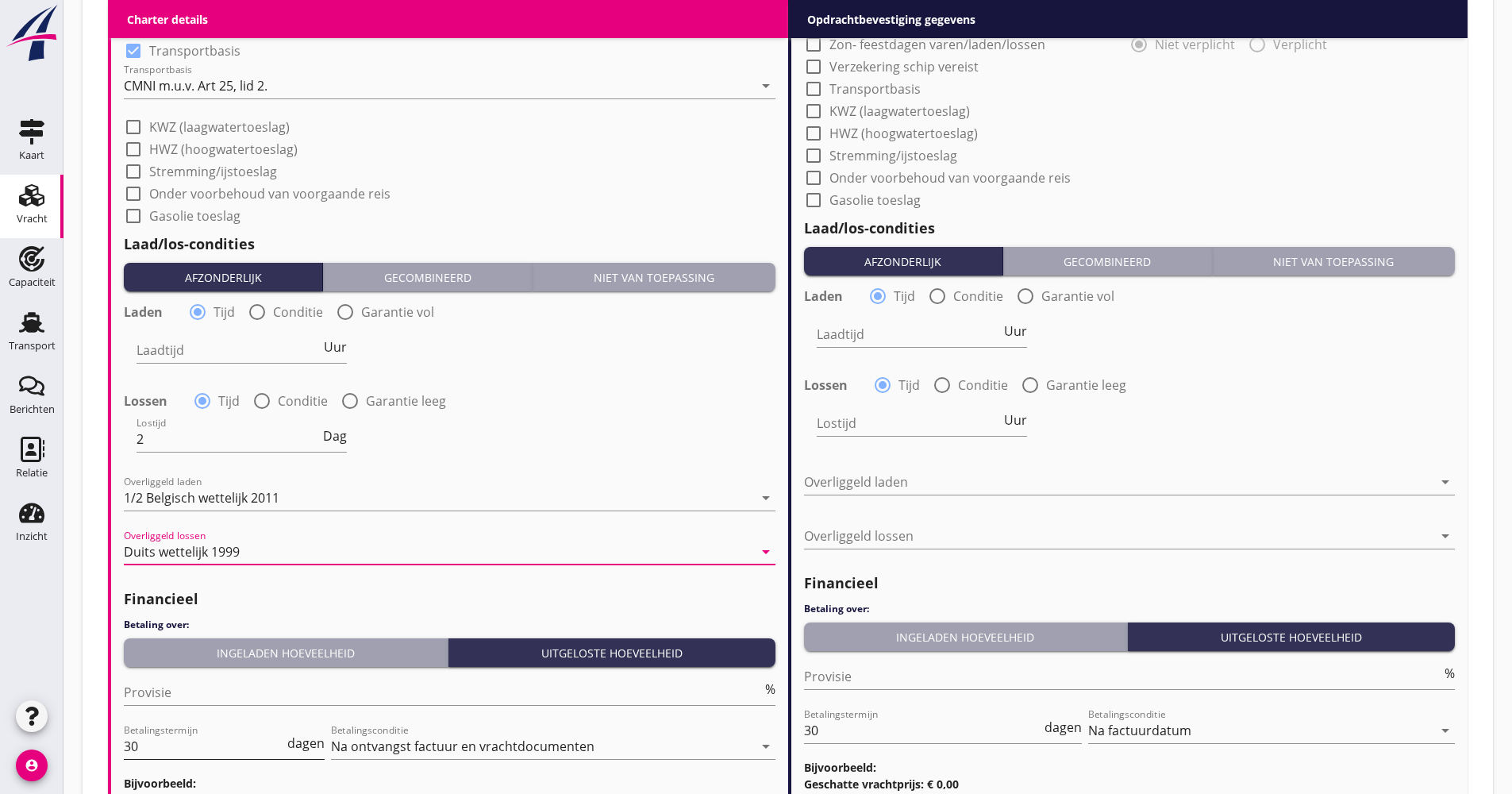
scroll to position [1600, 0]
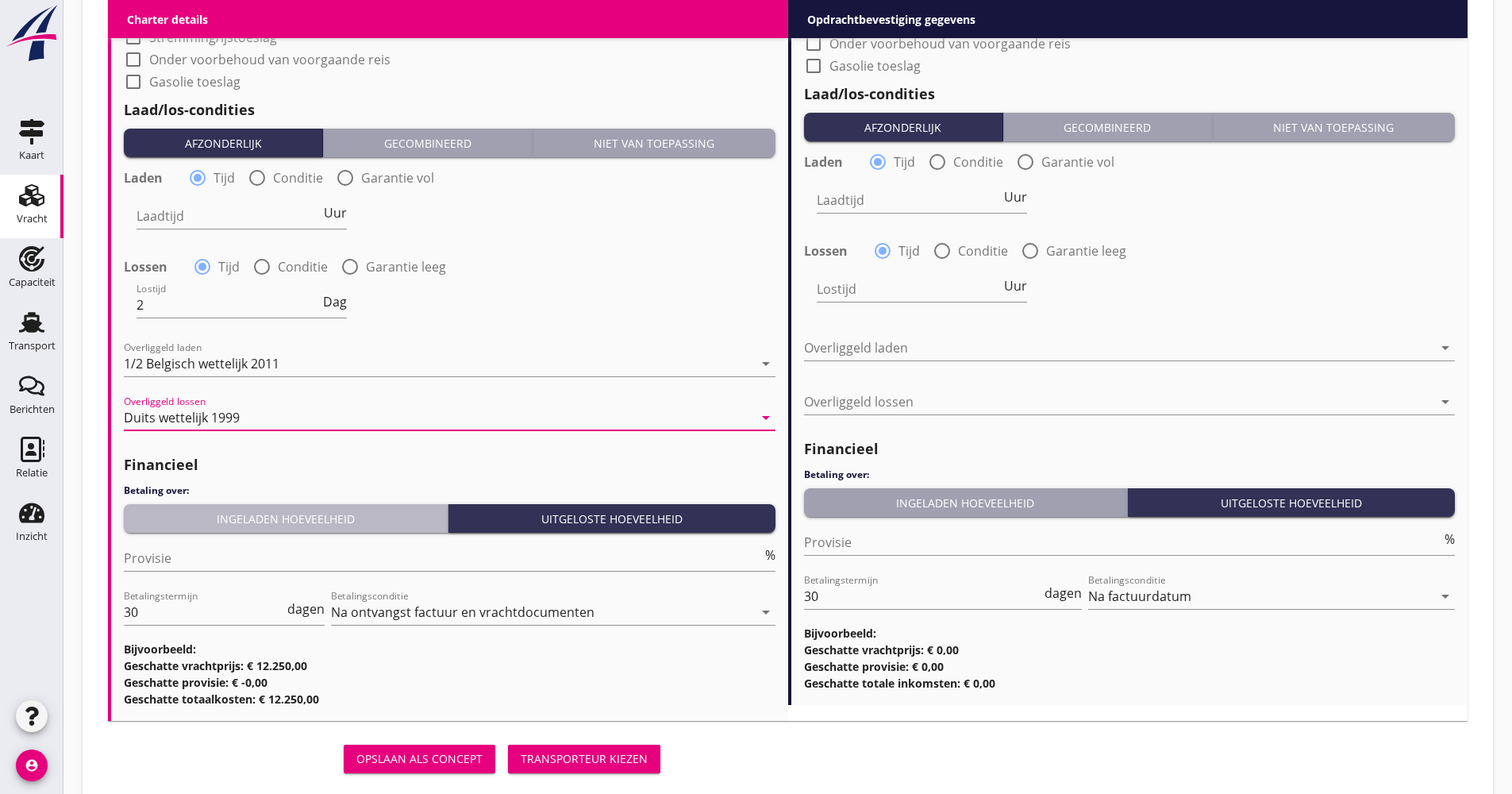
click at [226, 523] on div "Ingeladen hoeveelheid" at bounding box center [286, 518] width 312 height 16
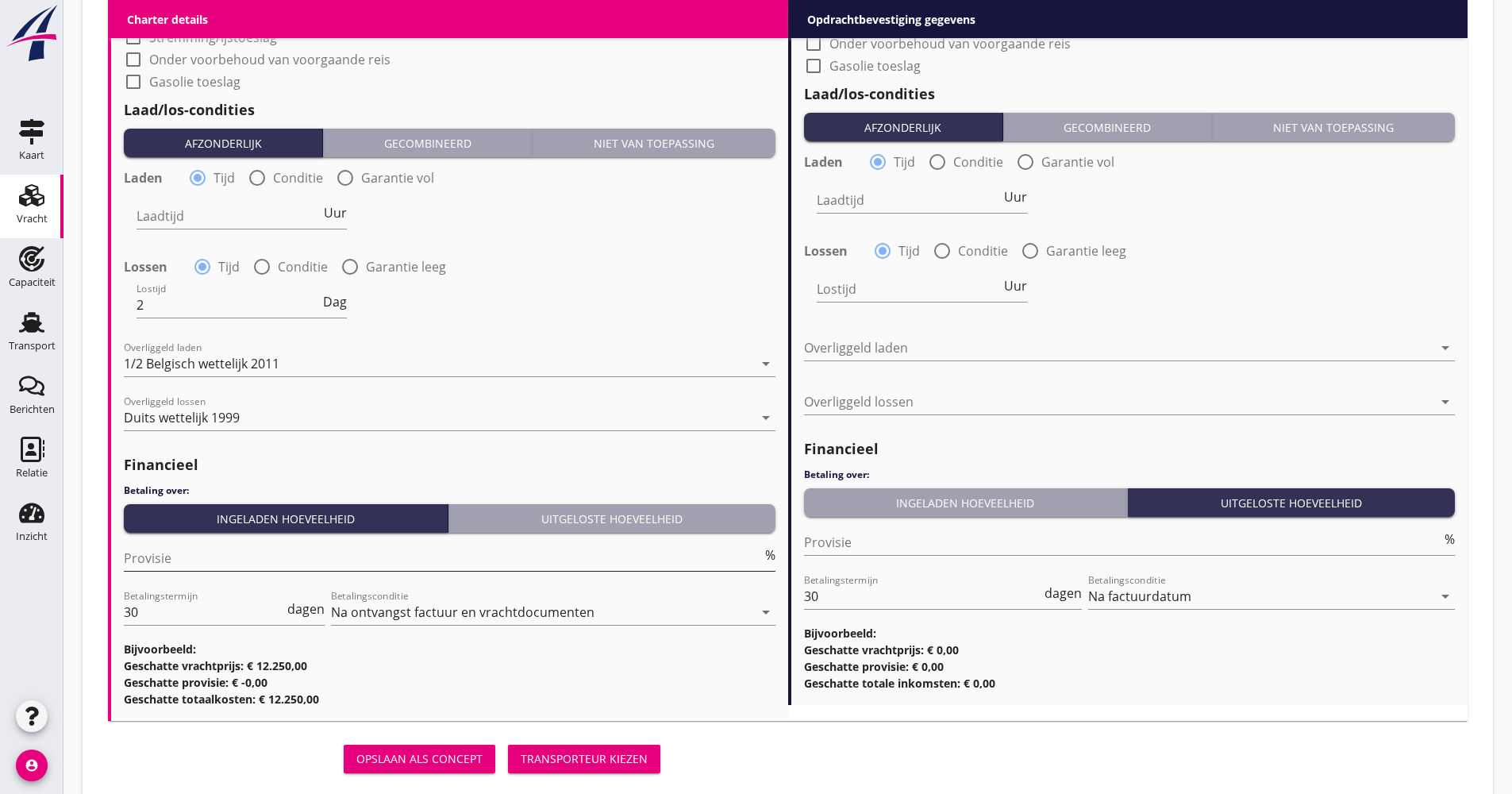
click at [211, 569] on input "Provisie" at bounding box center [443, 558] width 639 height 25
drag, startPoint x: 172, startPoint y: 602, endPoint x: 108, endPoint y: 607, distance: 64.2
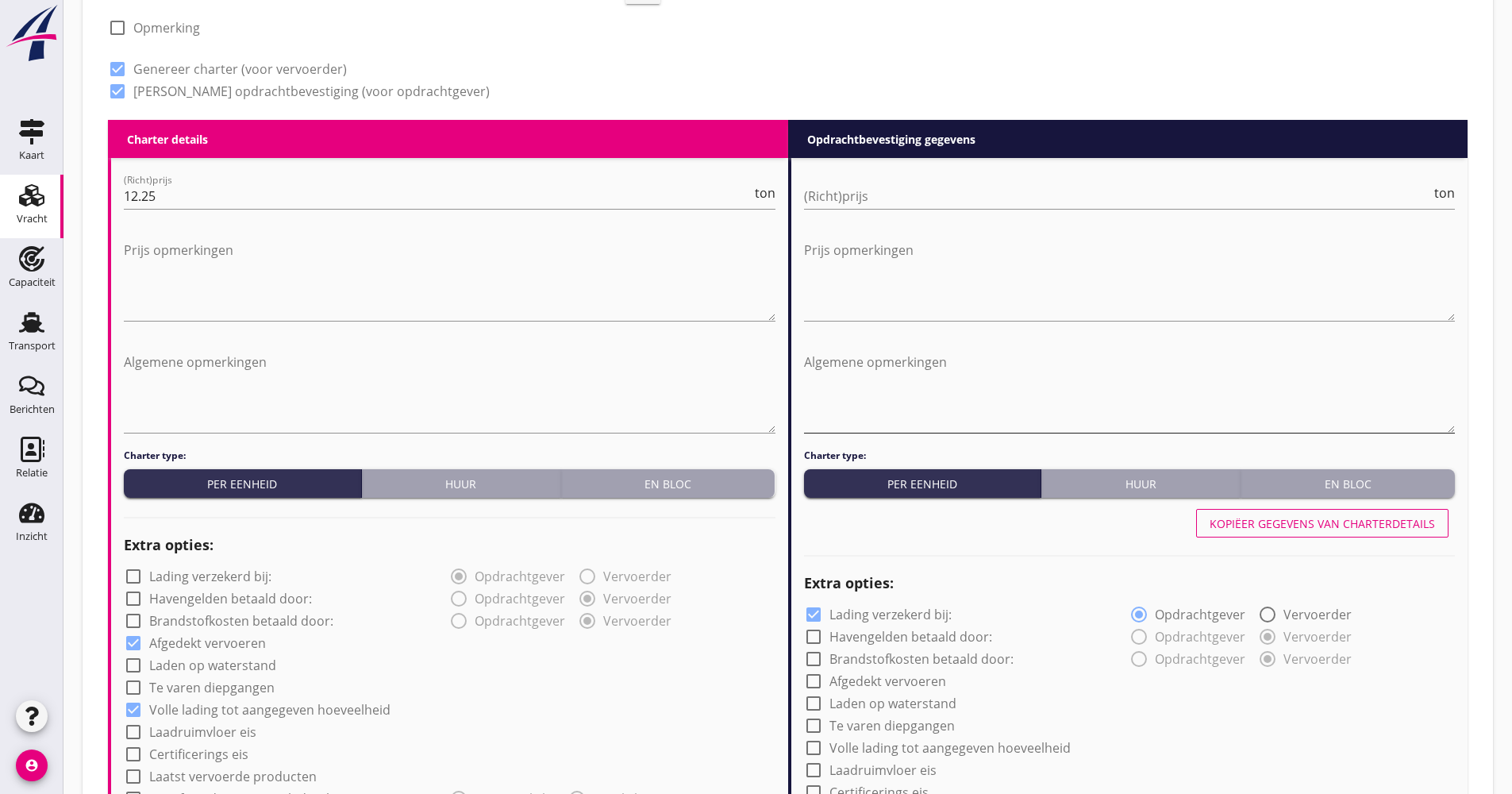
scroll to position [569, 0]
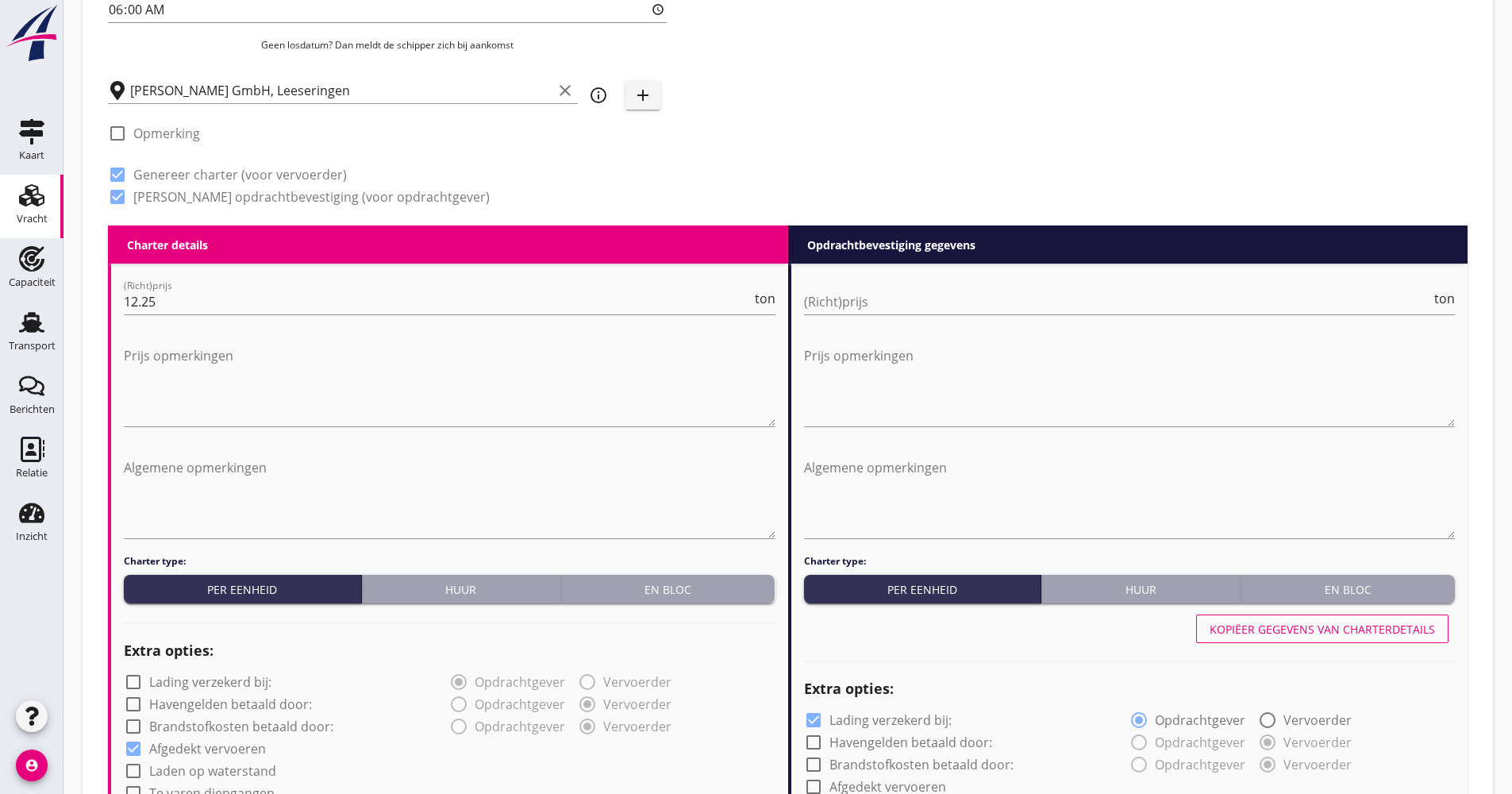
type input "21"
click at [1237, 623] on div "Kopiëer gegevens van charterdetails" at bounding box center [1322, 629] width 225 height 16
checkbox input "false"
checkbox input "true"
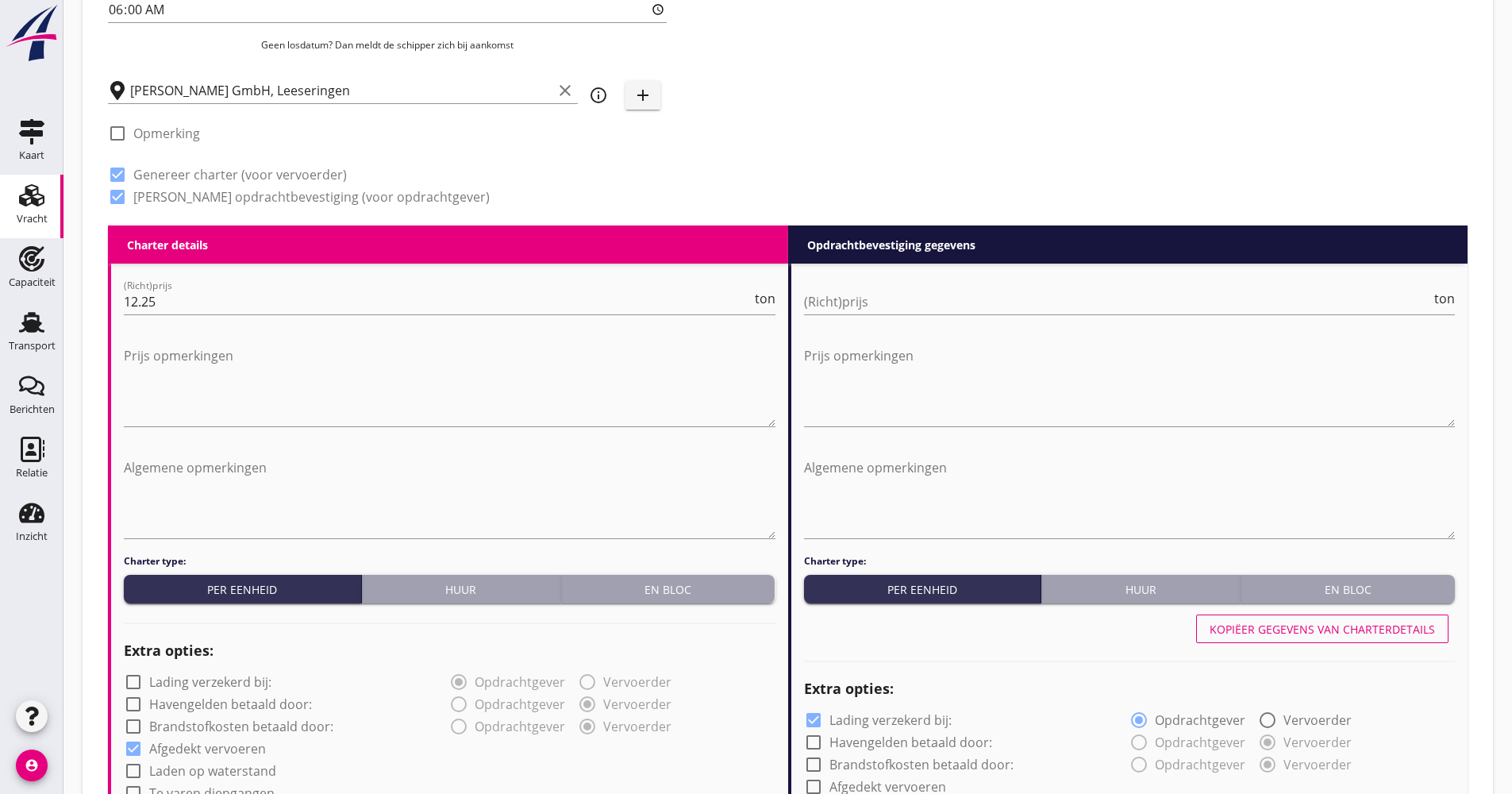
checkbox input "true"
type input "2"
click at [1053, 313] on input "(Richt)prijs" at bounding box center [1118, 301] width 628 height 25
type input "14.65"
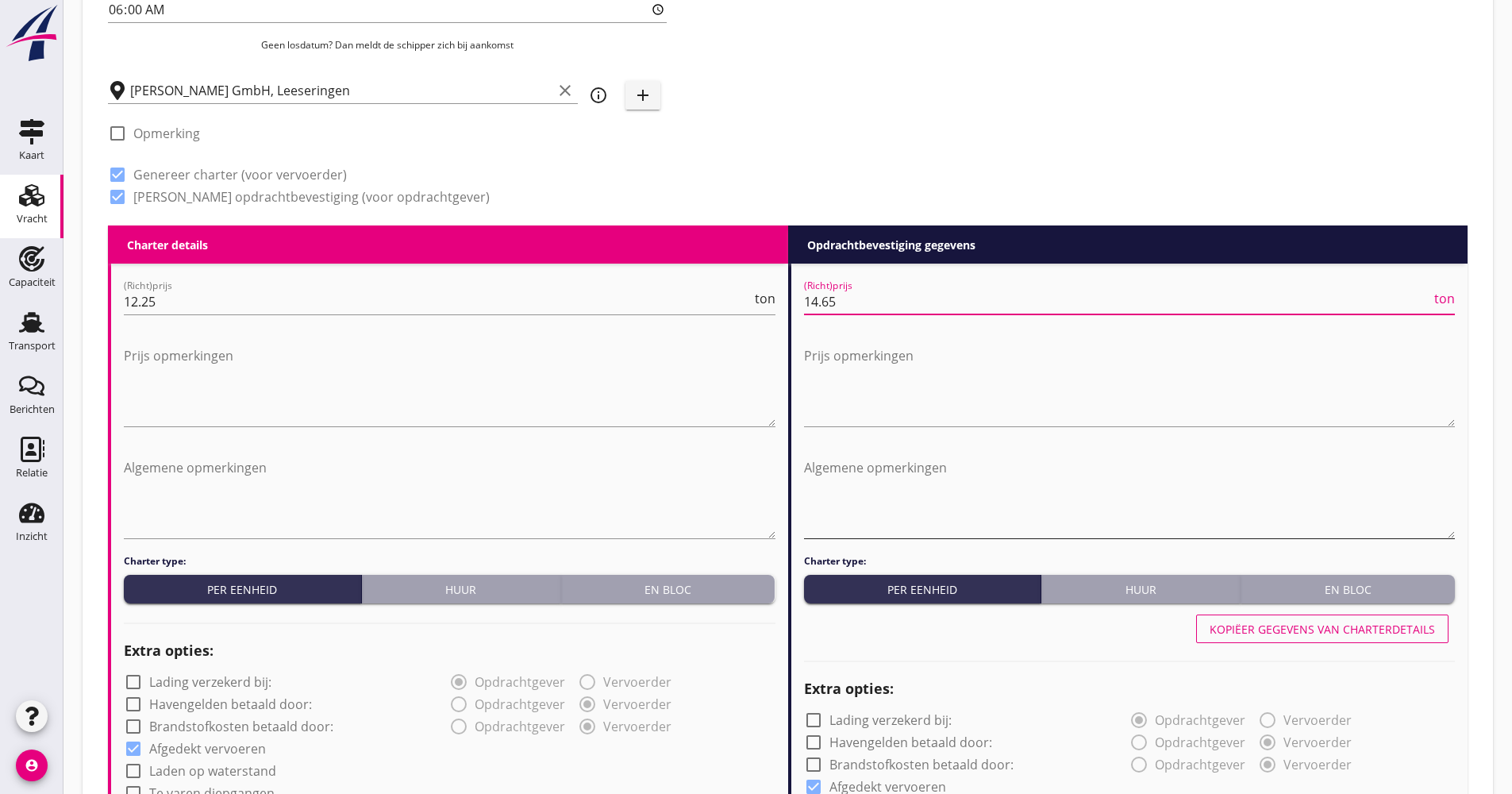
click at [930, 456] on textarea "Algemene opmerkingen" at bounding box center [1130, 496] width 652 height 83
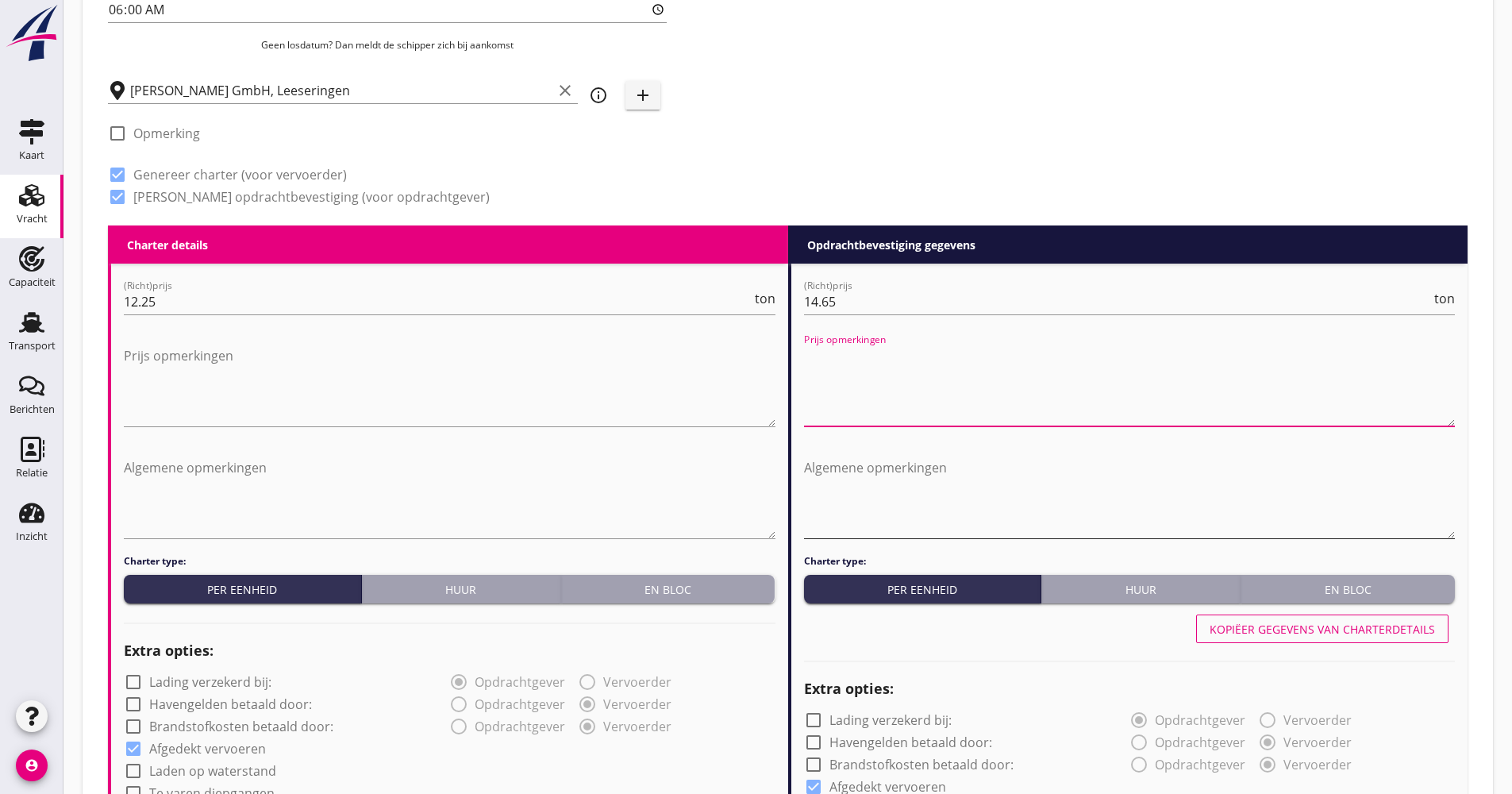
drag, startPoint x: 861, startPoint y: 362, endPoint x: 833, endPoint y: 459, distance: 101.0
click at [833, 459] on textarea "Algemene opmerkingen" at bounding box center [1130, 496] width 652 height 83
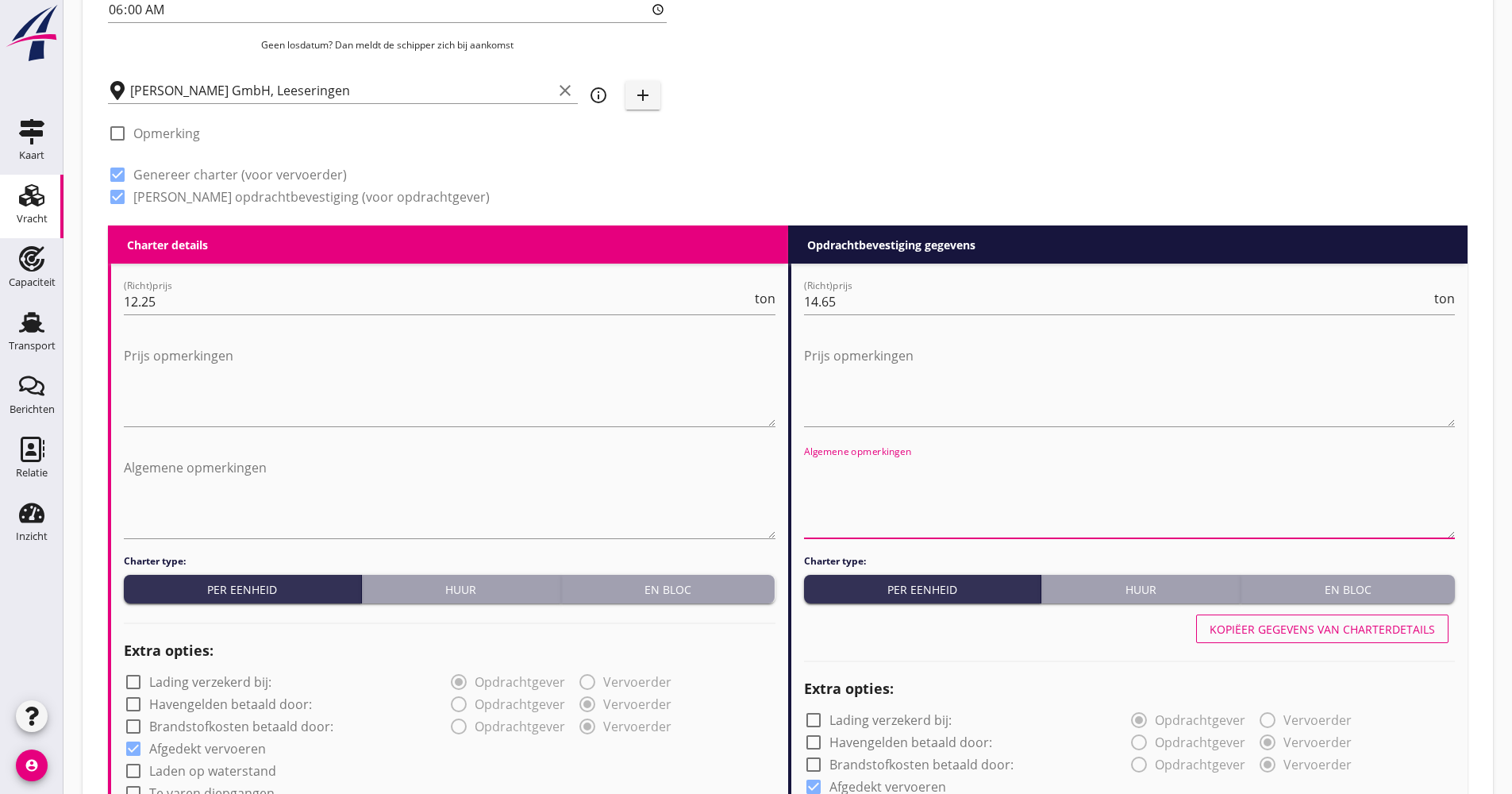
paste textarea "Indien 2 laadplekken een extra toeslag van 0.50 €/T"
type textarea "Indien 2 laadplekken een extra toeslag van 0.50 €/T"
click at [226, 492] on textarea "Algemene opmerkingen" at bounding box center [450, 496] width 652 height 83
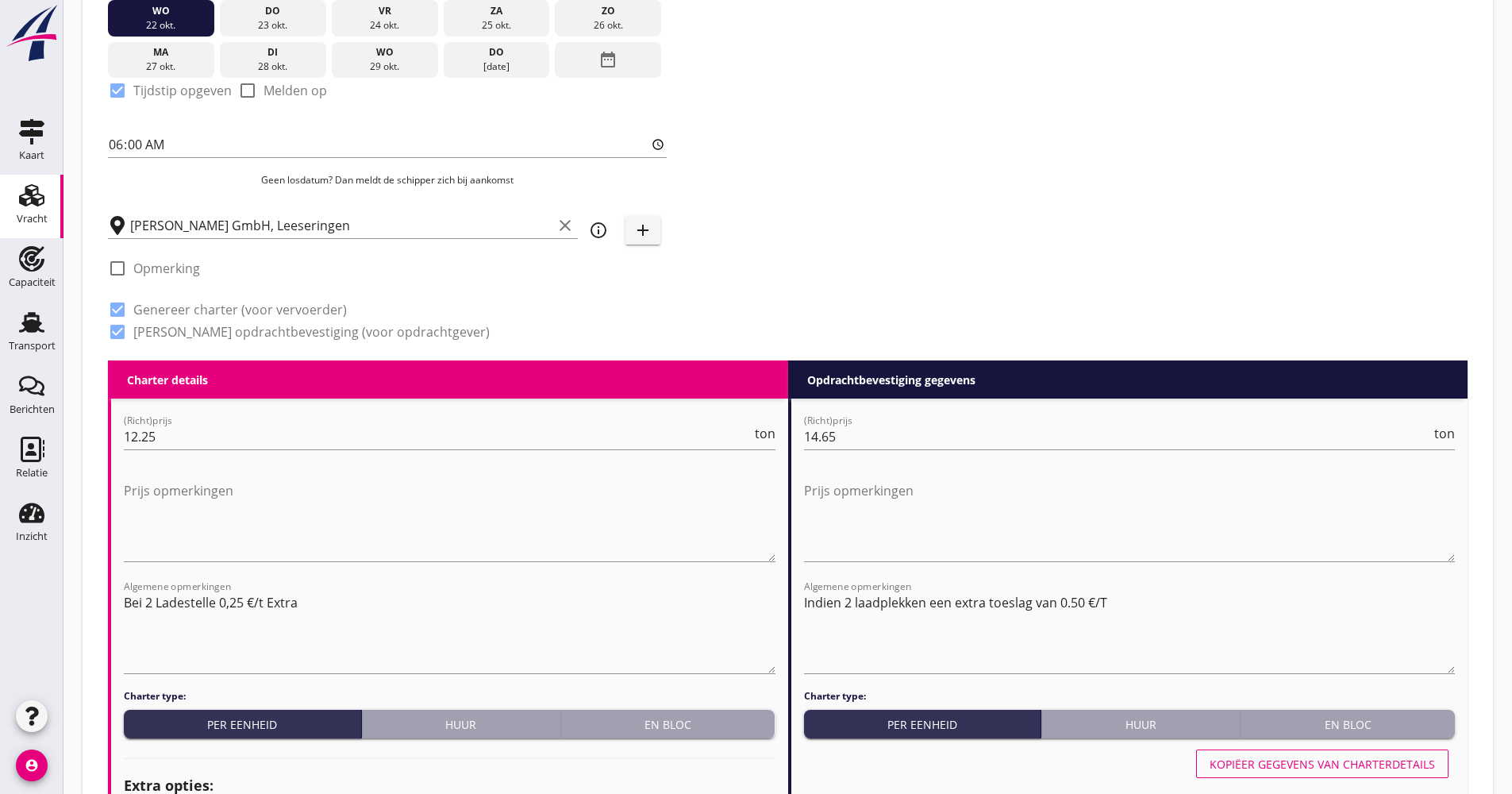
scroll to position [635, 0]
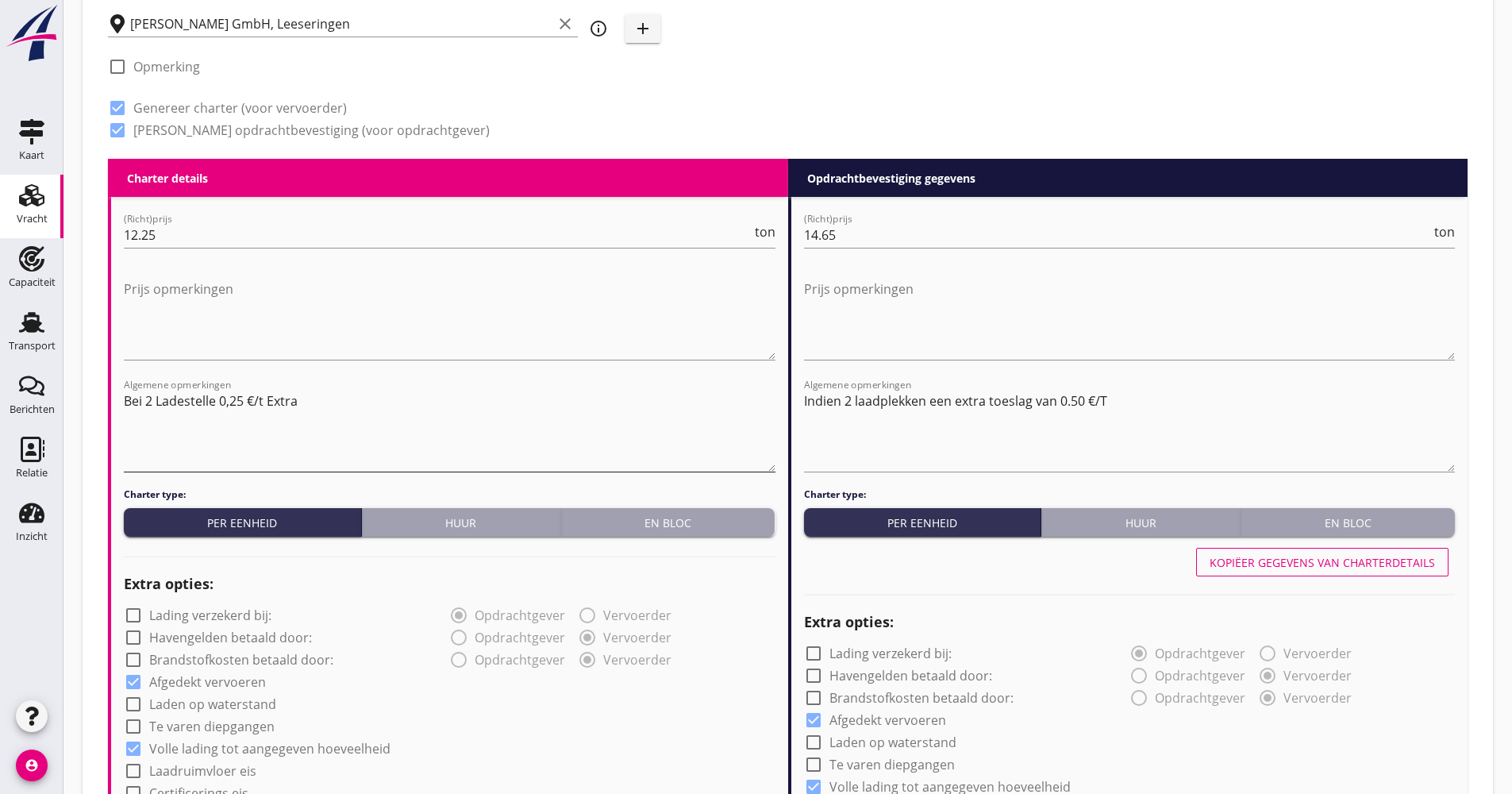
click at [146, 396] on textarea "Bei 2 Ladestelle 0,25 €/t Extra" at bounding box center [450, 430] width 652 height 83
click at [202, 428] on textarea "Bei Evt.. 2 Ladestelle 0,25 €/t Extra" at bounding box center [450, 430] width 652 height 83
click at [167, 401] on textarea "Bei Evt.. 2 Ladestelle 0,25 €/t Extra" at bounding box center [450, 430] width 652 height 83
drag, startPoint x: 407, startPoint y: 466, endPoint x: 411, endPoint y: 452, distance: 14.6
click at [407, 464] on textarea "Bei Evt. 2 Ladestelle 0,25 €/t Extra" at bounding box center [450, 430] width 652 height 83
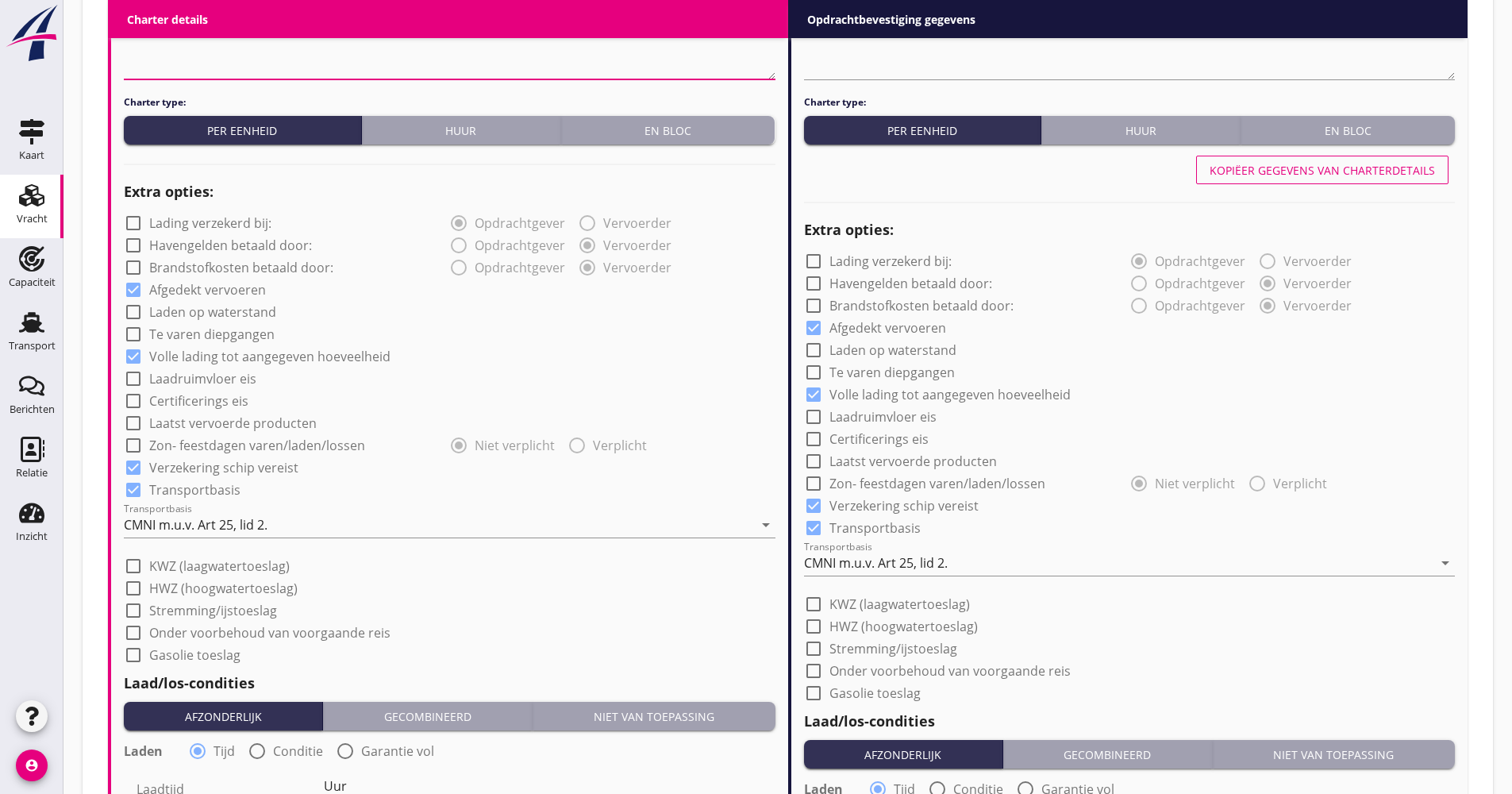
scroll to position [1191, 0]
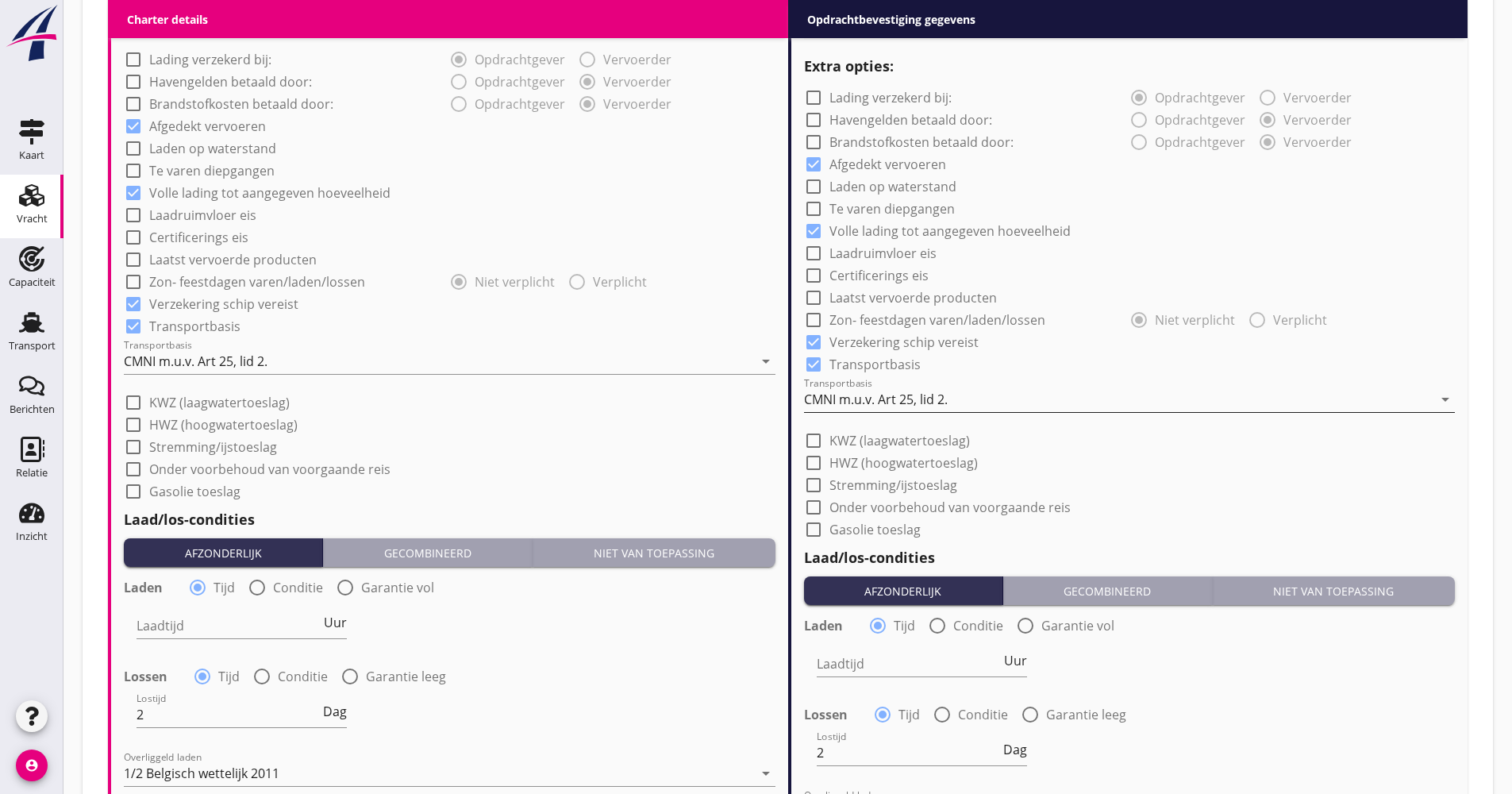
type textarea "Bei Evt. 2 Ladestelle 0,25 €/t Extra"
click at [889, 398] on div "CMNI m.u.v. Art 25, lid 2." at bounding box center [876, 399] width 144 height 14
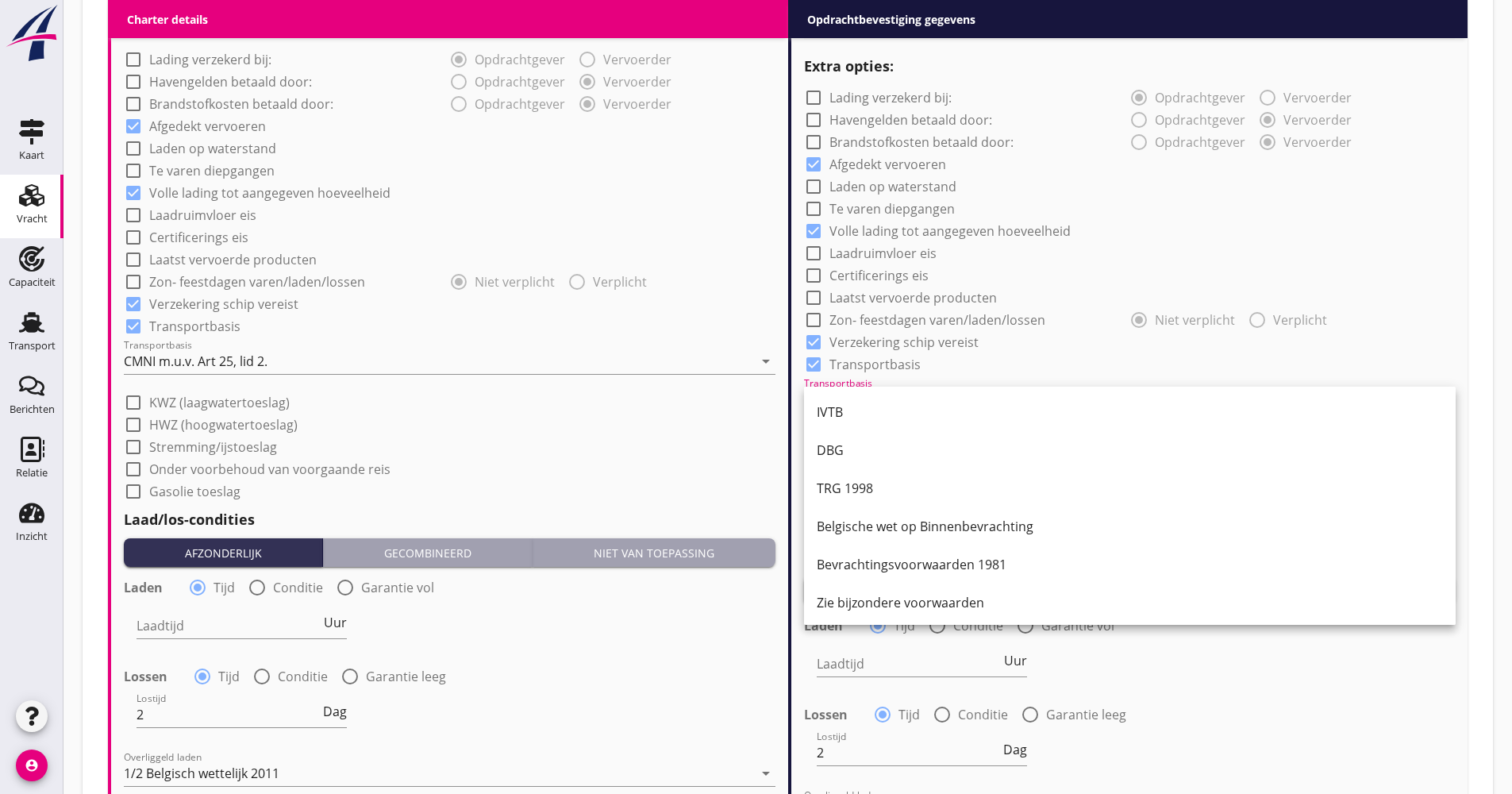
click at [885, 406] on div "IVTB" at bounding box center [1129, 412] width 626 height 19
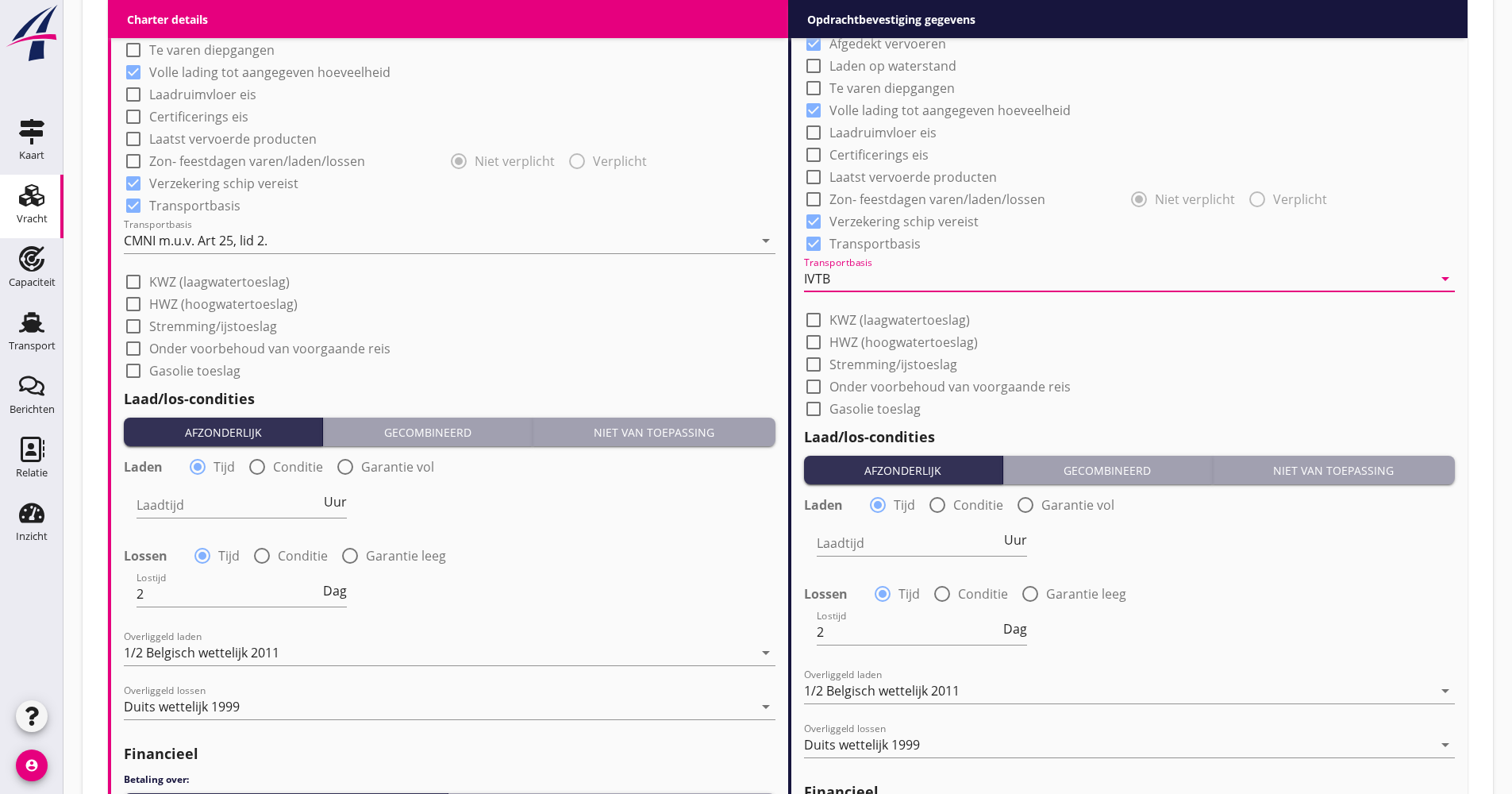
scroll to position [1508, 0]
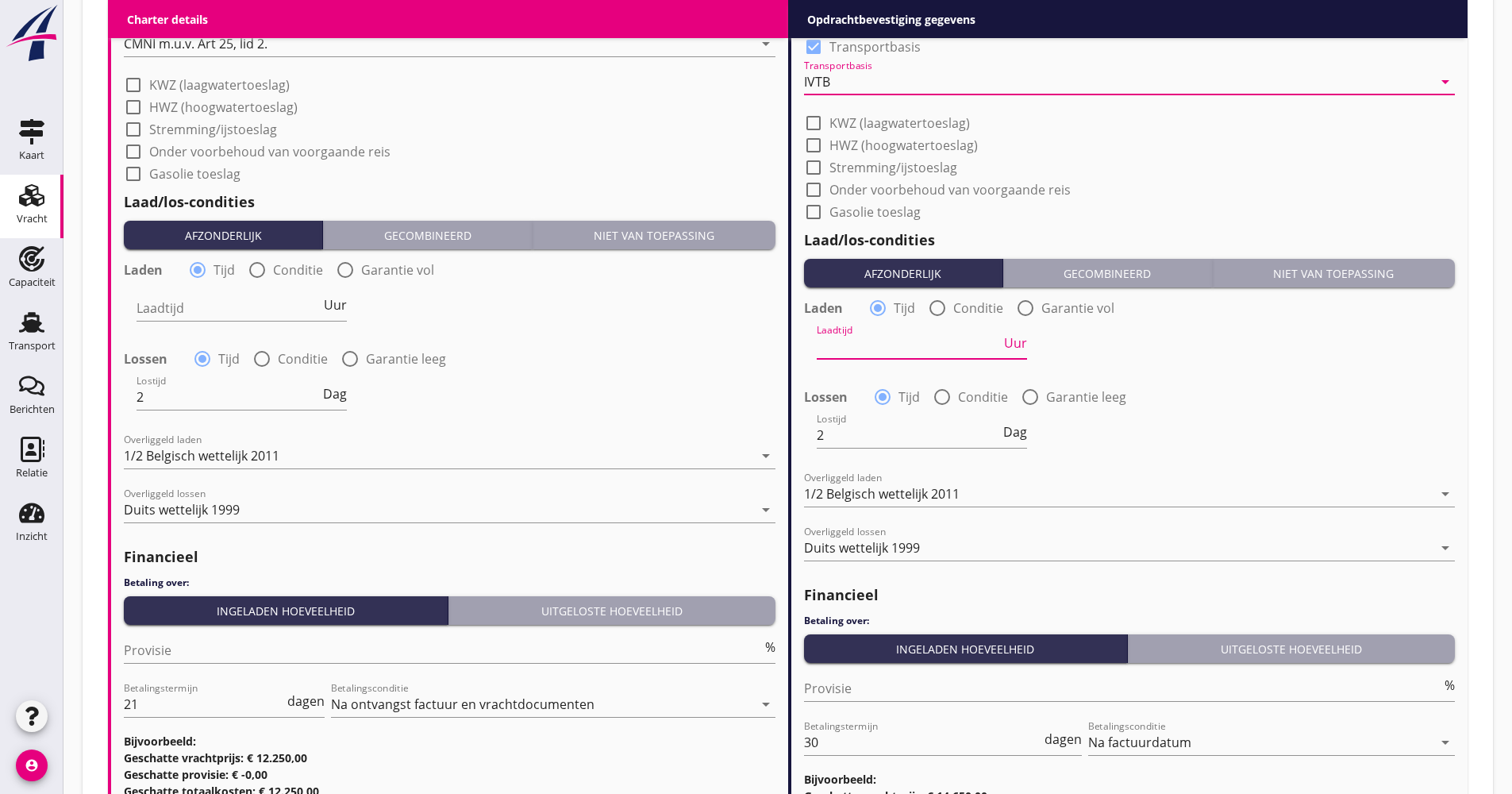
click at [952, 351] on input "Laadtijd" at bounding box center [909, 346] width 184 height 25
type input "24"
click at [876, 492] on div "1/2 Belgisch wettelijk 2011" at bounding box center [882, 494] width 155 height 14
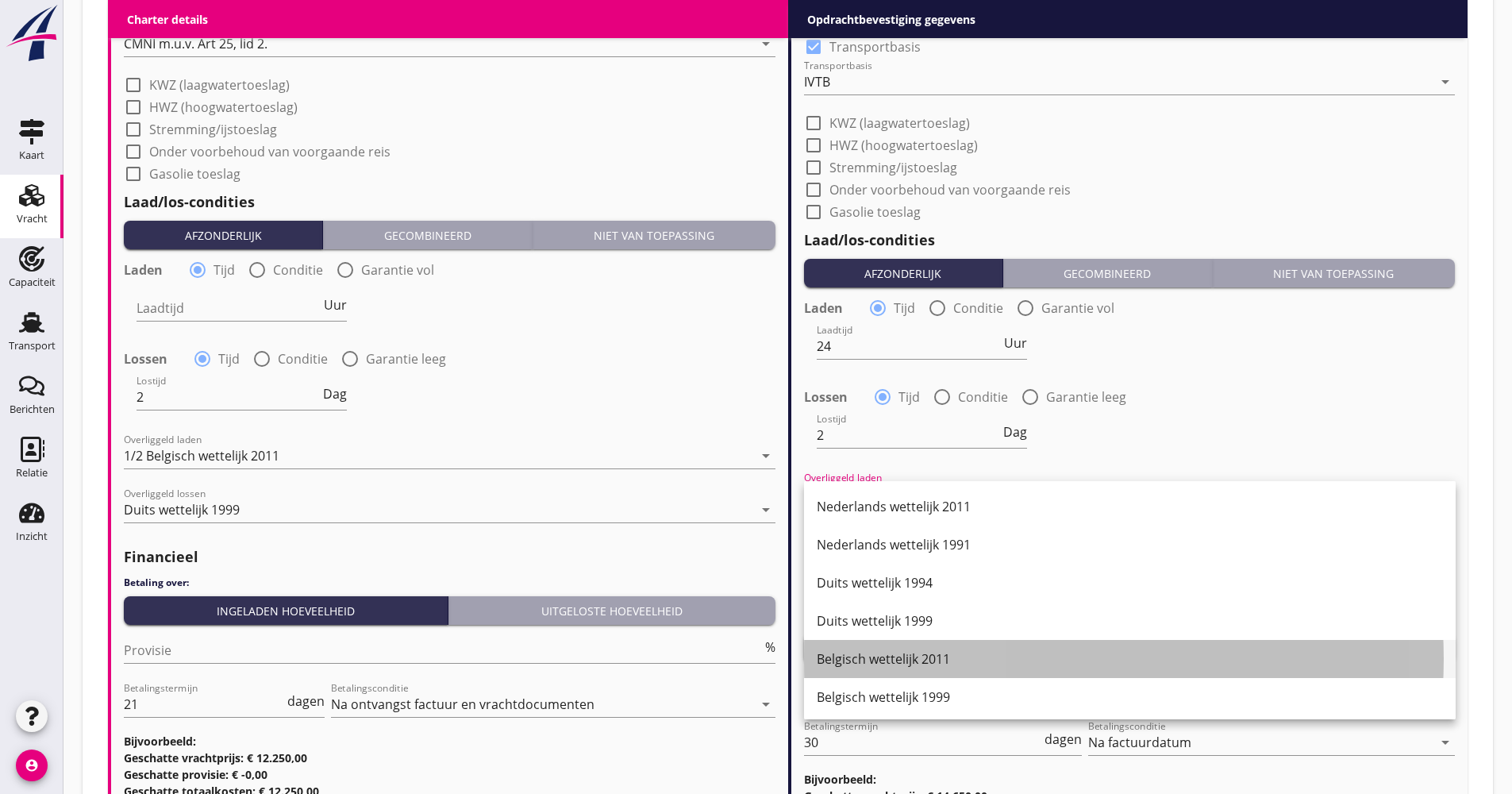
click at [913, 656] on div "Belgisch wettelijk 2011" at bounding box center [1129, 659] width 626 height 19
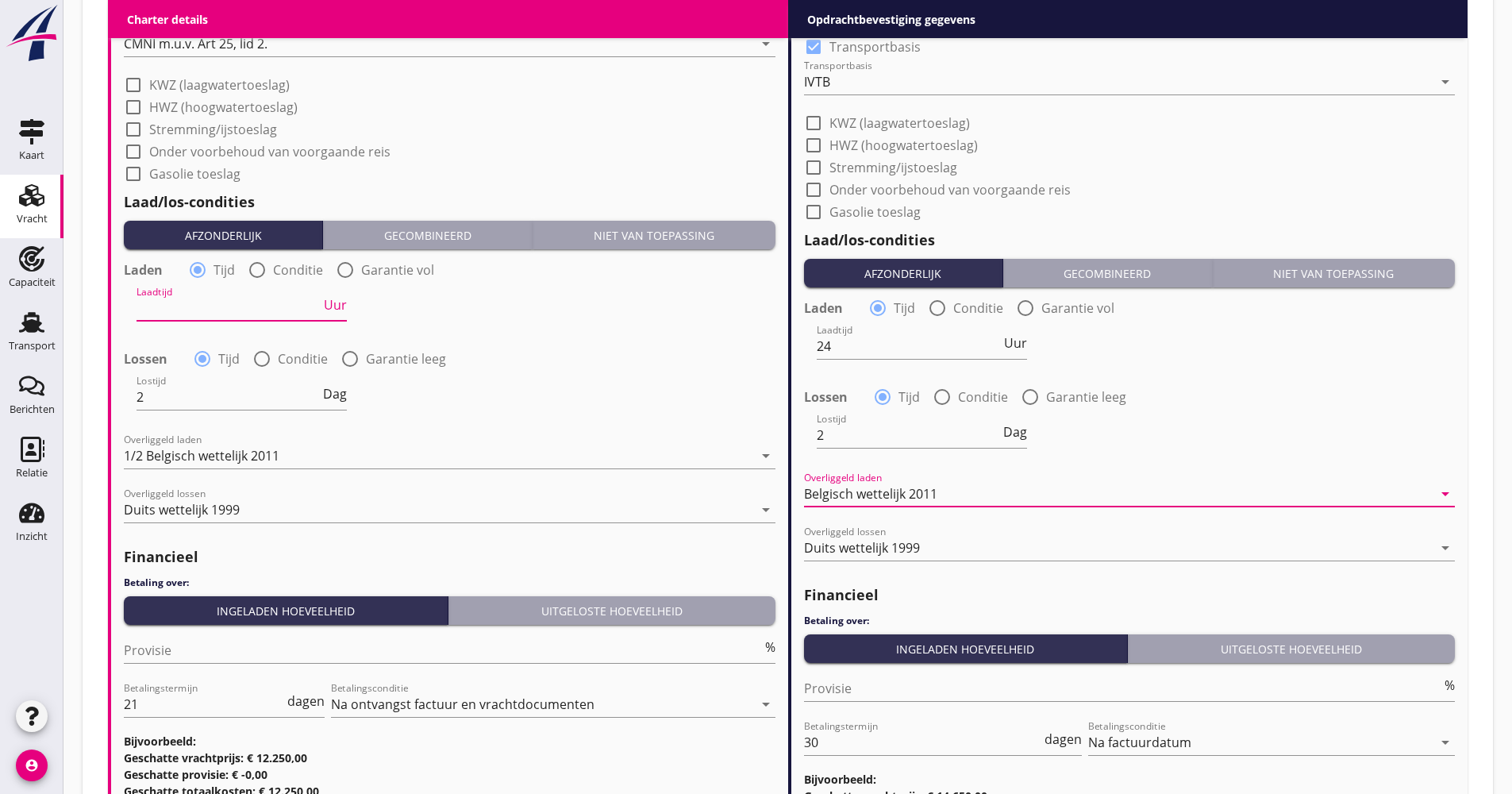
click at [283, 316] on input "Laadtijd" at bounding box center [228, 308] width 184 height 25
click at [108, 331] on div "(Richt)prijs 12.25 ton Prijs opmerkingen Algemene opmerkingen Bei Evt. 2 Ladest…" at bounding box center [449, 67] width 681 height 1489
drag, startPoint x: 184, startPoint y: 311, endPoint x: 94, endPoint y: 317, distance: 90.2
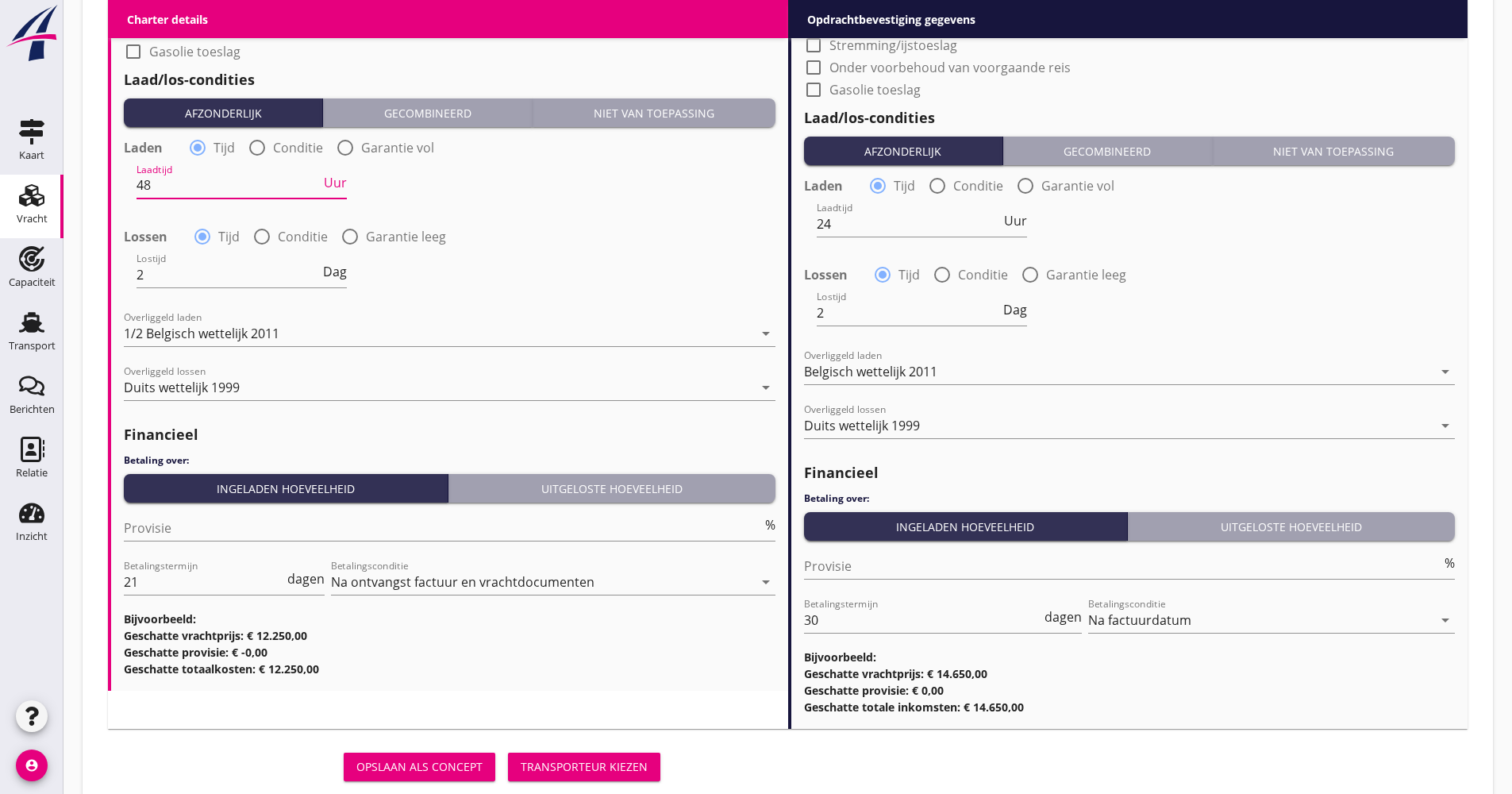
scroll to position [1674, 0]
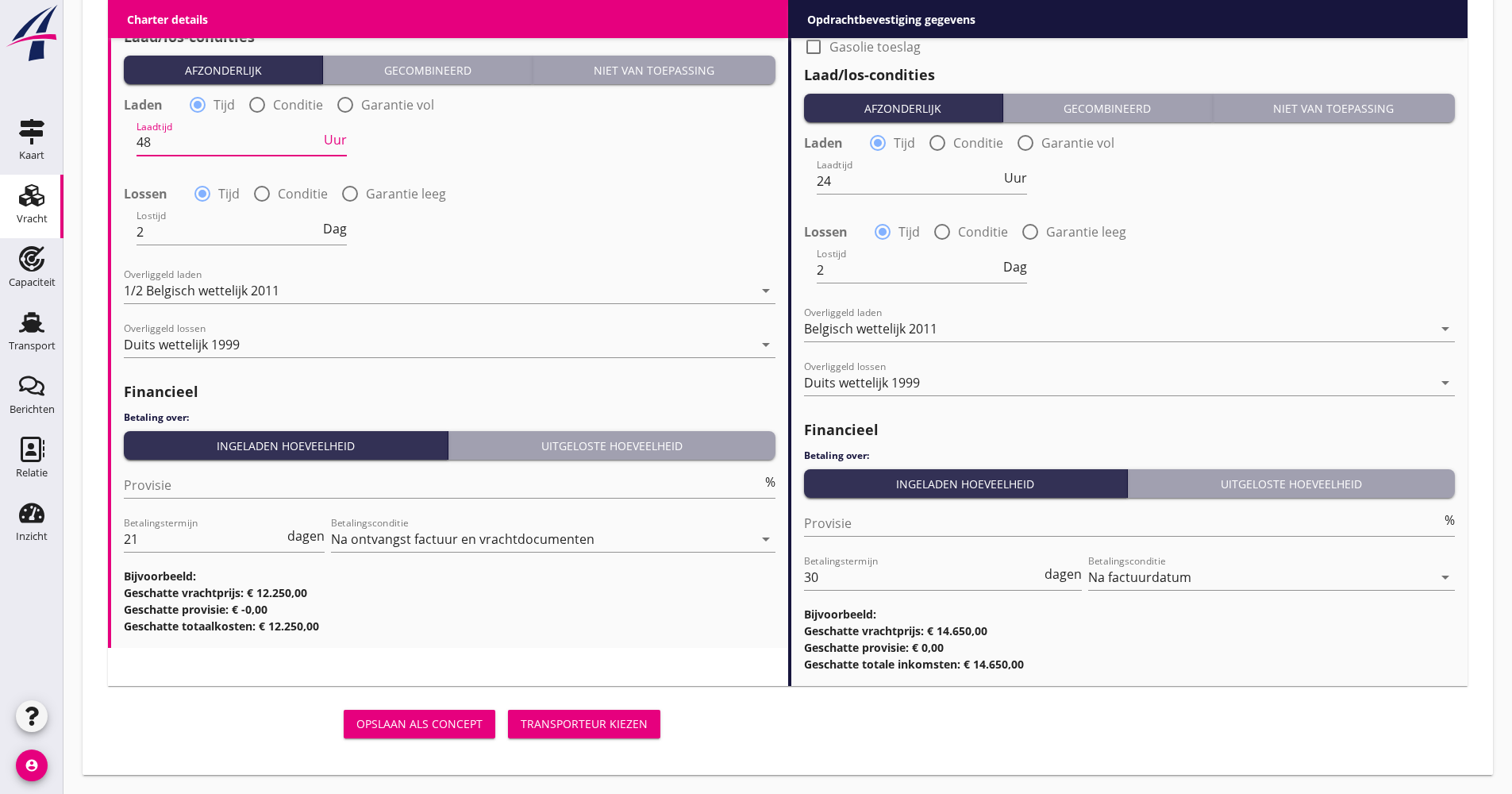
type input "48"
click at [592, 736] on button "Transporteur kiezen" at bounding box center [584, 724] width 152 height 29
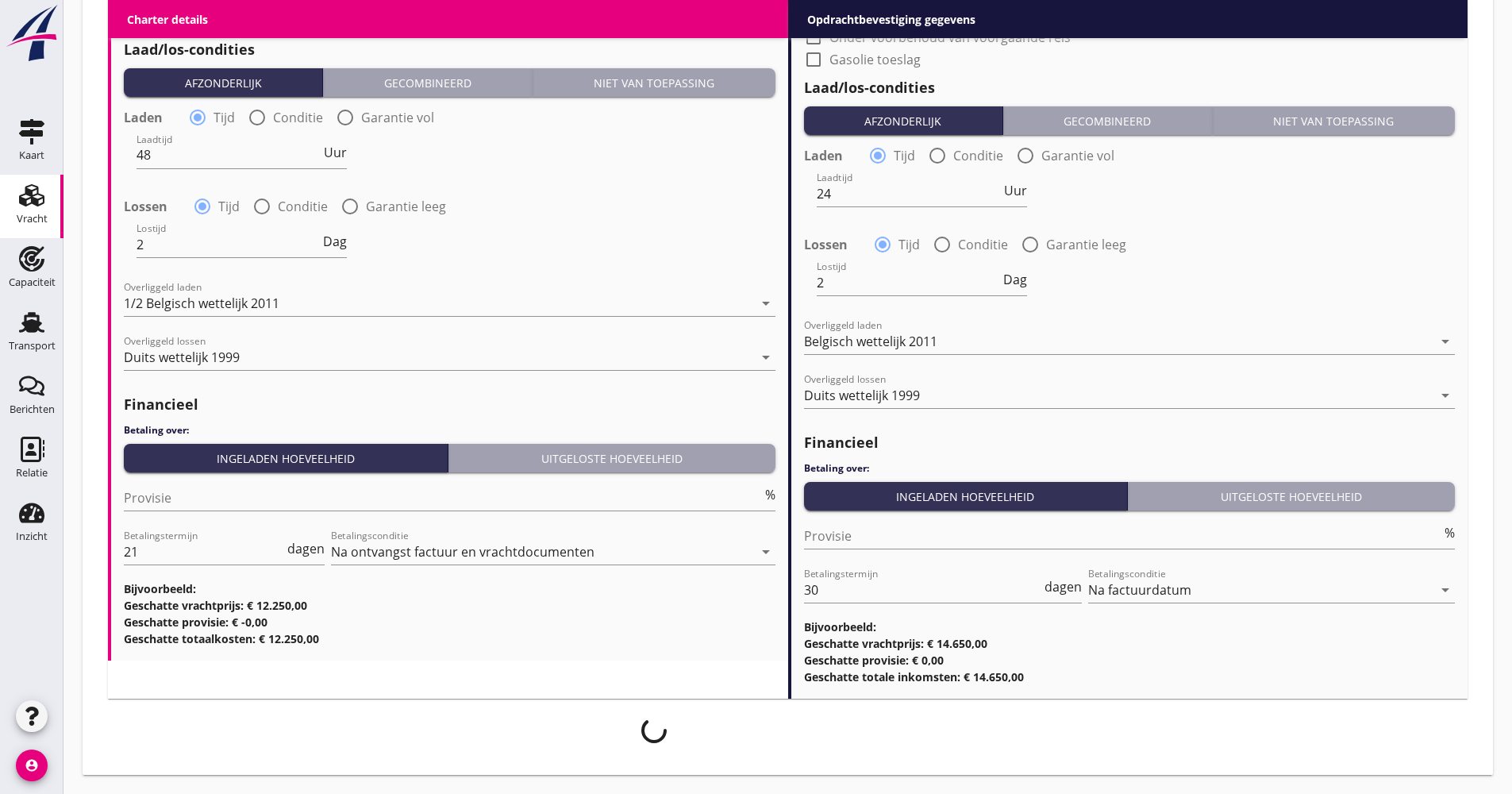
scroll to position [1661, 0]
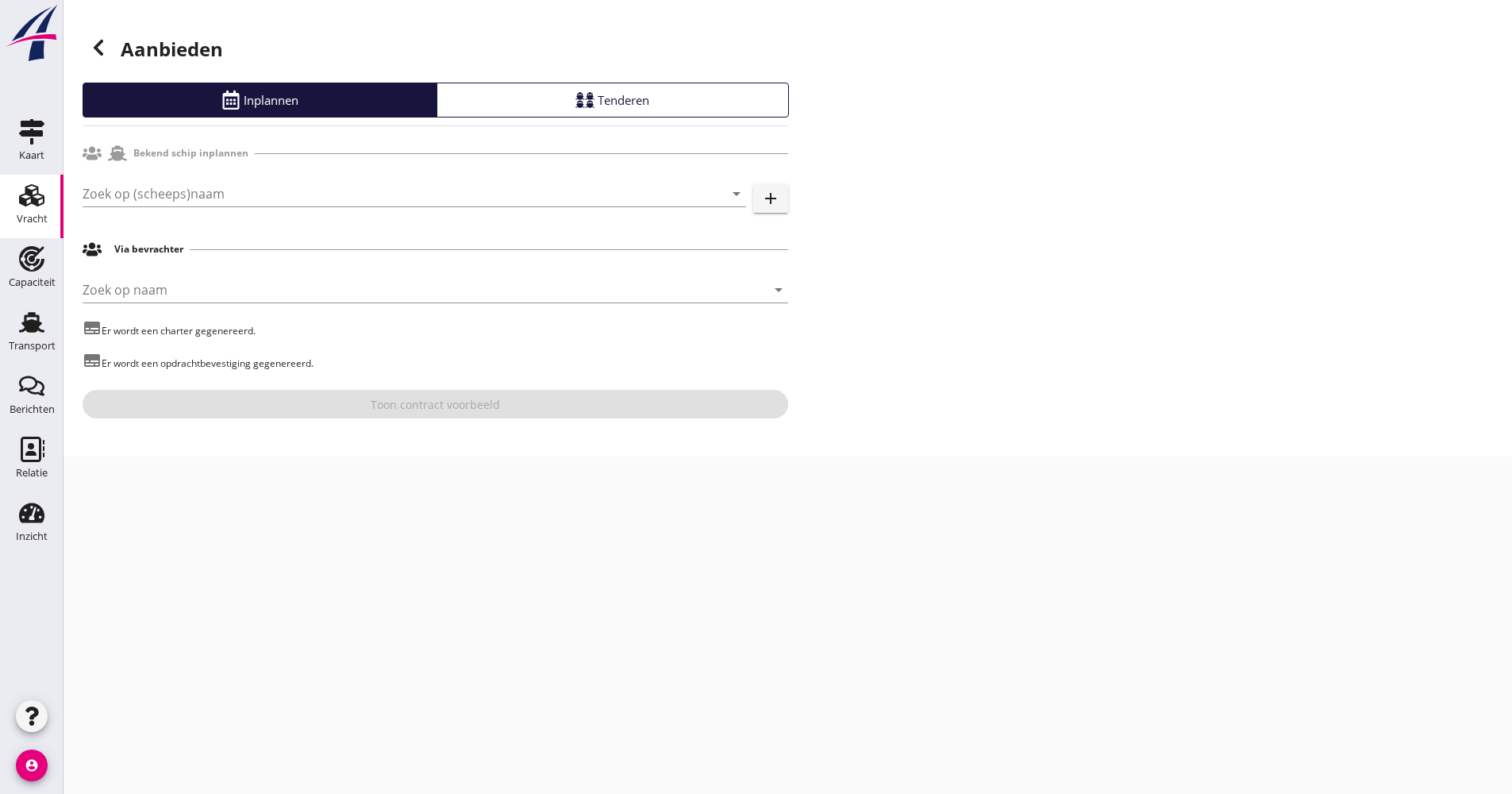
click at [94, 39] on icon at bounding box center [99, 48] width 19 height 19
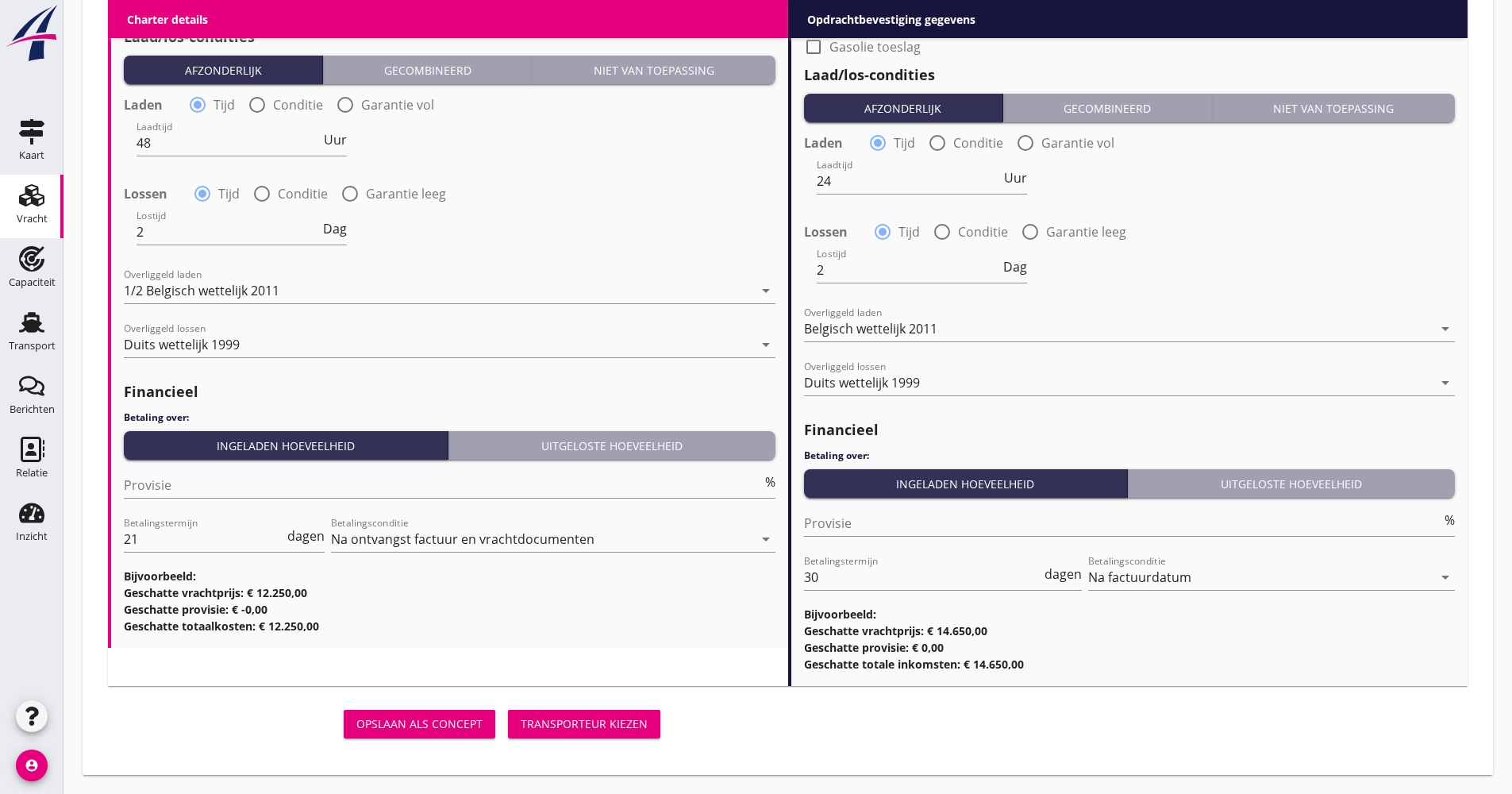
scroll to position [1, 0]
drag, startPoint x: 786, startPoint y: 585, endPoint x: 766, endPoint y: 588, distance: 20.2
type input "3"
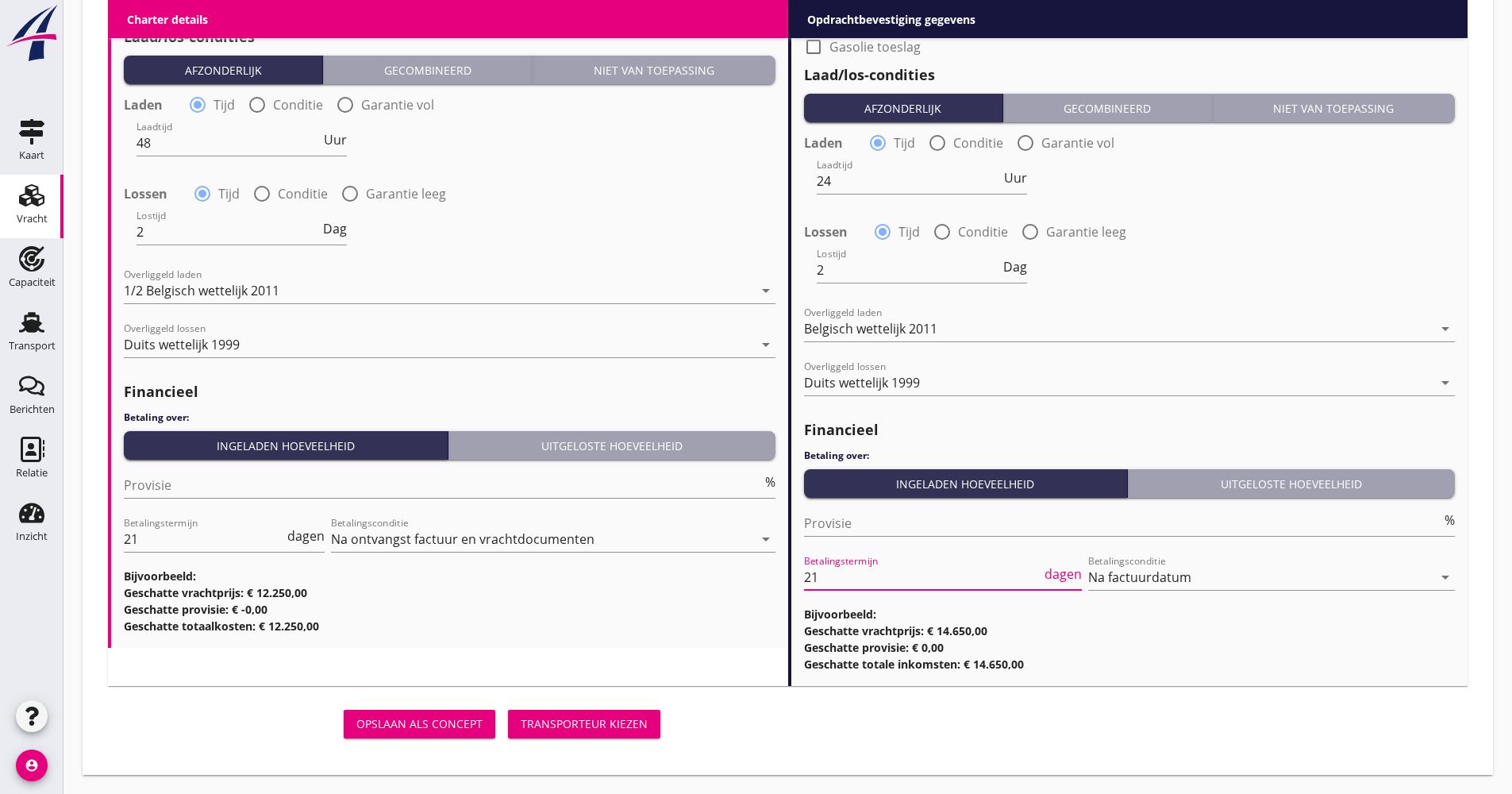
type input "21"
click at [554, 723] on div "Transporteur kiezen" at bounding box center [584, 723] width 127 height 16
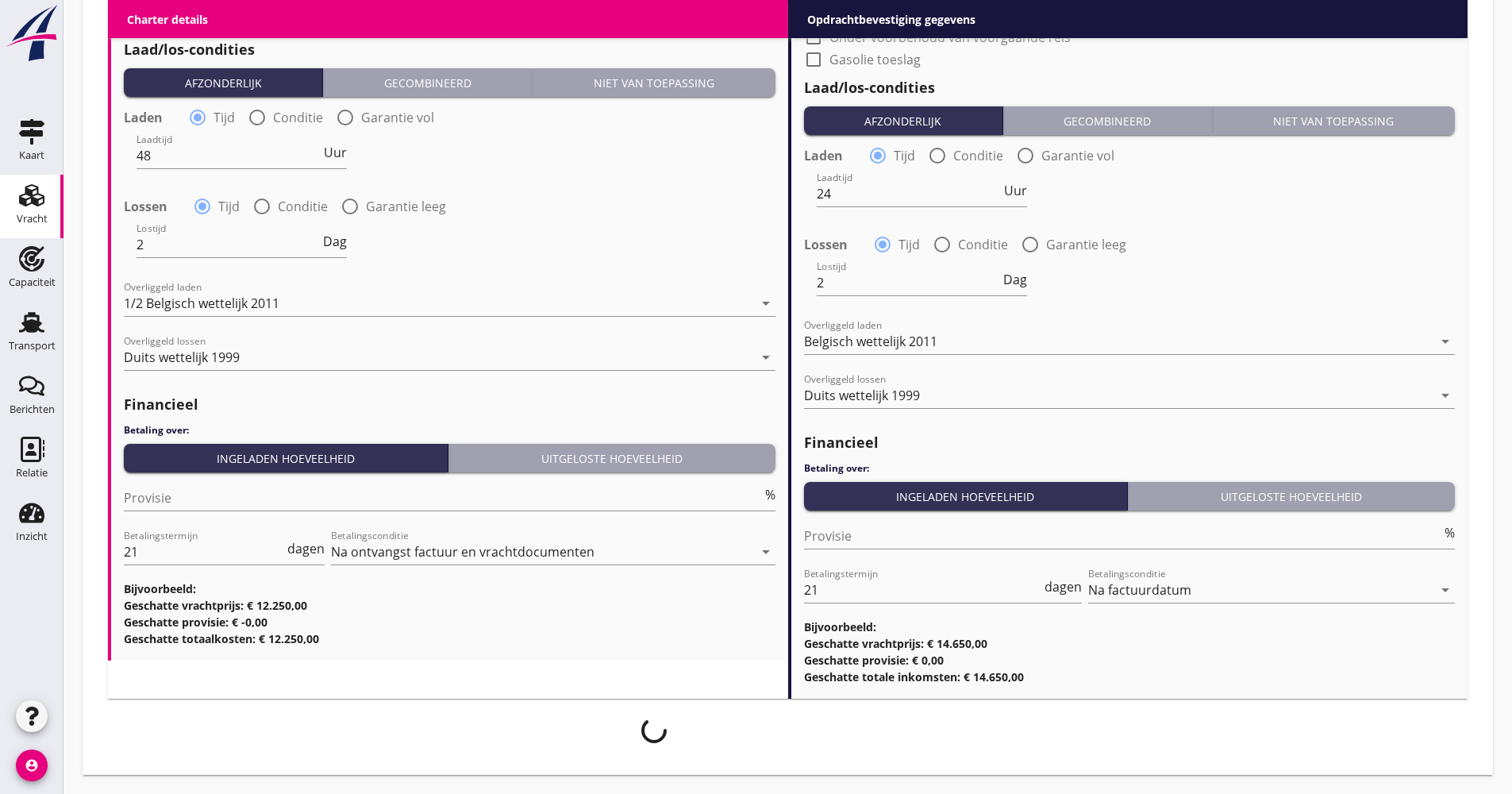
scroll to position [1634, 0]
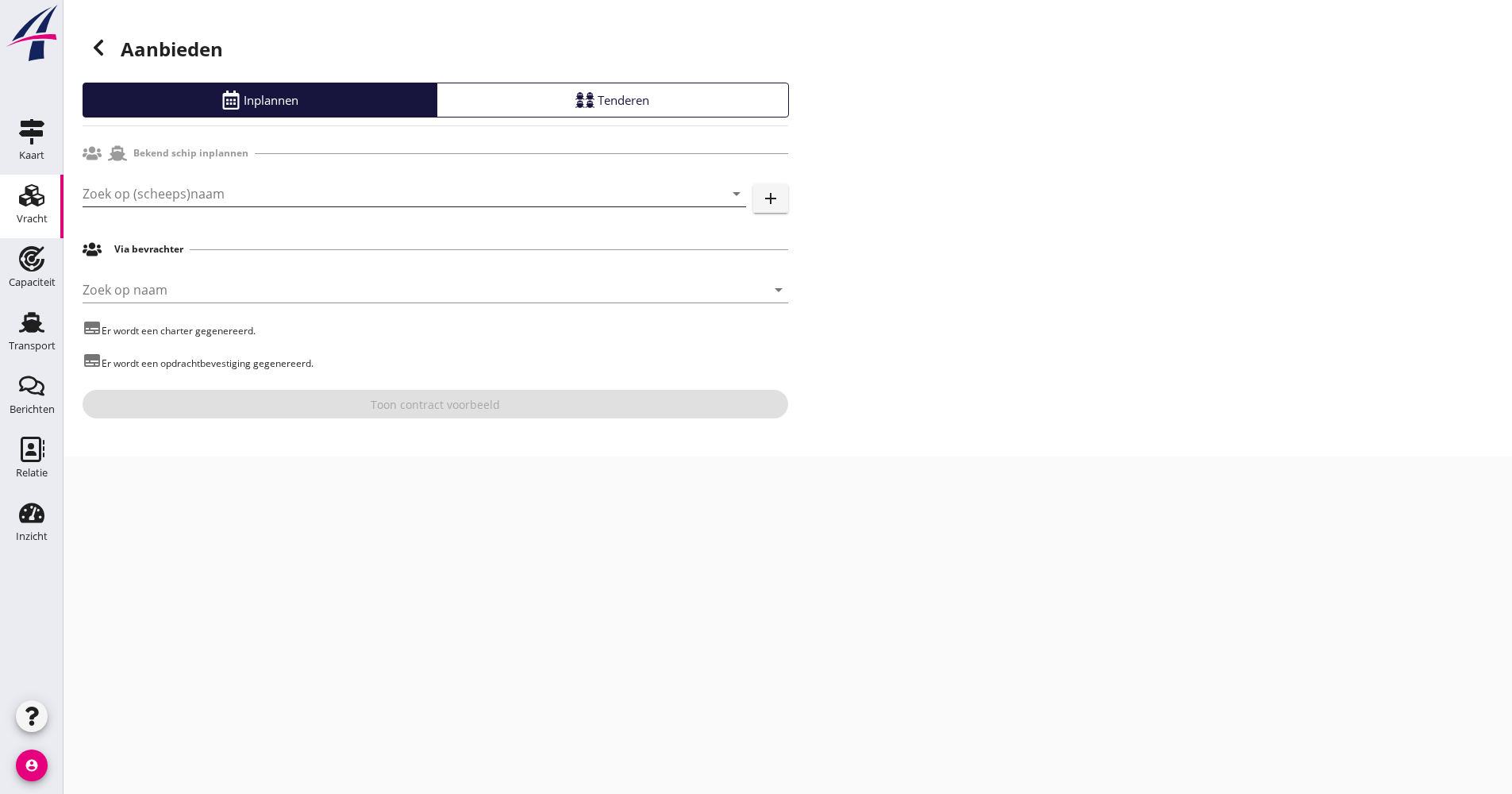
click at [189, 184] on input "Zoek op (scheeps)naam" at bounding box center [392, 194] width 619 height 25
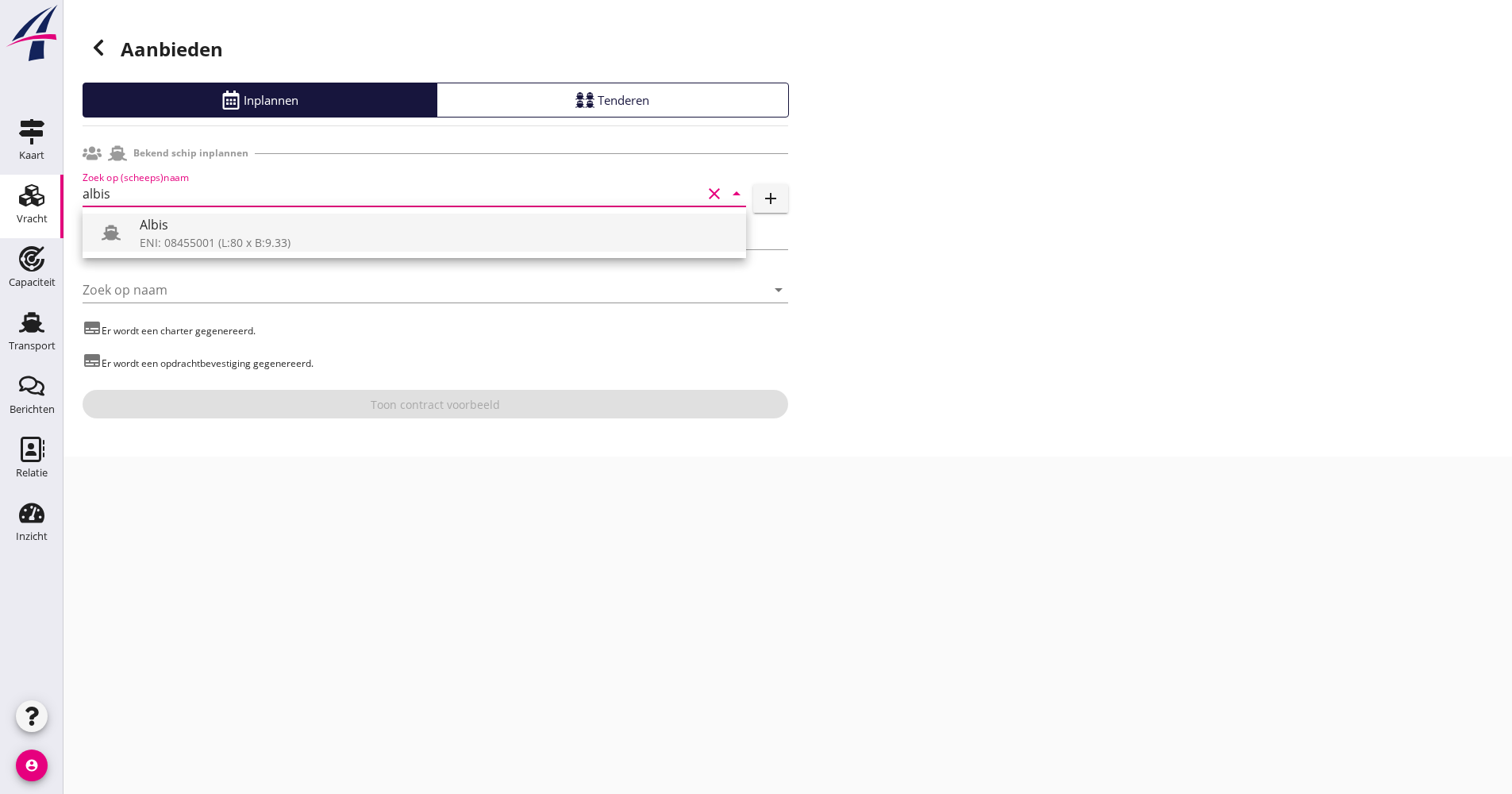
click at [181, 215] on div "Albis" at bounding box center [436, 224] width 593 height 19
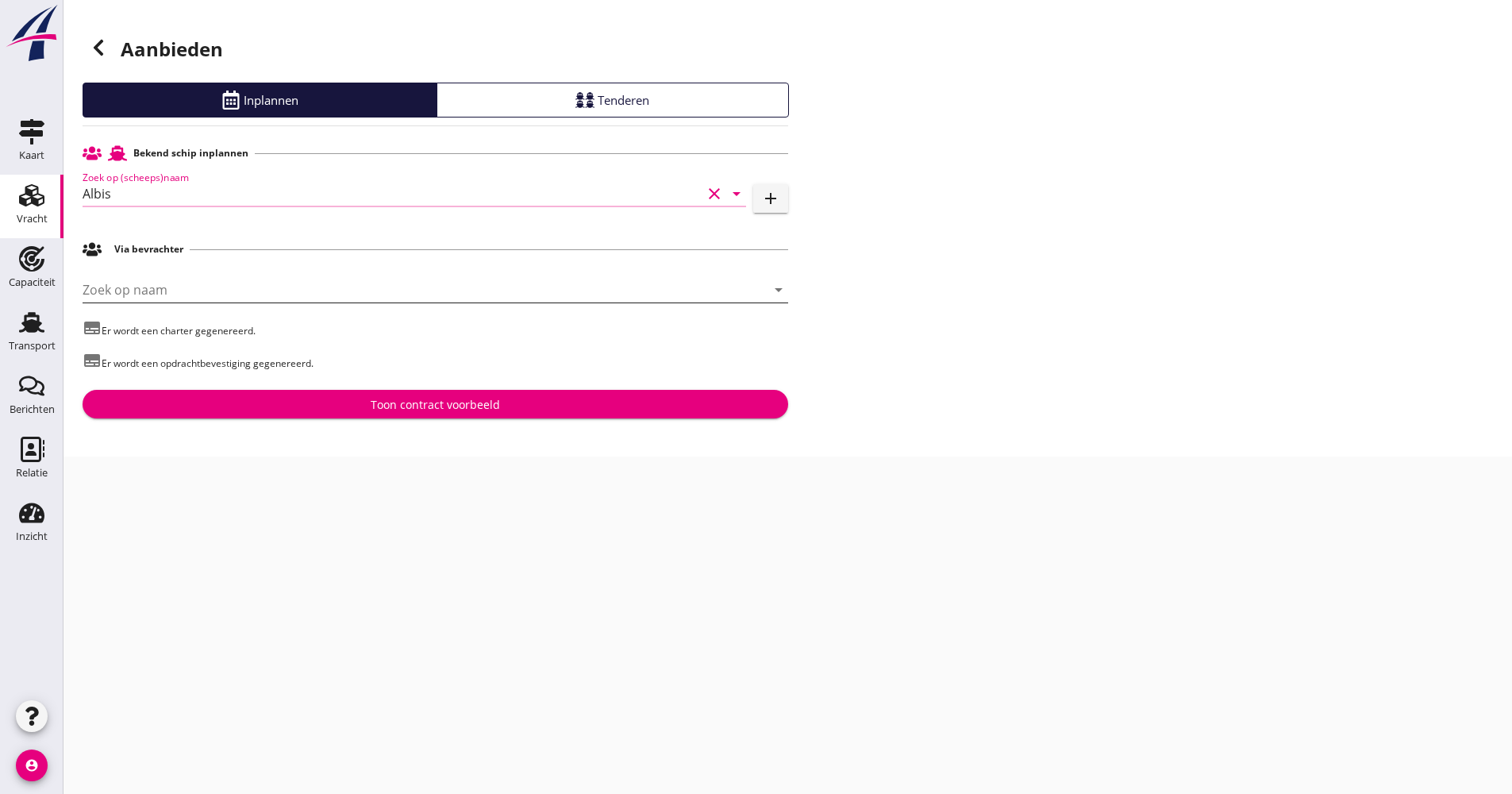
type input "Albis"
click at [171, 290] on input "Zoek op naam" at bounding box center [413, 290] width 662 height 25
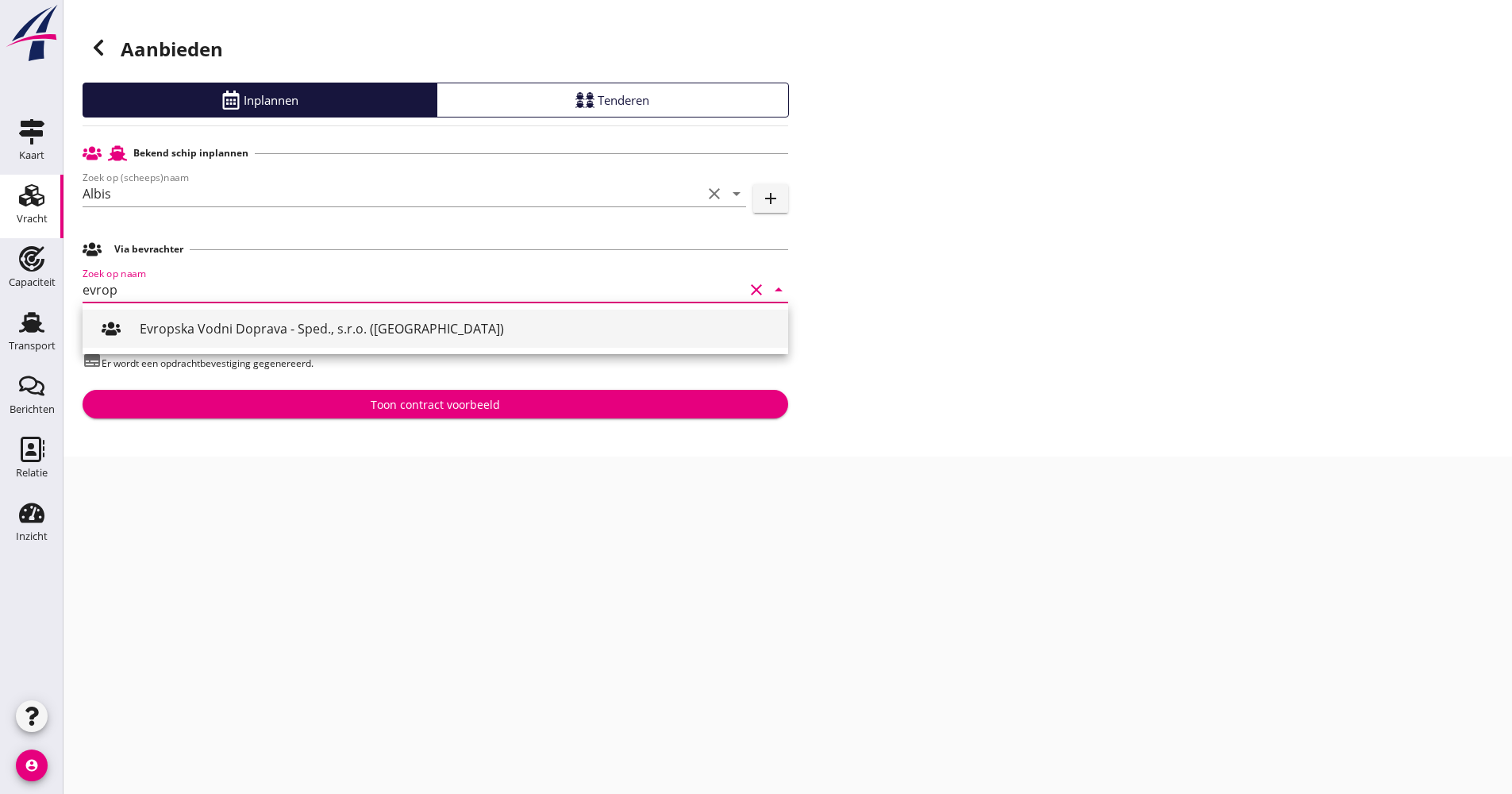
click at [159, 324] on div "Evropska Vodni Doprava - Sped., s.r.o. ([GEOGRAPHIC_DATA])" at bounding box center [457, 329] width 636 height 19
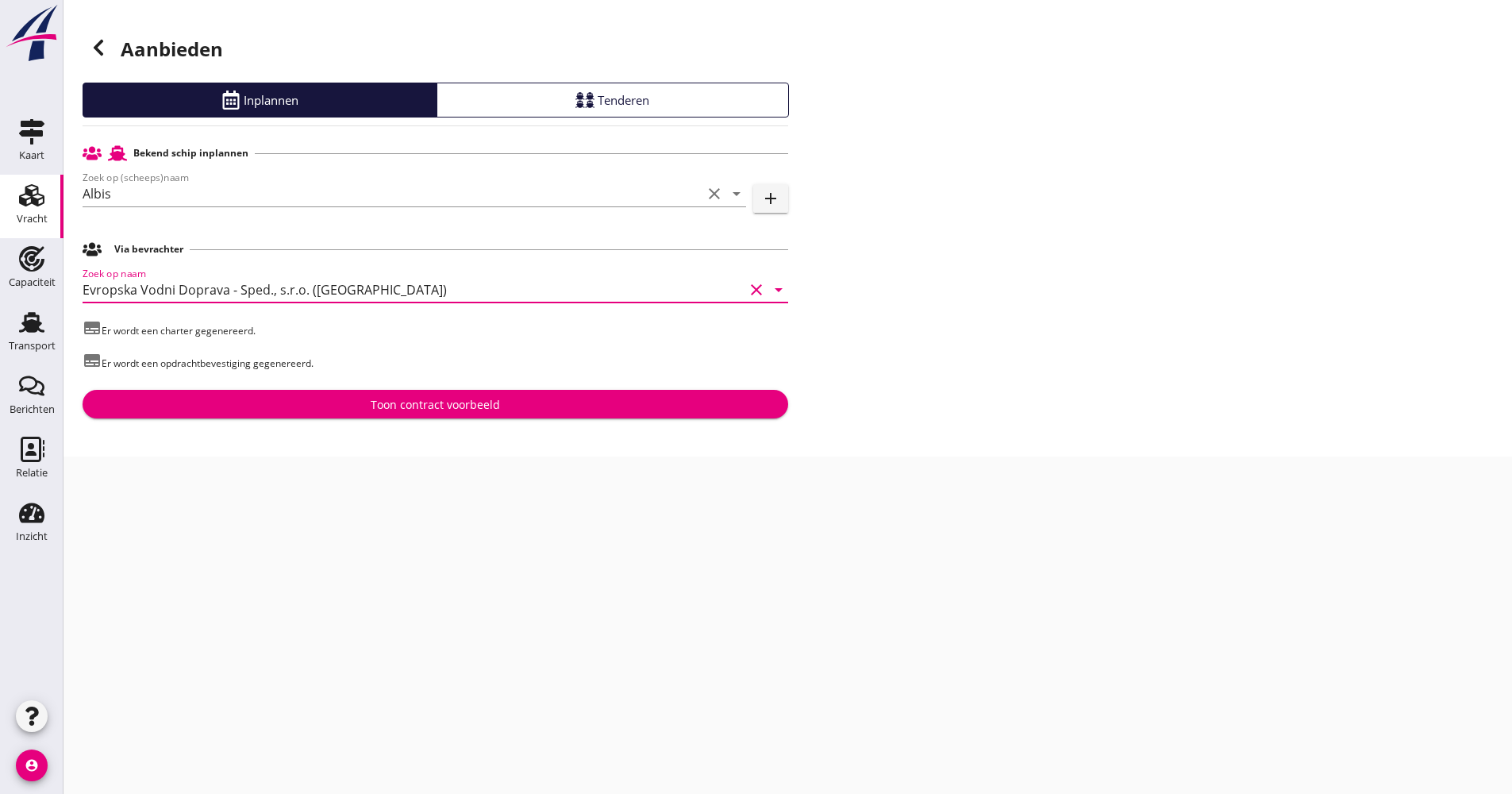
type input "Evropska Vodni Doprava - Sped., s.r.o. ([GEOGRAPHIC_DATA])"
click at [361, 413] on button "Toon contract voorbeeld" at bounding box center [435, 405] width 706 height 29
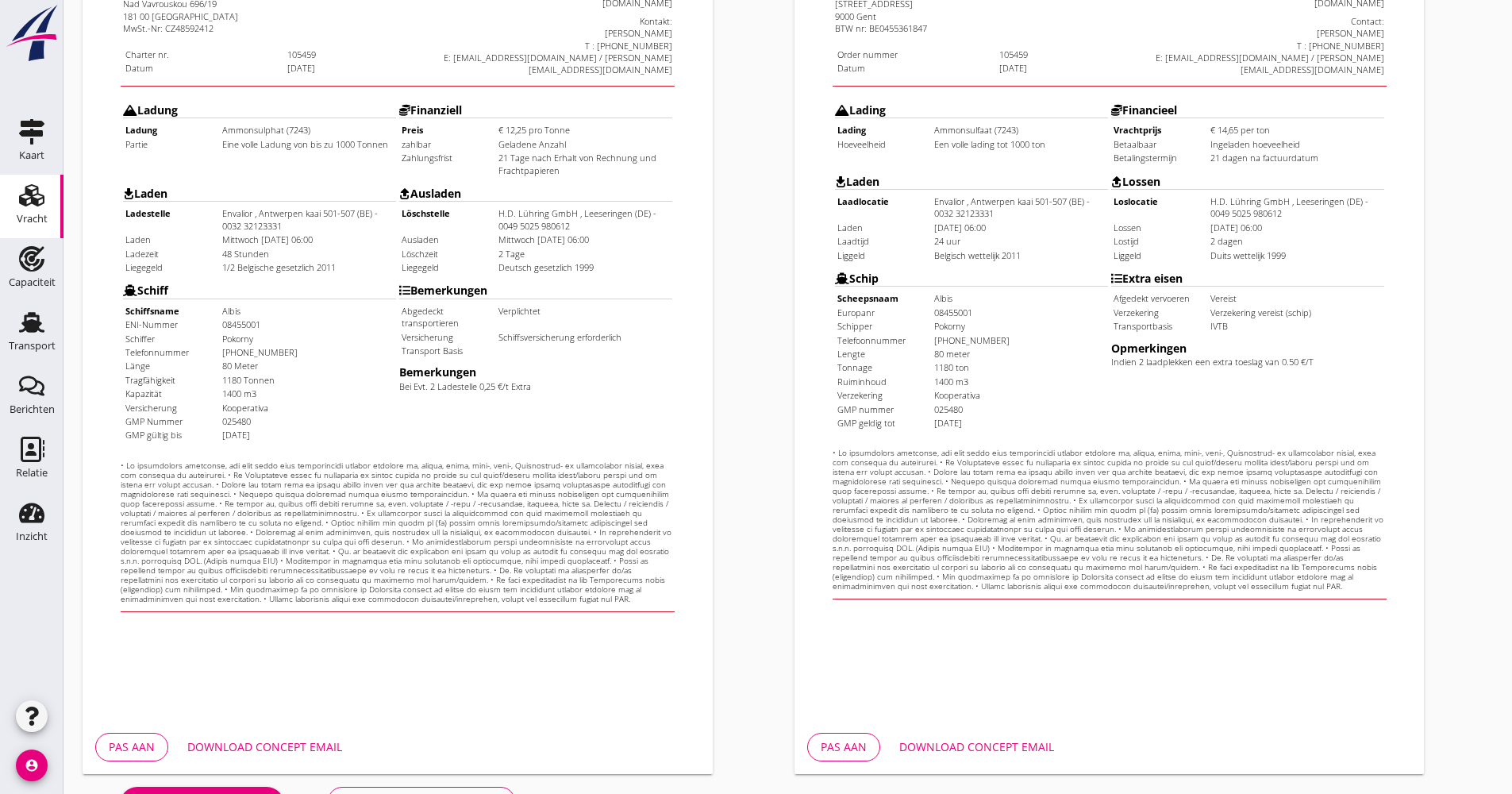
scroll to position [382, 0]
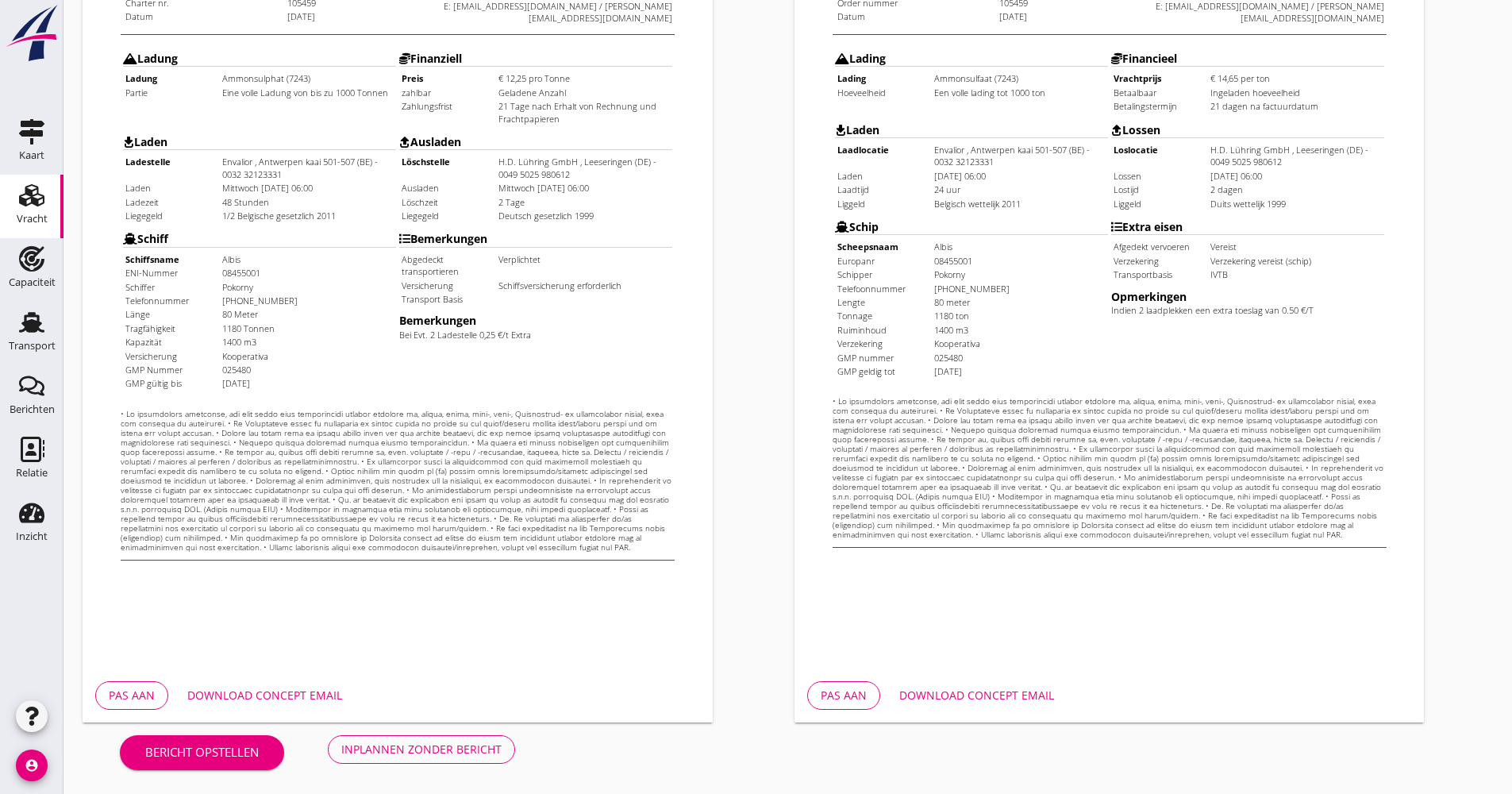
click at [307, 718] on div "Pas aan Download concept email" at bounding box center [397, 695] width 630 height 54
click at [307, 689] on div "Download concept email" at bounding box center [264, 694] width 154 height 16
click at [471, 746] on div "Inplannen zonder bericht" at bounding box center [421, 749] width 160 height 16
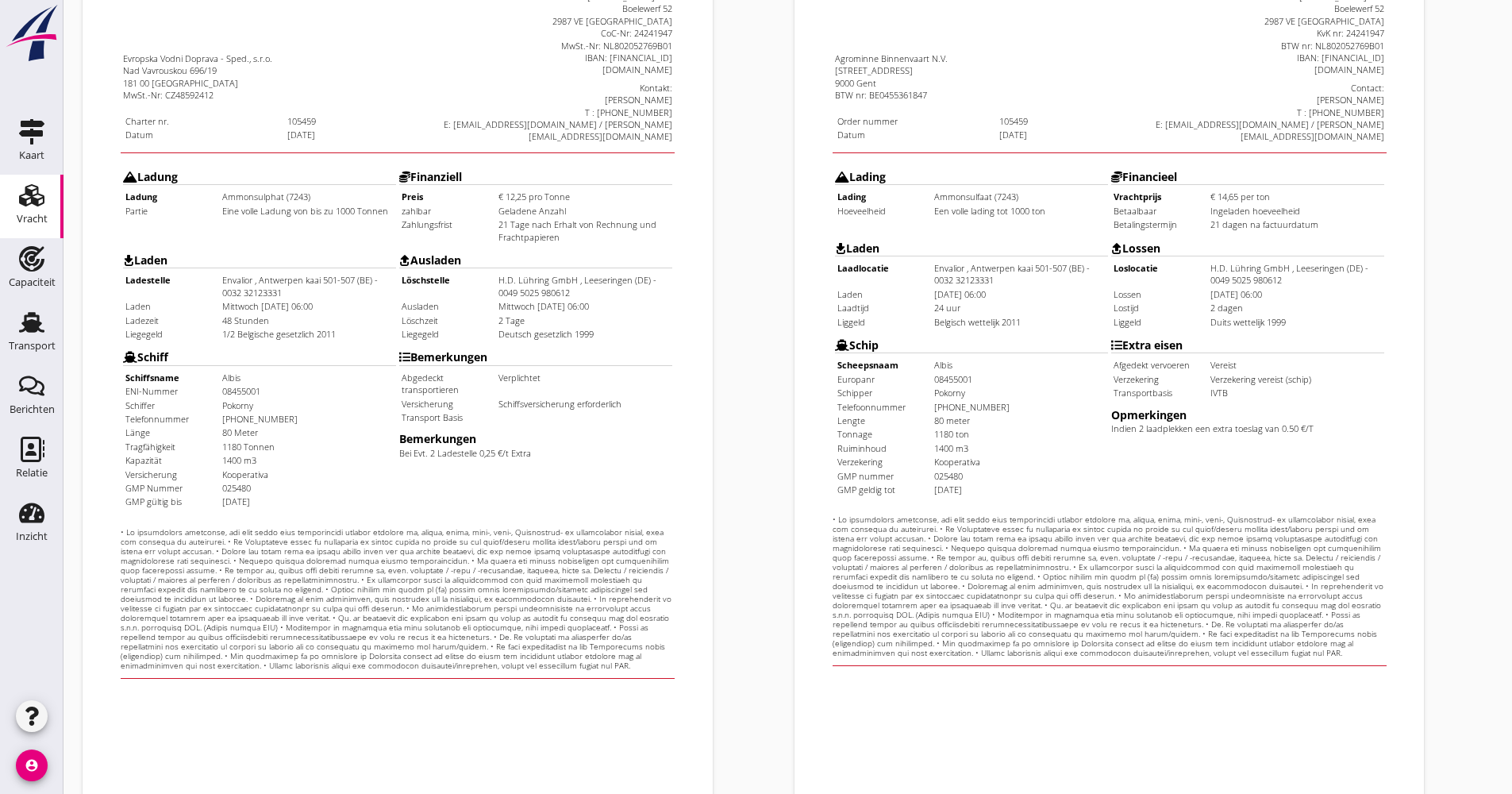
scroll to position [64, 0]
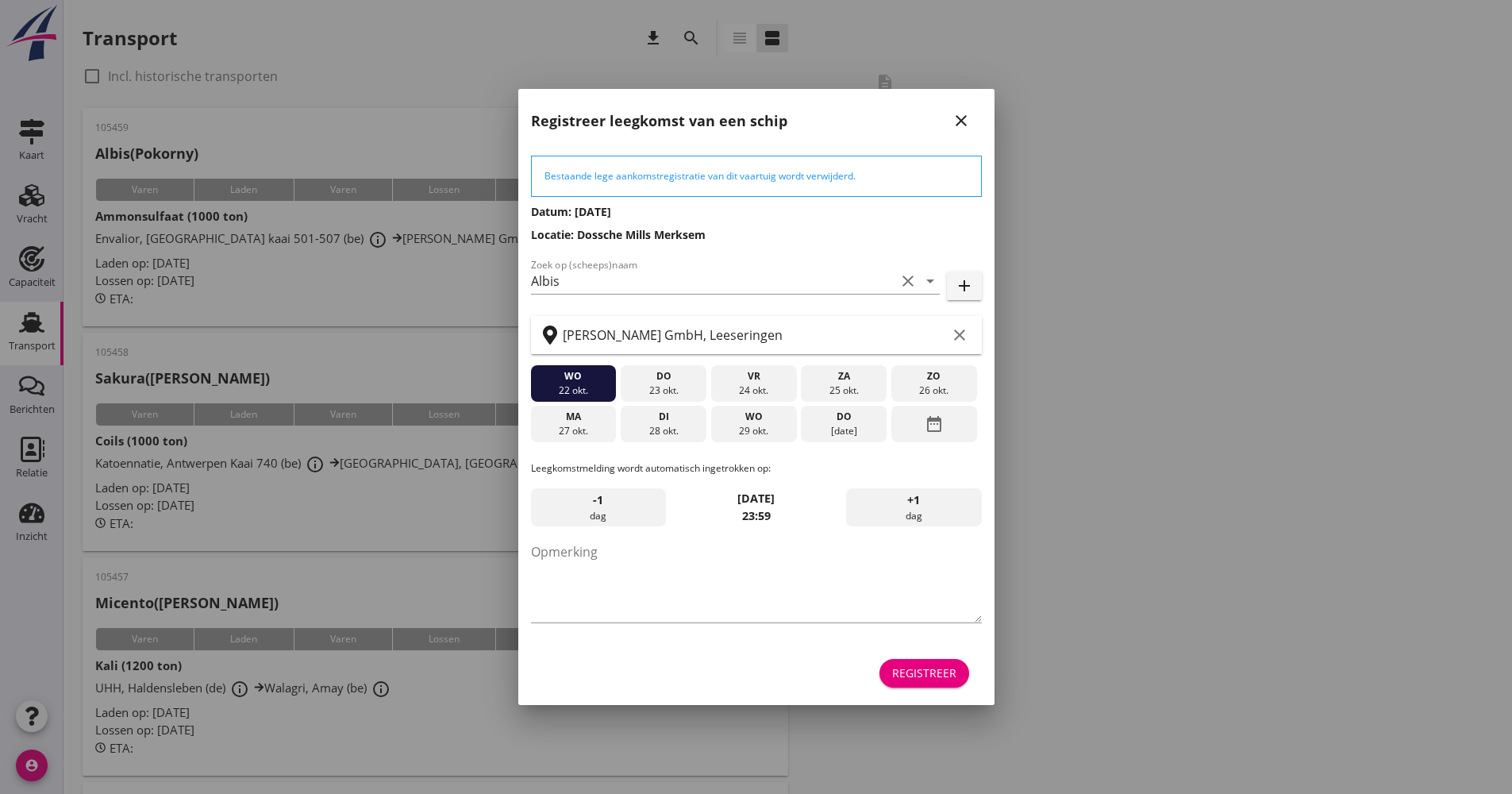
click at [906, 669] on div "Registreer" at bounding box center [924, 672] width 64 height 16
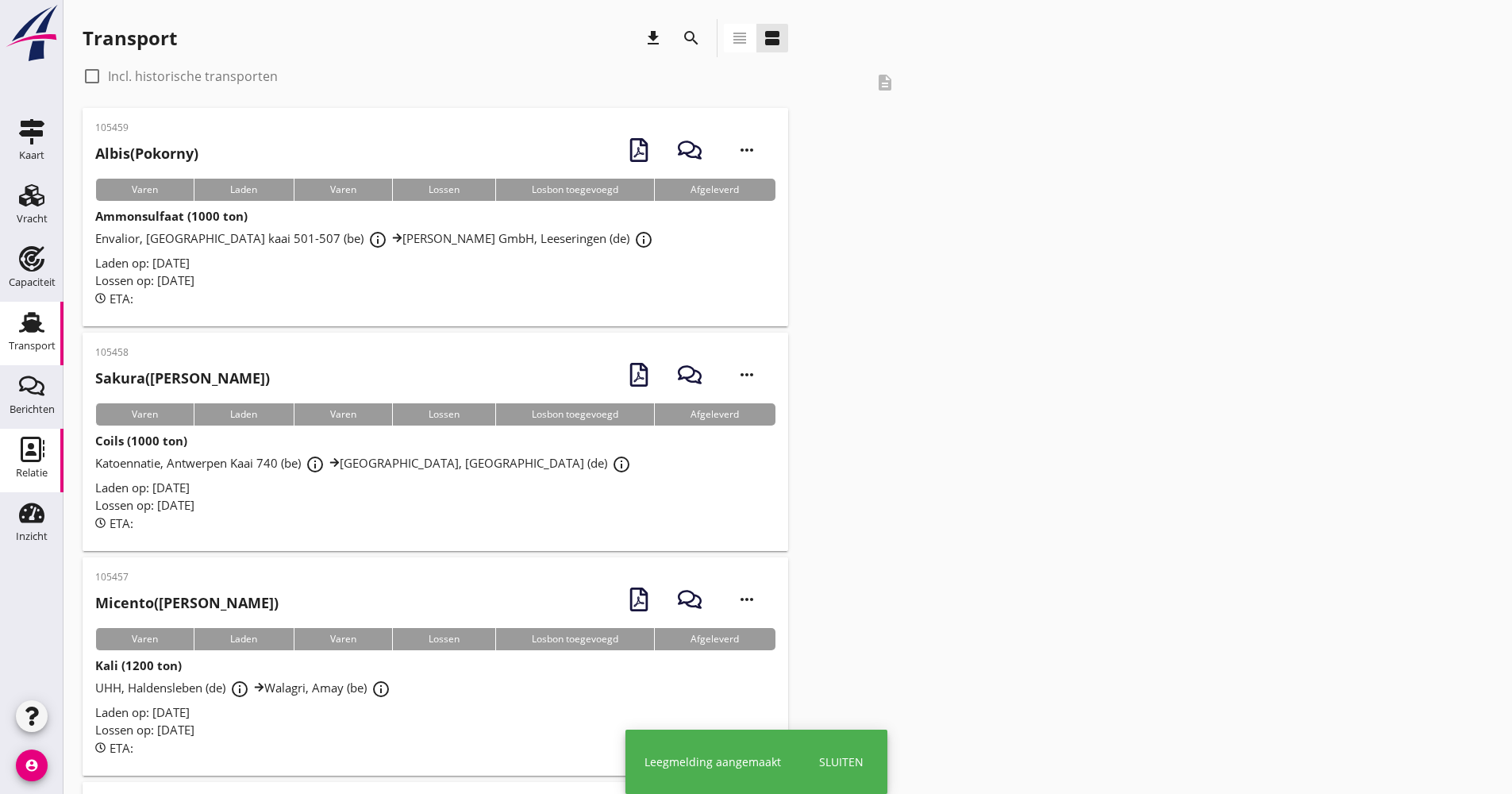
click at [46, 453] on div "Relatie" at bounding box center [32, 449] width 38 height 25
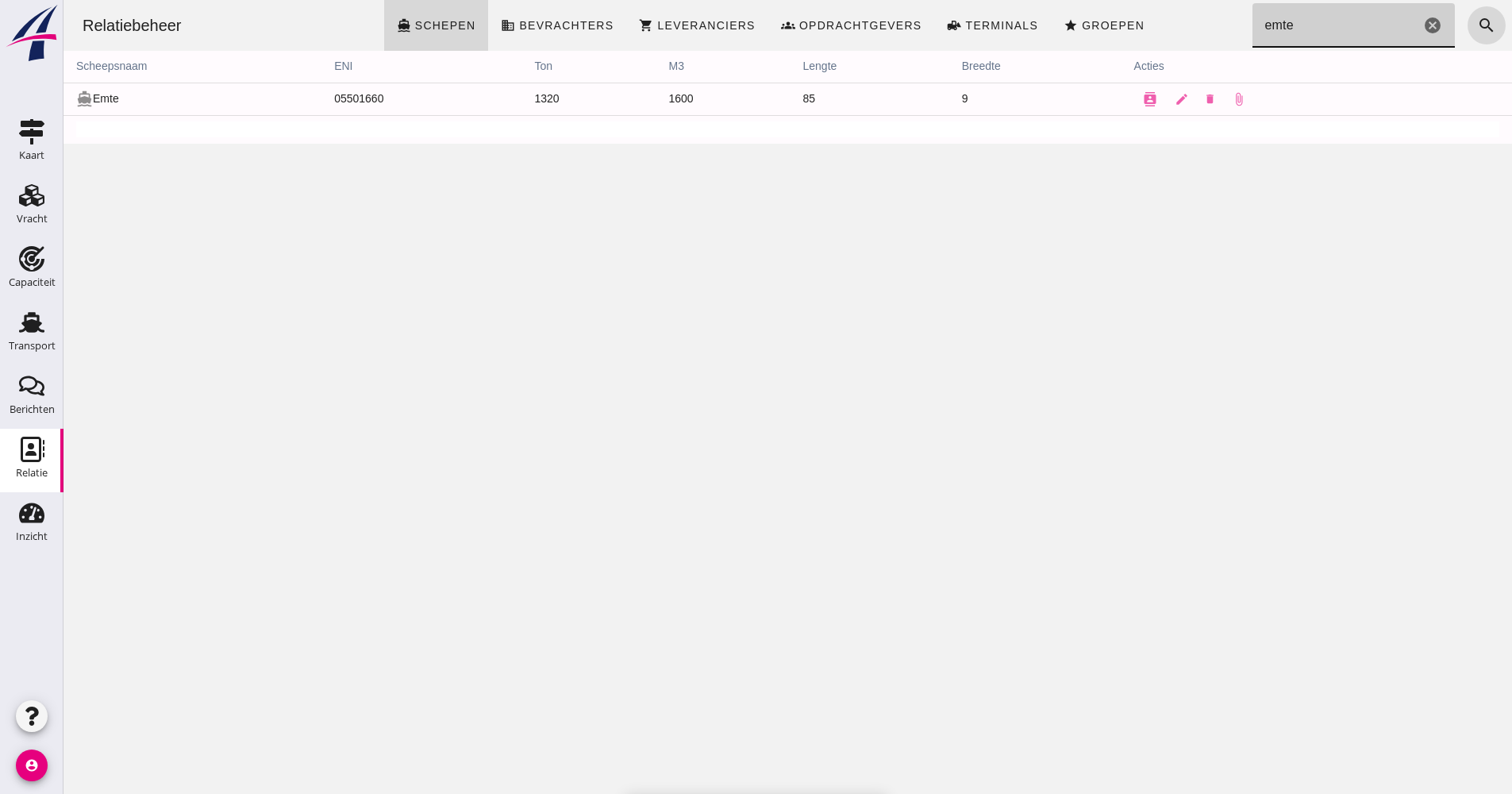
drag, startPoint x: 1291, startPoint y: 22, endPoint x: 1212, endPoint y: 34, distance: 79.9
click at [1214, 33] on div "Relatiebeheer directions_boat Schepen business Bevrachters shopping_cart Levera…" at bounding box center [788, 25] width 1436 height 51
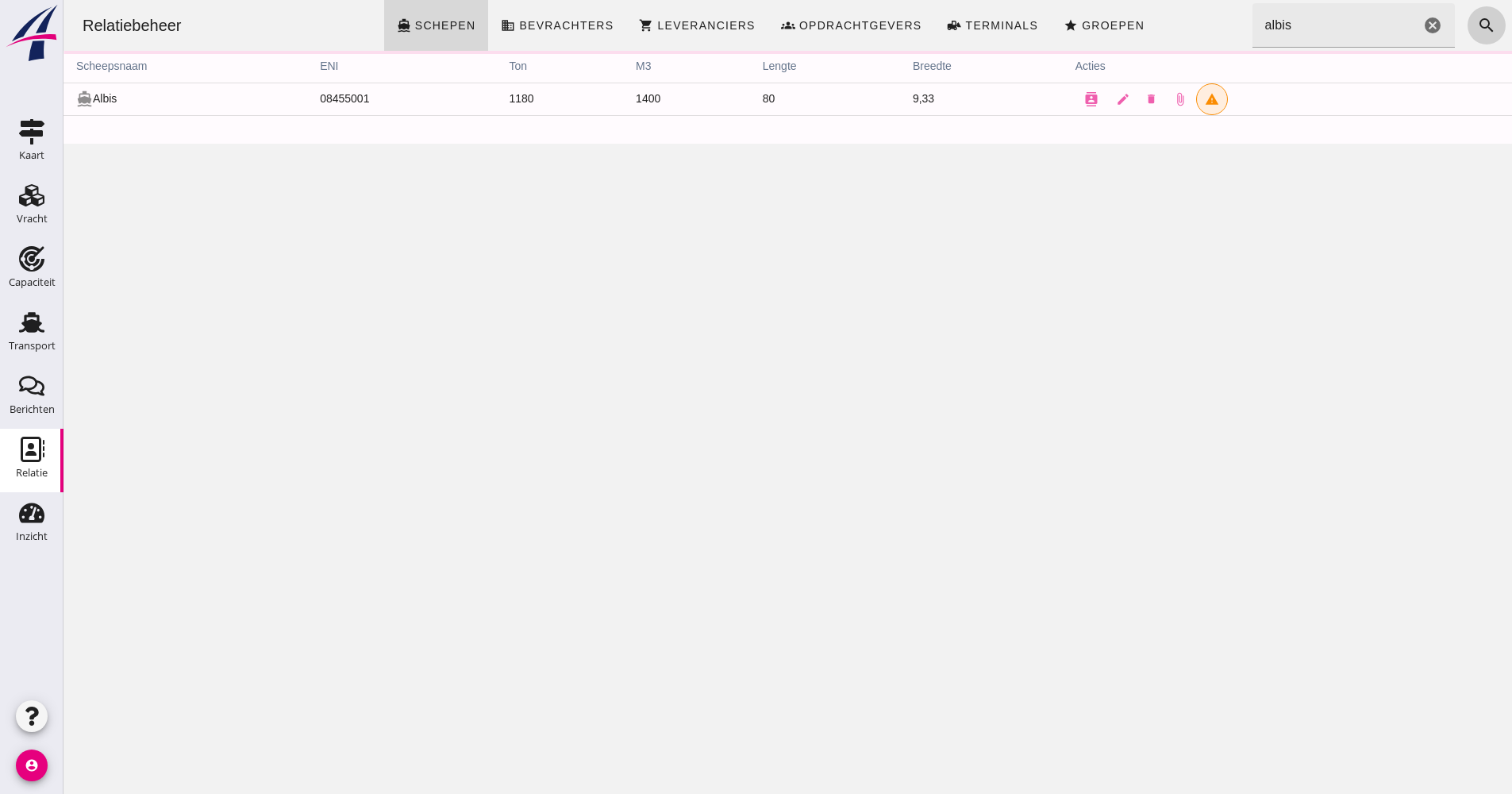
click at [1468, 25] on button "search" at bounding box center [1487, 26] width 38 height 38
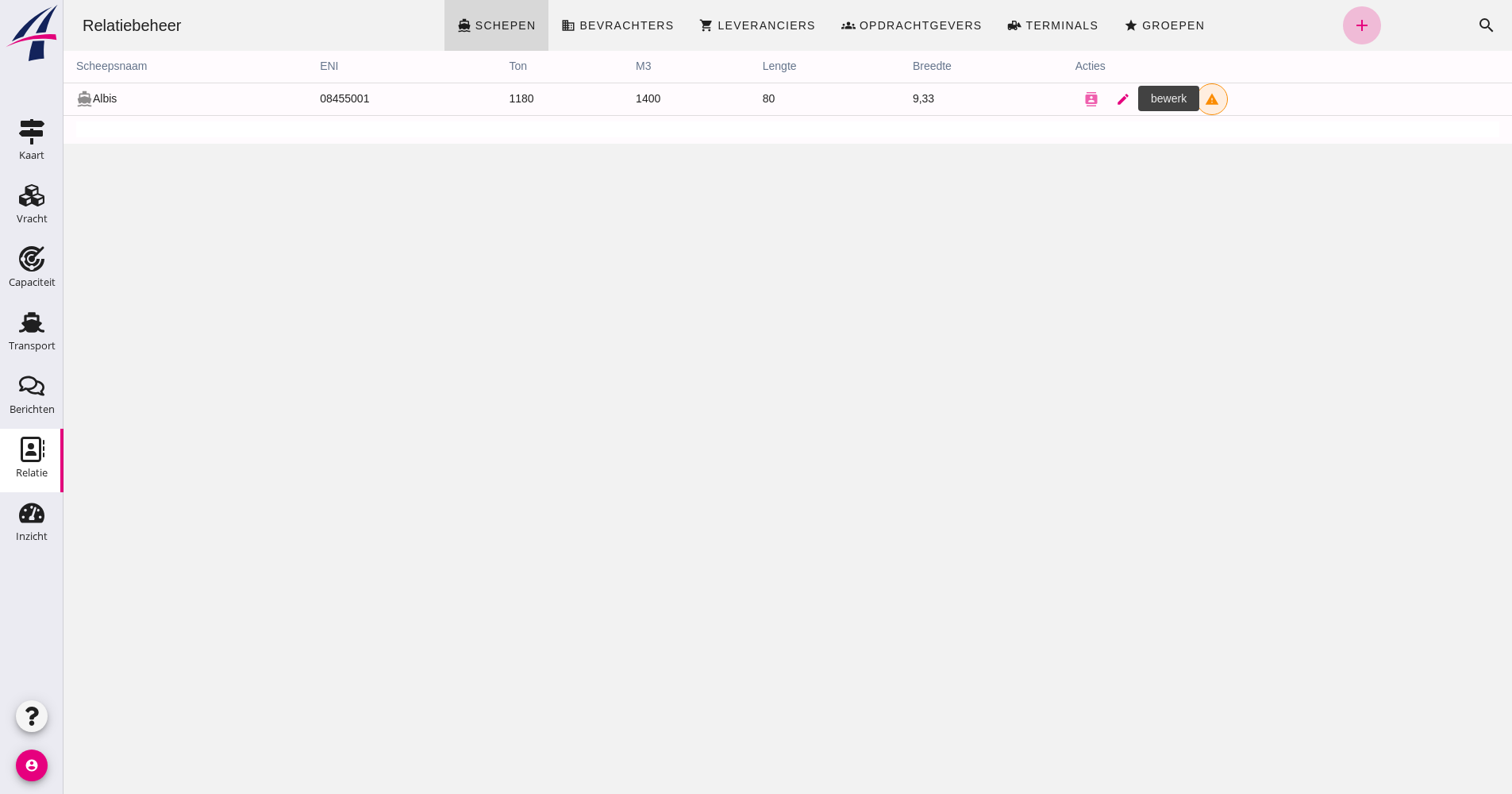
click at [1116, 102] on icon "edit" at bounding box center [1123, 99] width 14 height 14
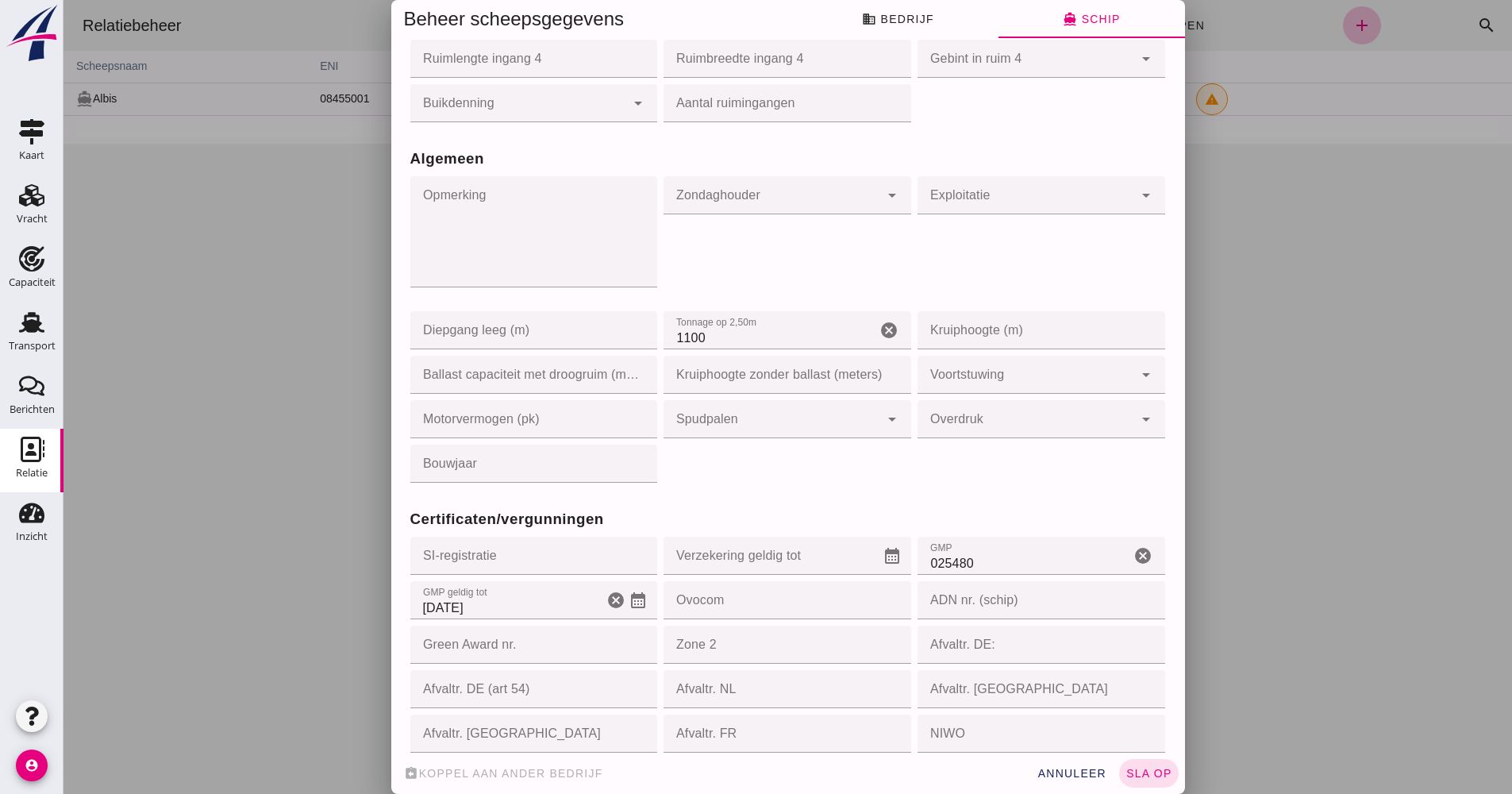
scroll to position [1032, 0]
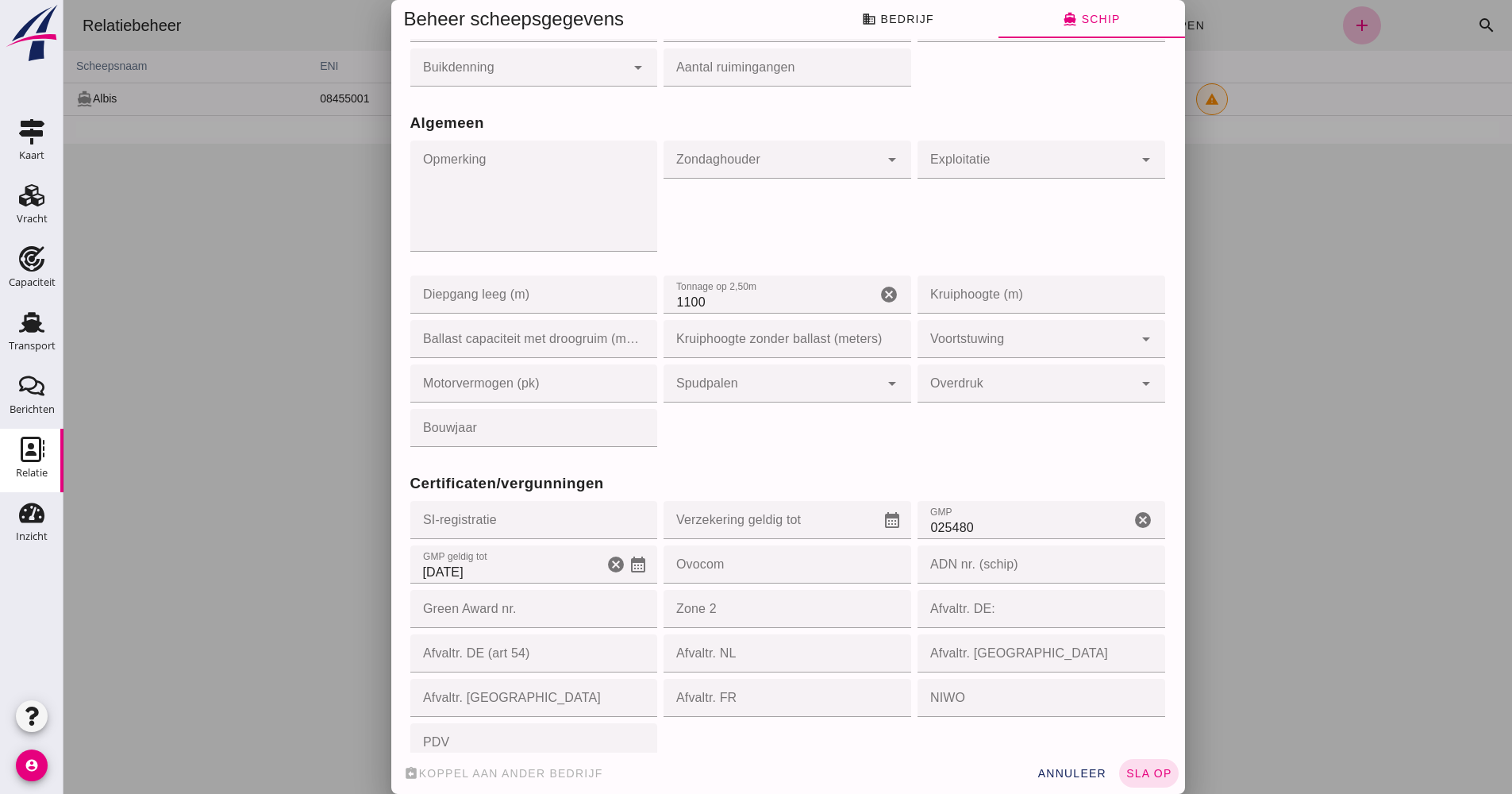
drag, startPoint x: 1268, startPoint y: 418, endPoint x: 1145, endPoint y: 636, distance: 250.3
click at [1268, 418] on div at bounding box center [787, 397] width 1449 height 794
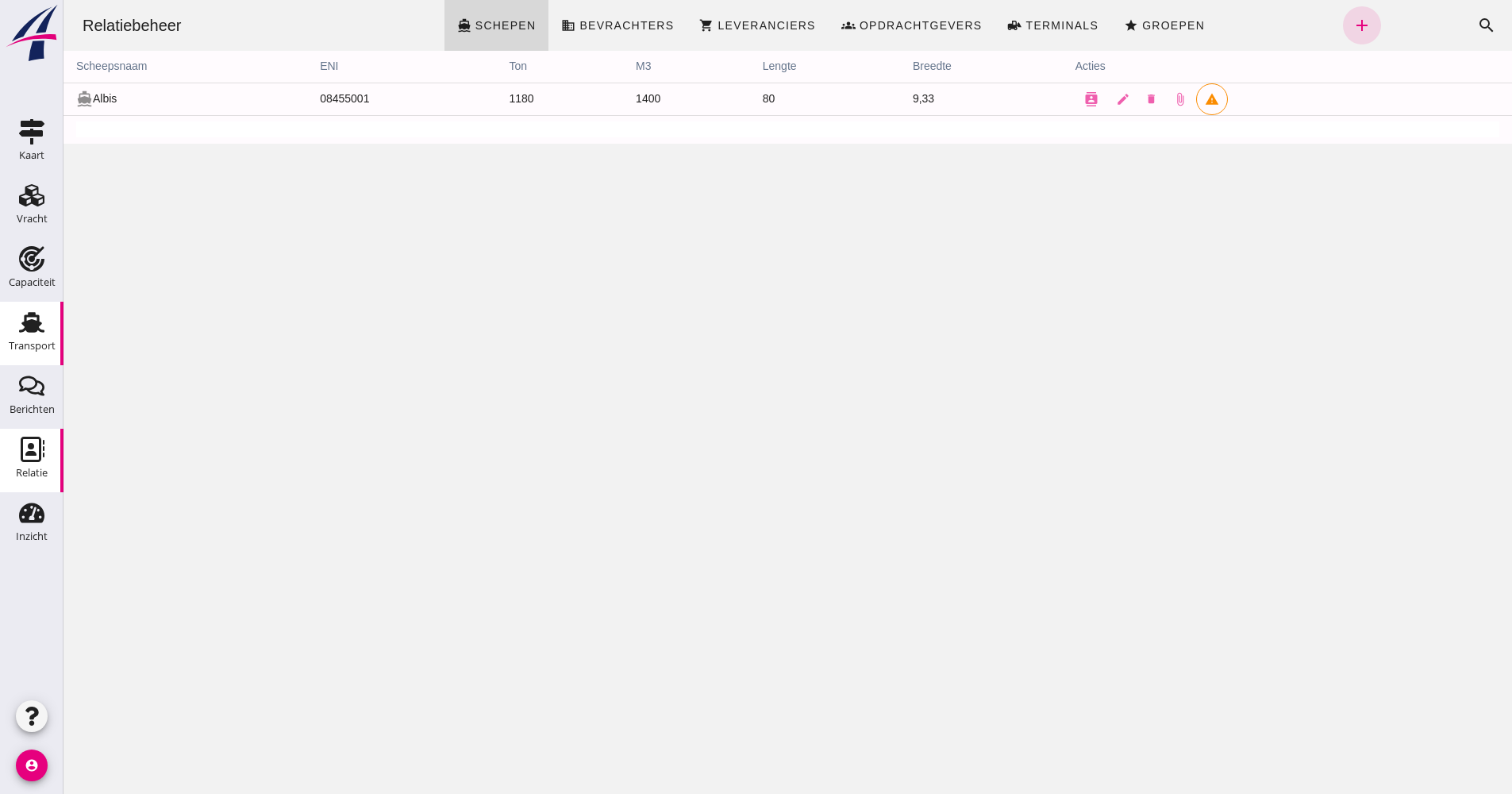
click at [40, 339] on div "Transport" at bounding box center [32, 345] width 47 height 22
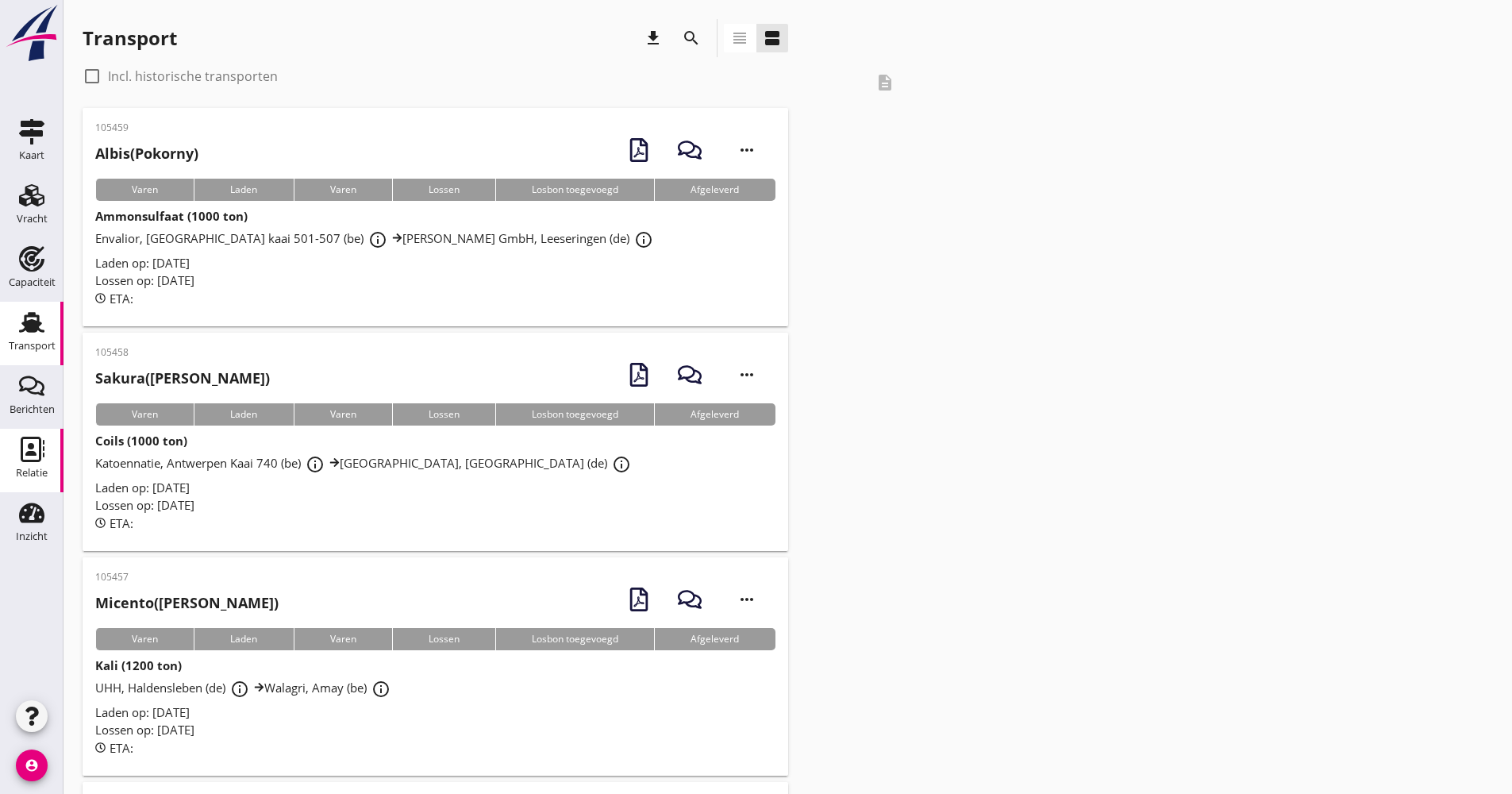
click at [34, 459] on use at bounding box center [33, 449] width 24 height 25
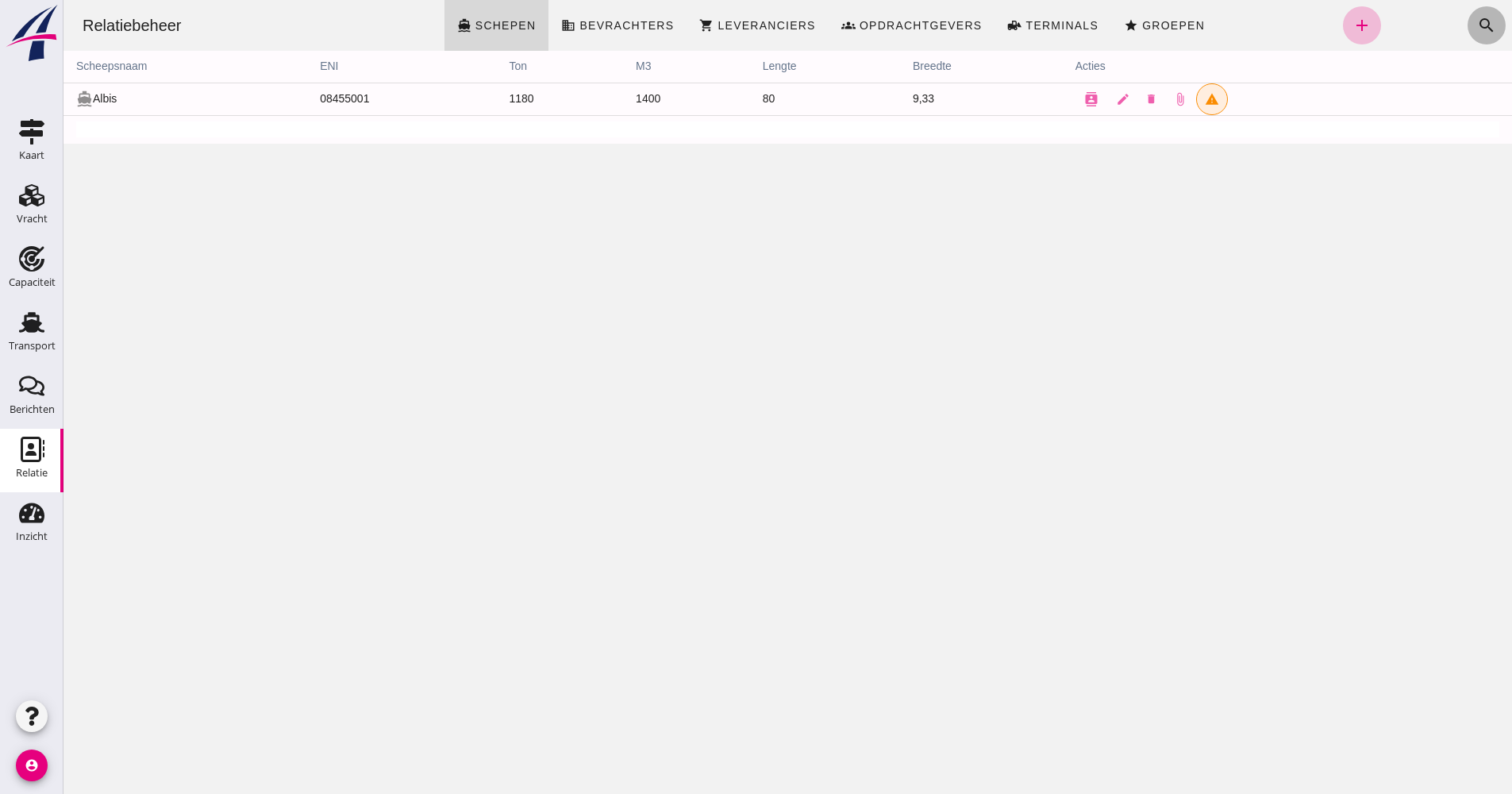
click at [1477, 30] on icon "search" at bounding box center [1487, 26] width 19 height 19
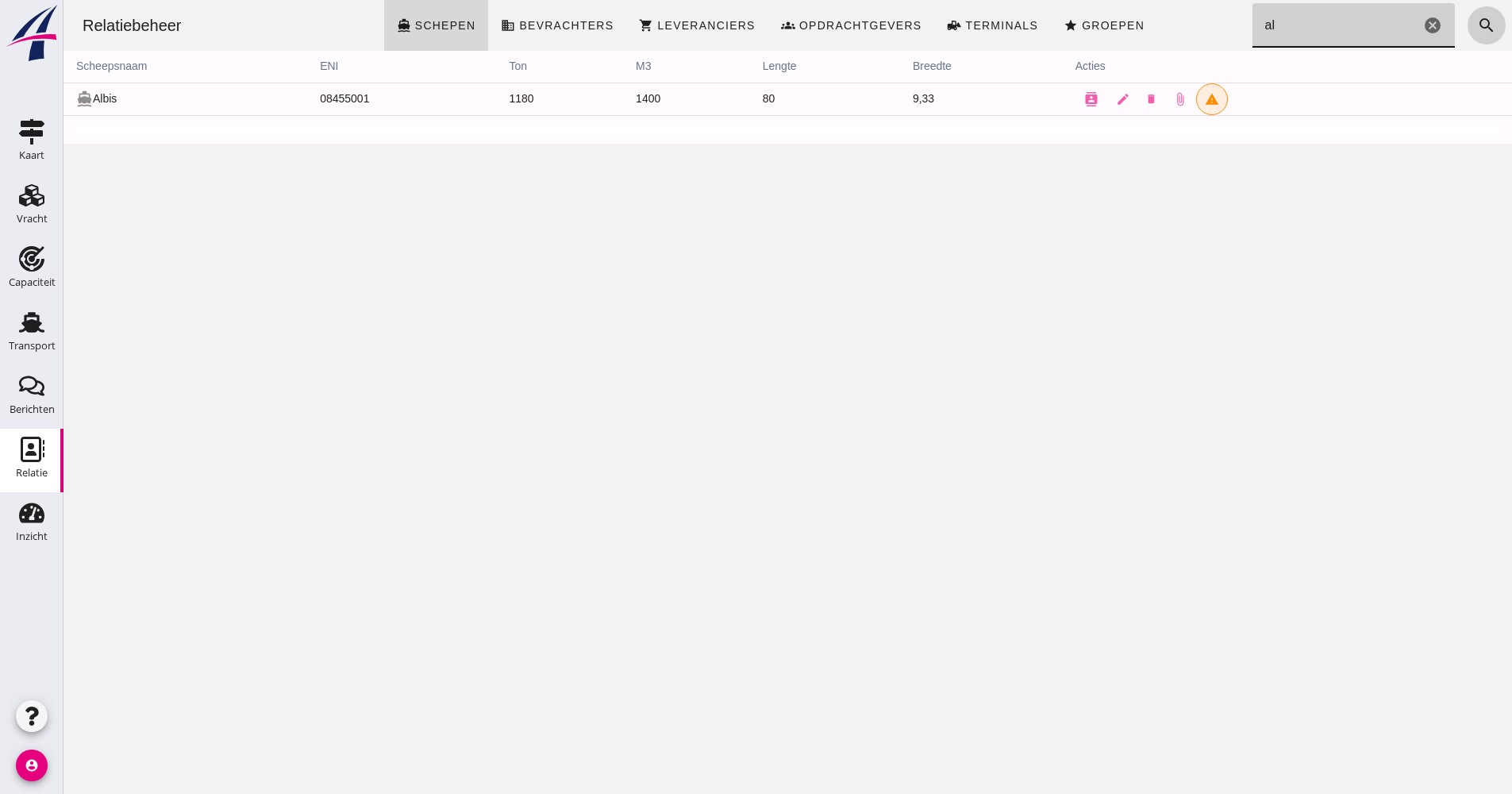
type input "a"
click at [1390, 25] on input "Zoeken..." at bounding box center [1350, 25] width 194 height 44
type input "SAKURA"
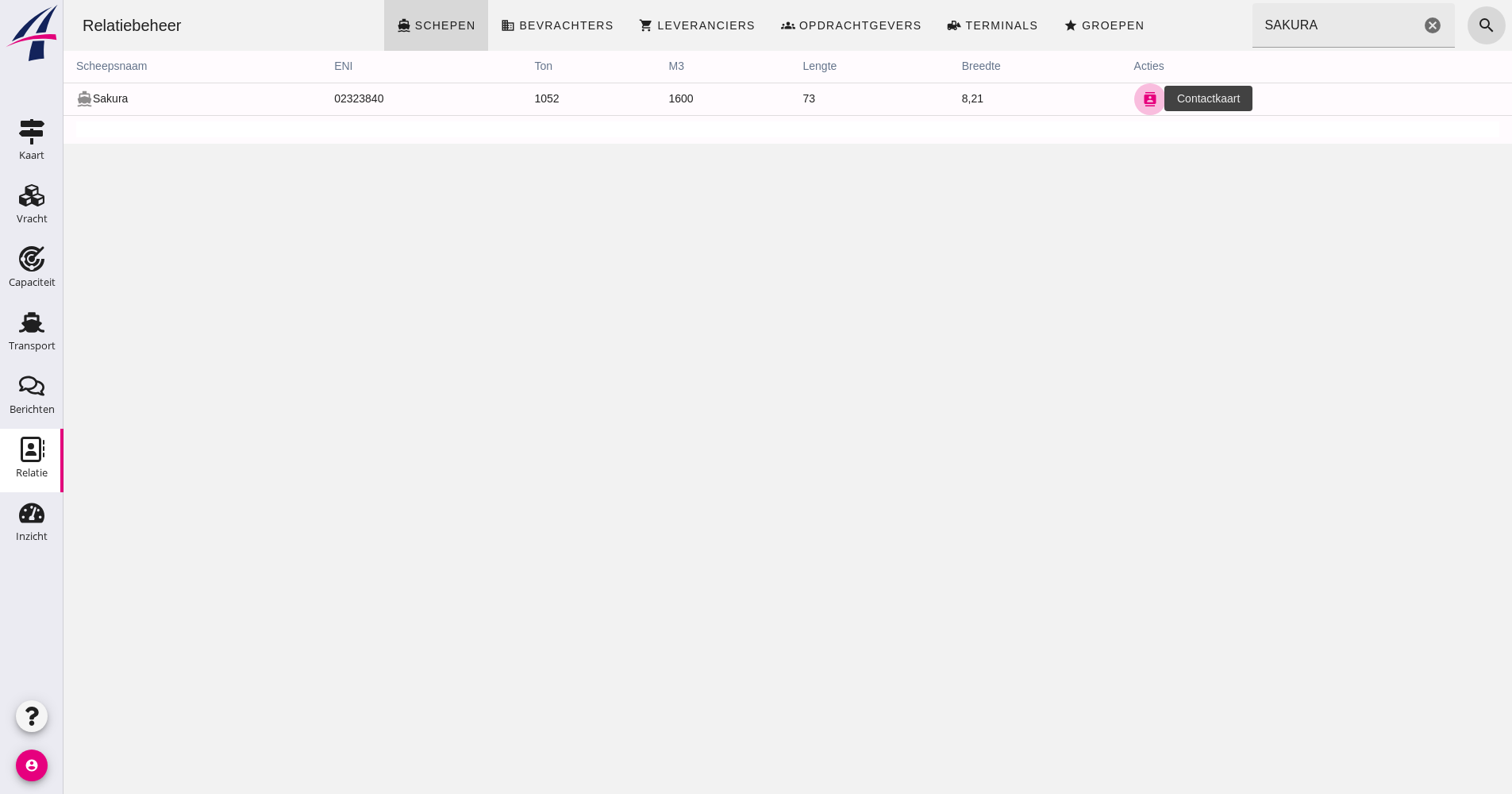
click at [1143, 105] on icon "contacts" at bounding box center [1150, 99] width 14 height 14
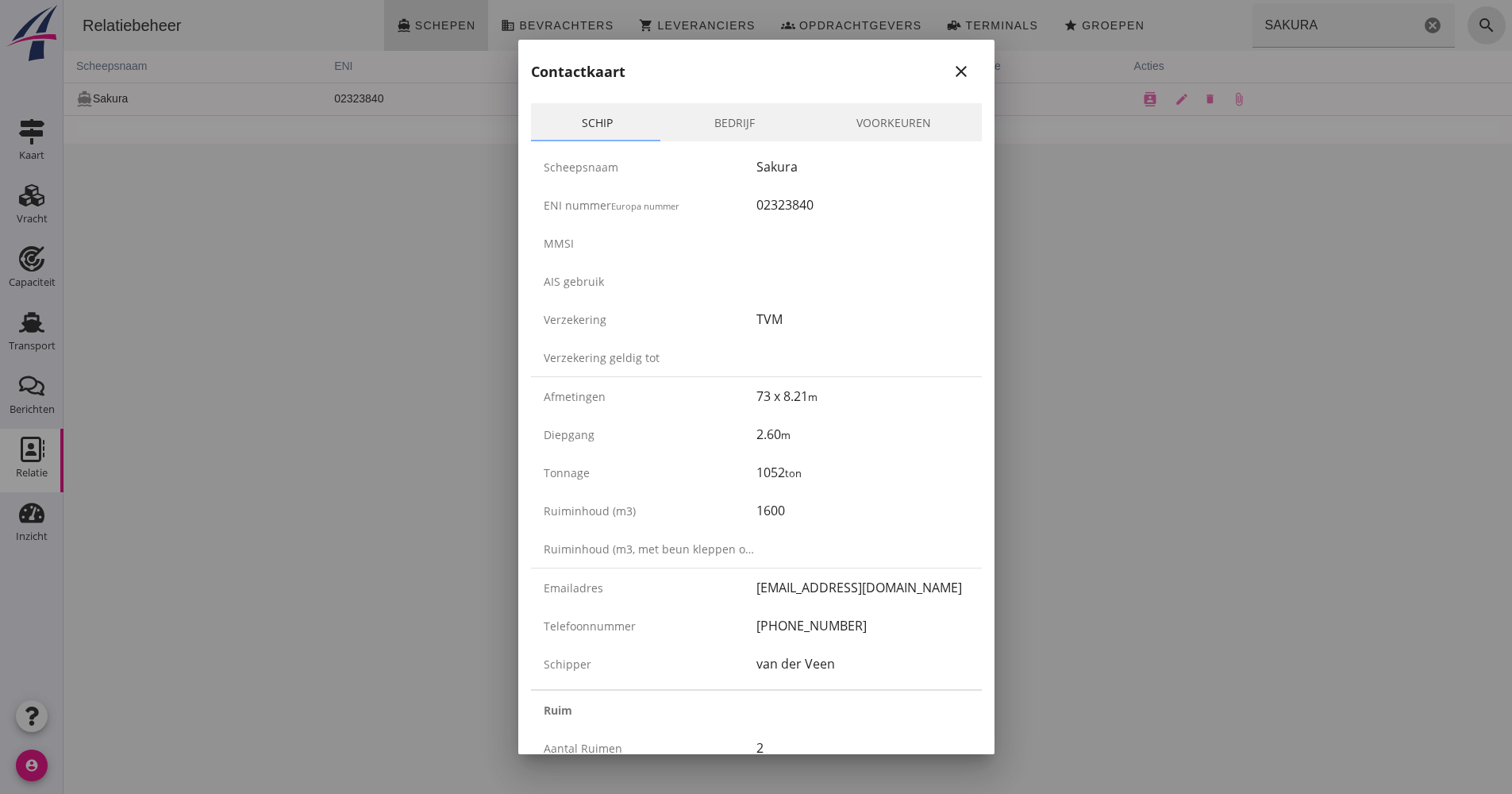
drag, startPoint x: 852, startPoint y: 624, endPoint x: 696, endPoint y: 624, distance: 156.0
click at [696, 624] on div "Telefoonnummer [PHONE_NUMBER]" at bounding box center [756, 626] width 451 height 38
drag, startPoint x: 696, startPoint y: 624, endPoint x: 782, endPoint y: 621, distance: 86.1
copy div "[PHONE_NUMBER]"
drag, startPoint x: 842, startPoint y: 661, endPoint x: 706, endPoint y: 661, distance: 136.0
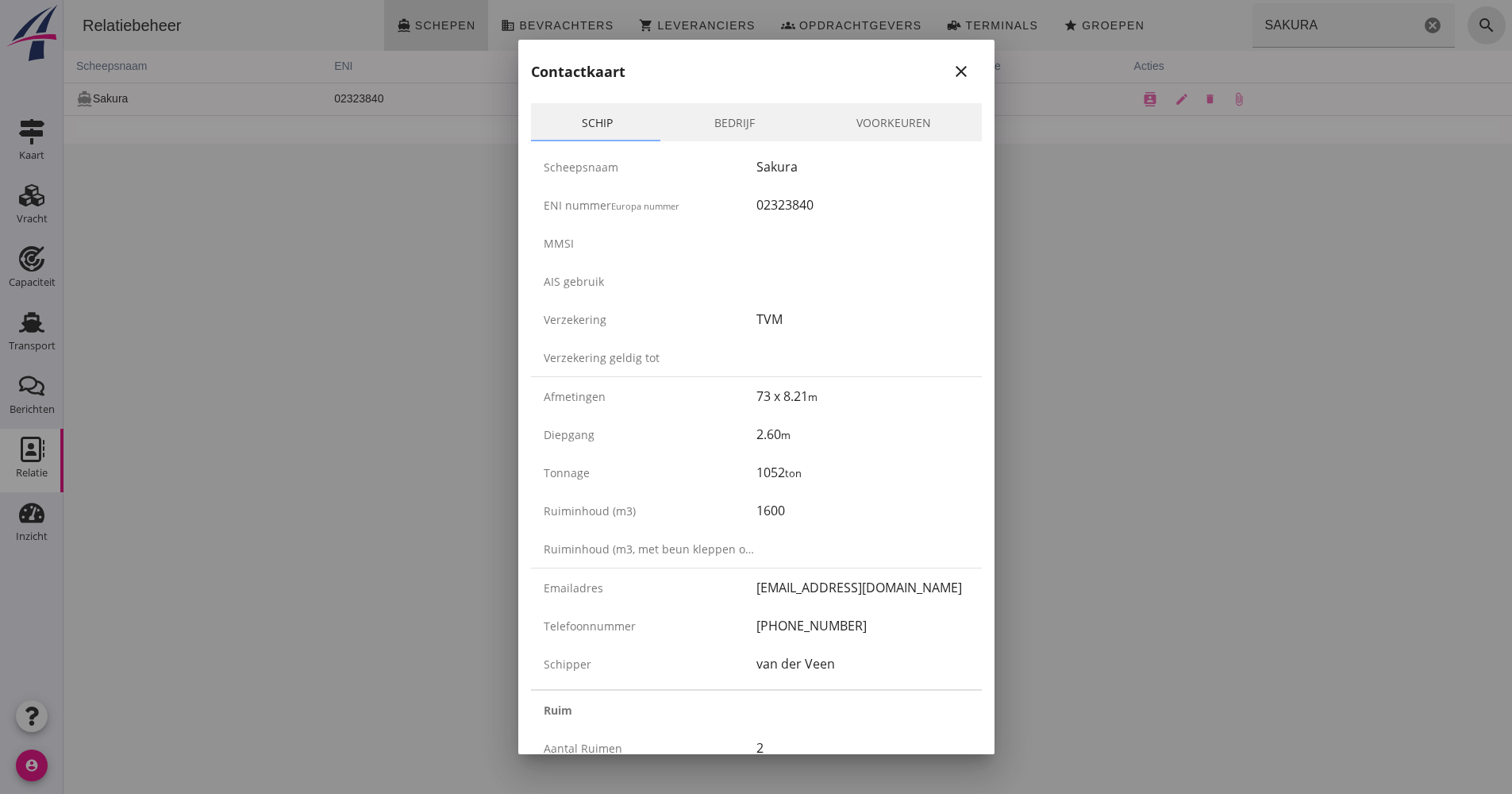
click at [704, 661] on div "Schipper [PERSON_NAME]" at bounding box center [756, 664] width 451 height 38
drag, startPoint x: 706, startPoint y: 661, endPoint x: 782, endPoint y: 659, distance: 76.0
copy div "van der Veen"
drag, startPoint x: 767, startPoint y: 219, endPoint x: 731, endPoint y: 211, distance: 36.9
click at [731, 211] on div "ENI nummer Europa nummer 02323840" at bounding box center [756, 205] width 451 height 38
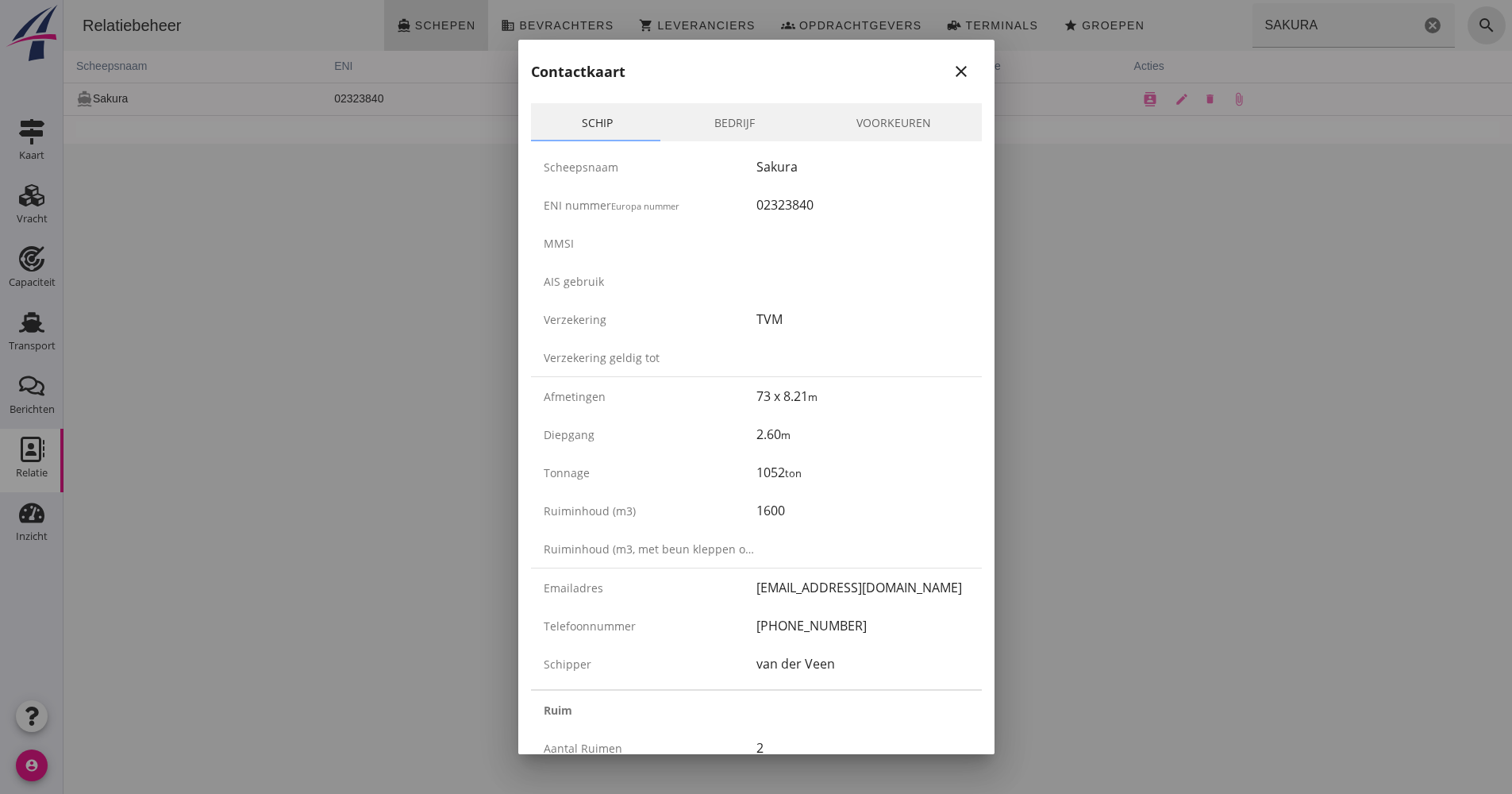
drag, startPoint x: 731, startPoint y: 211, endPoint x: 791, endPoint y: 204, distance: 60.4
copy div "02323840"
